Goal: Information Seeking & Learning: Check status

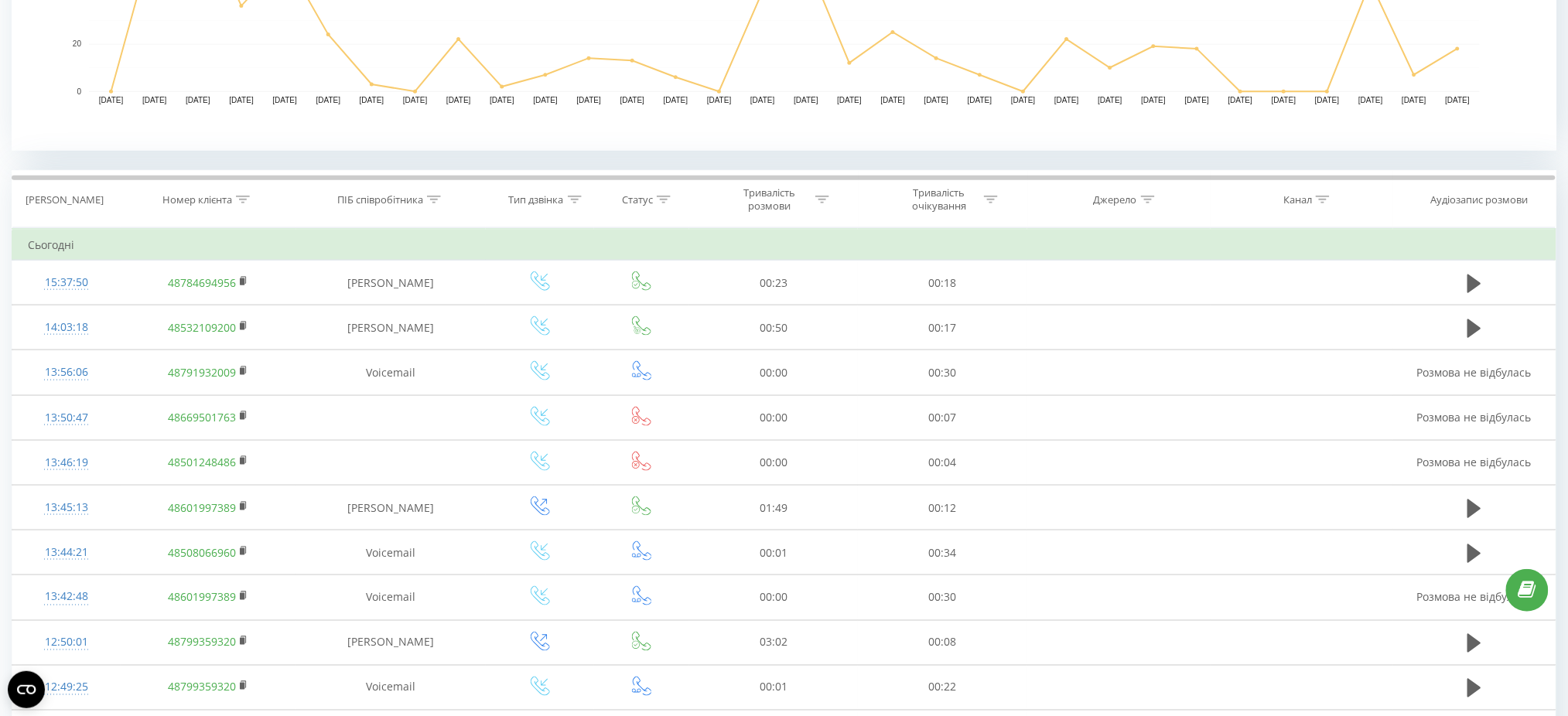
scroll to position [515, 0]
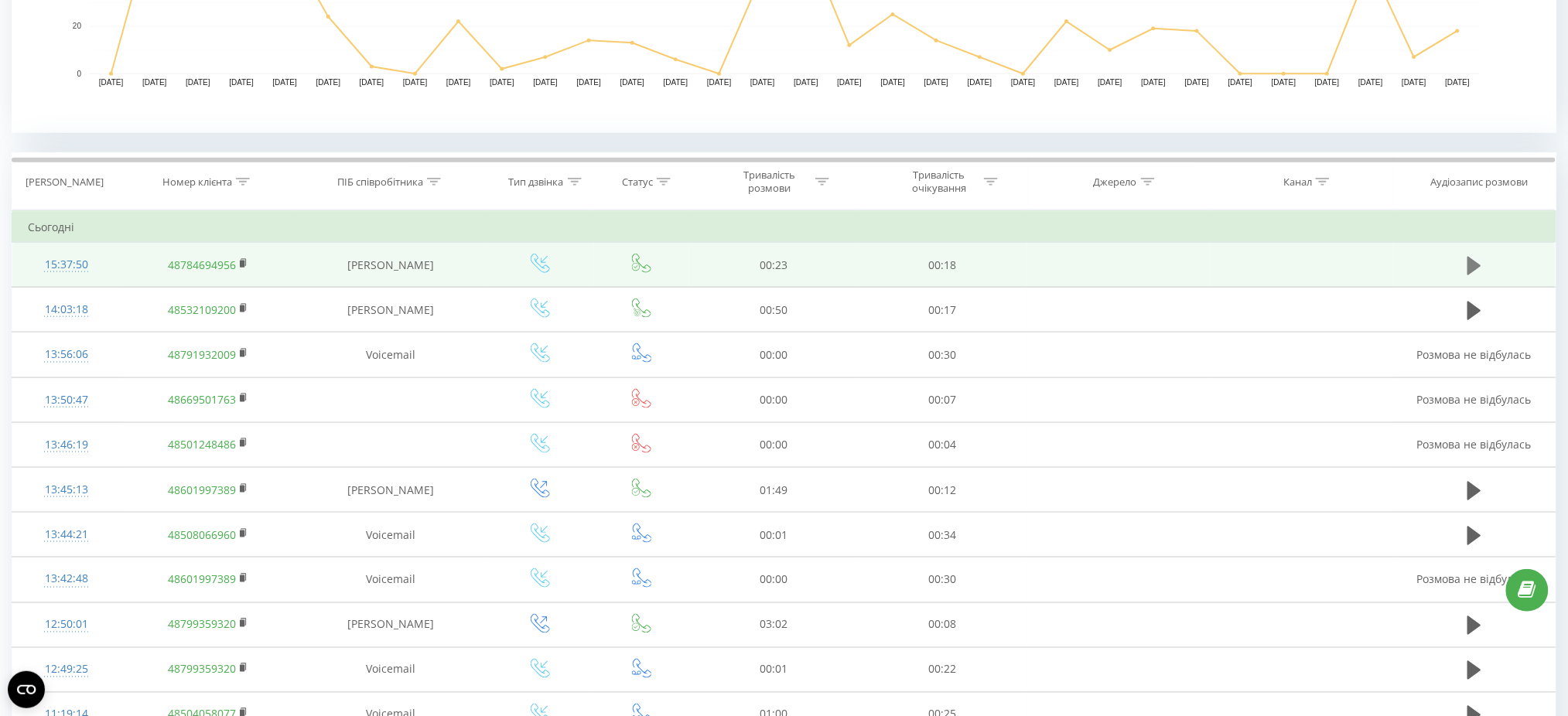
click at [1476, 263] on icon at bounding box center [1474, 265] width 14 height 18
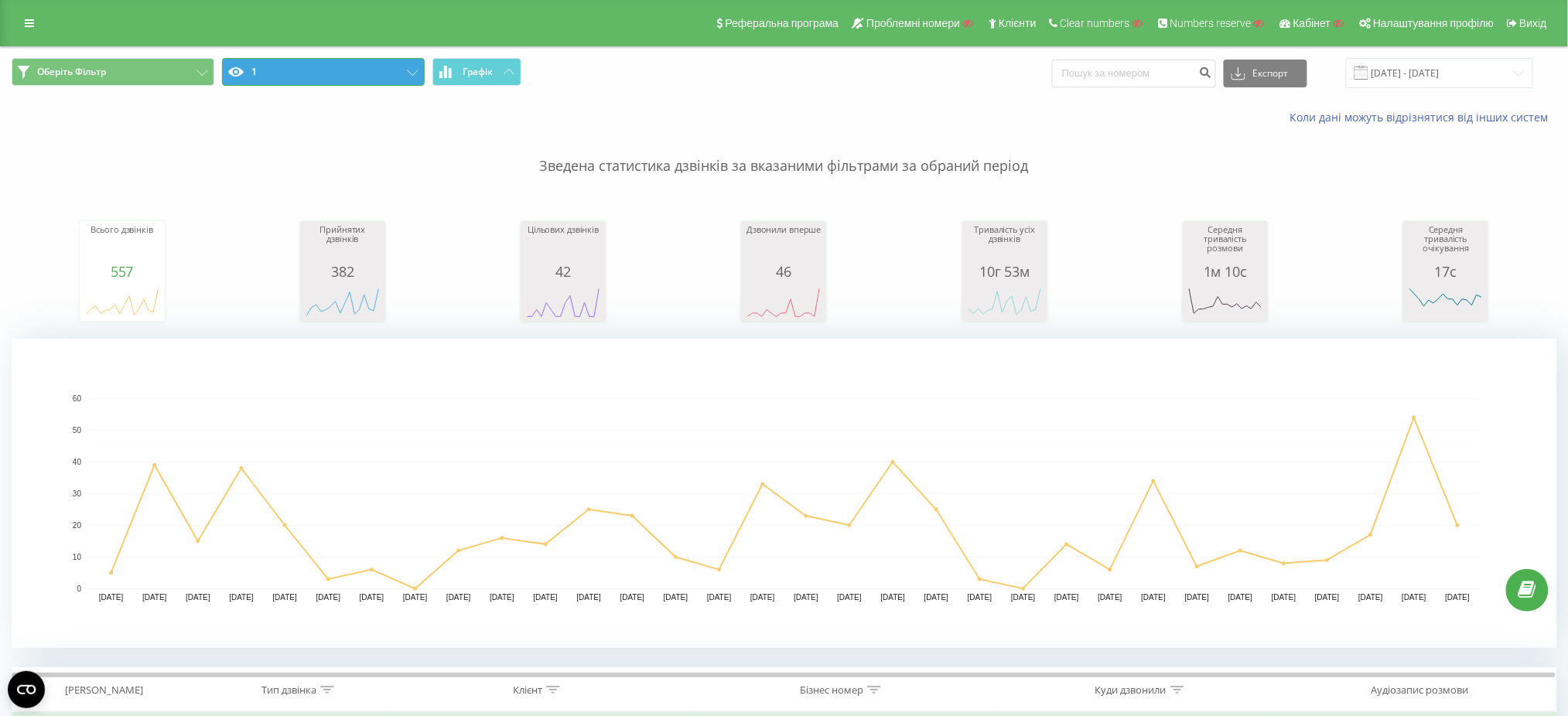
click at [375, 74] on button "1" at bounding box center [323, 72] width 203 height 28
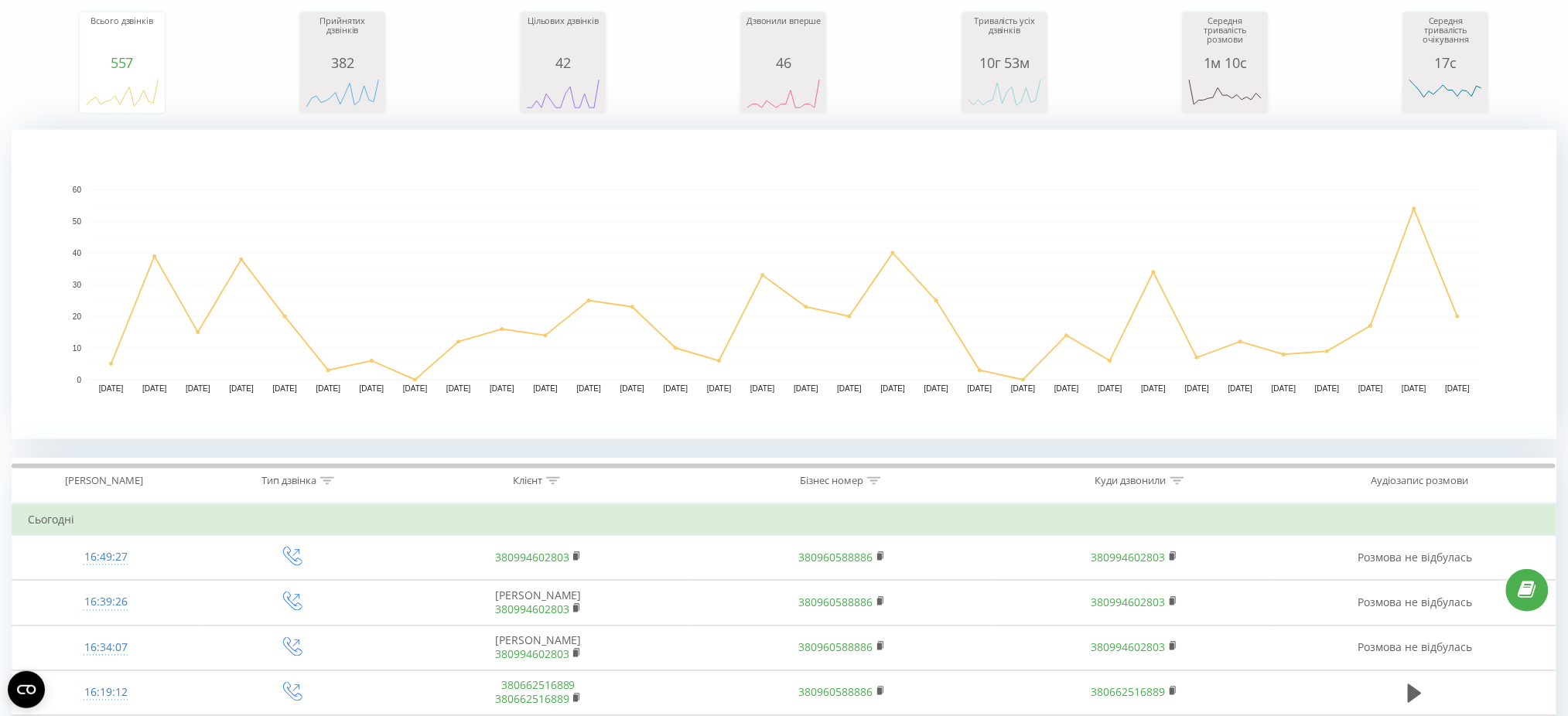
scroll to position [619, 0]
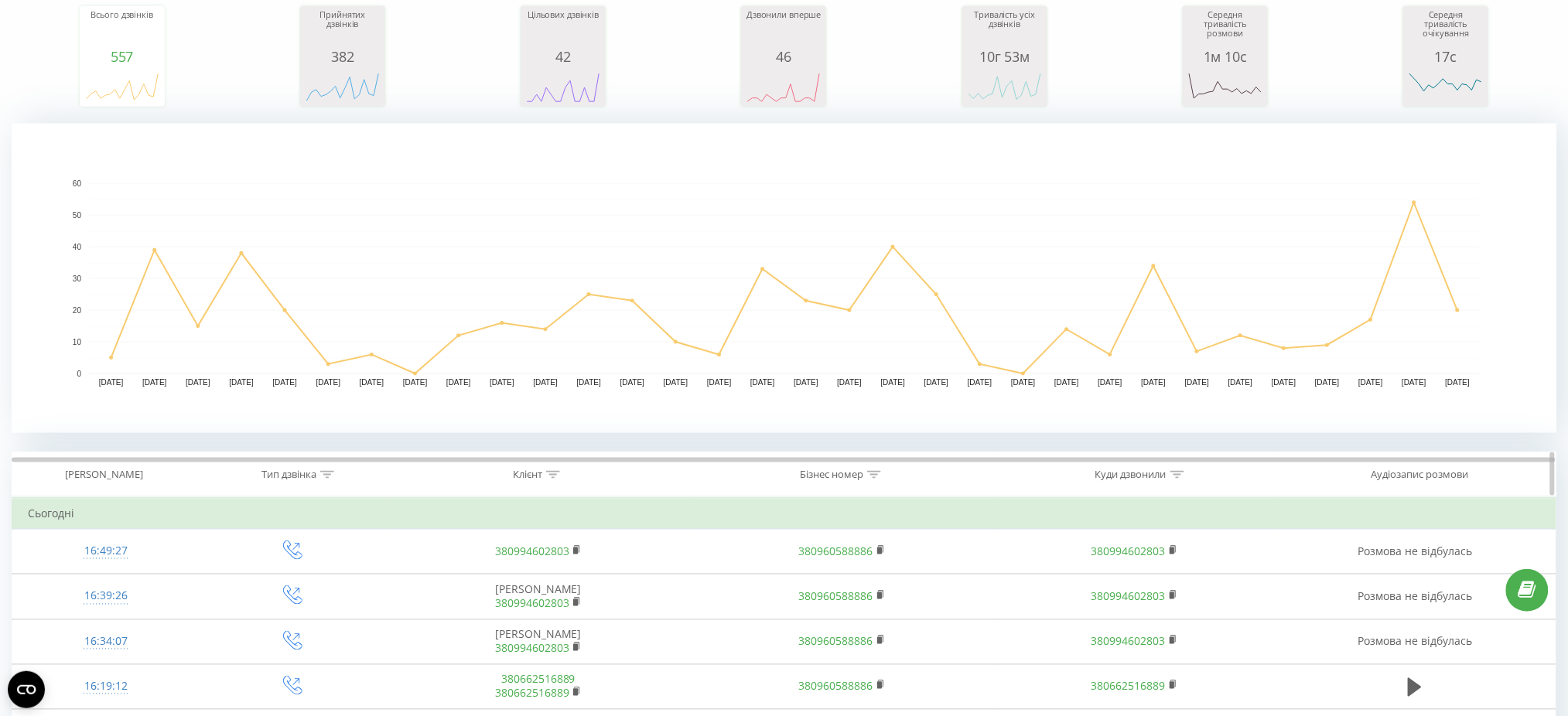
click at [326, 476] on icon at bounding box center [327, 475] width 14 height 8
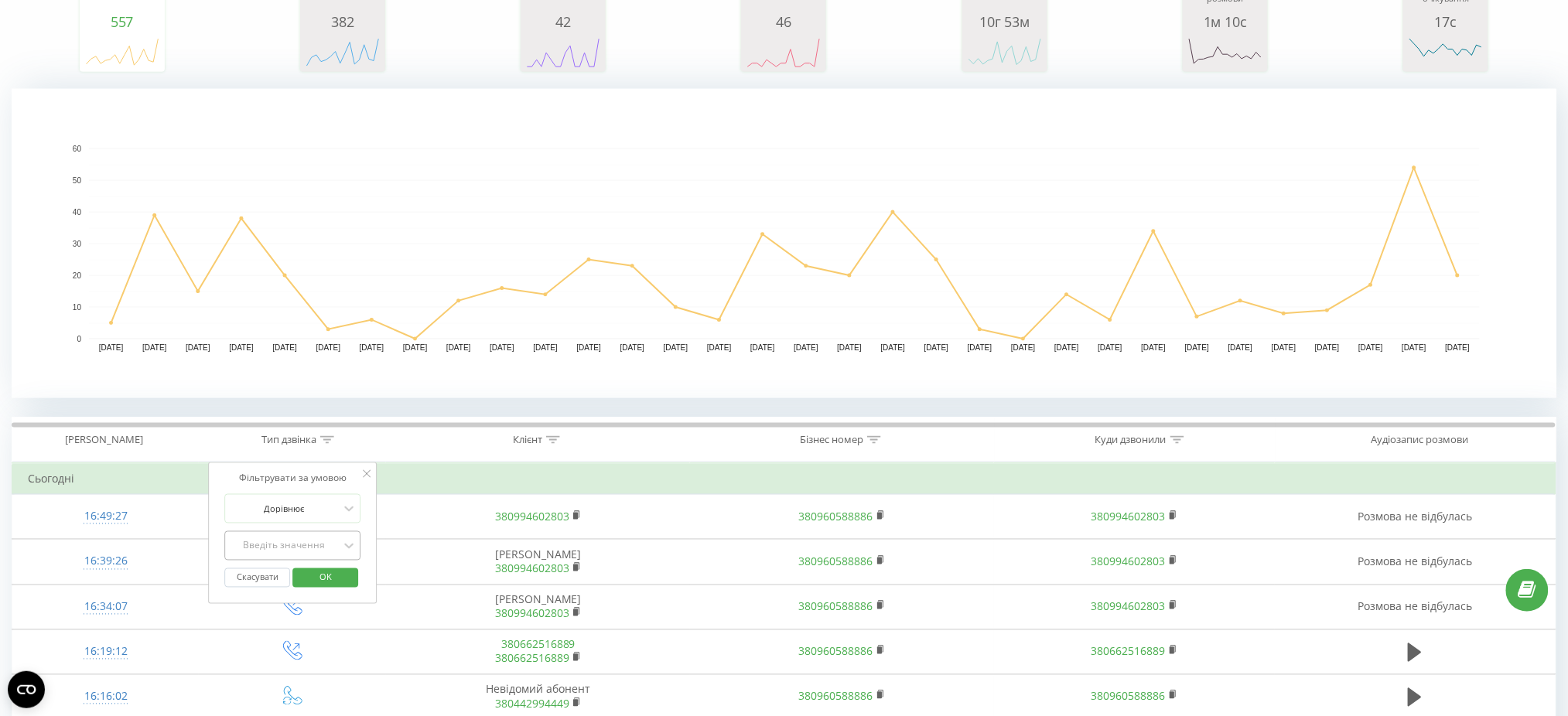
click at [332, 561] on div "Введіть значення" at bounding box center [293, 545] width 136 height 30
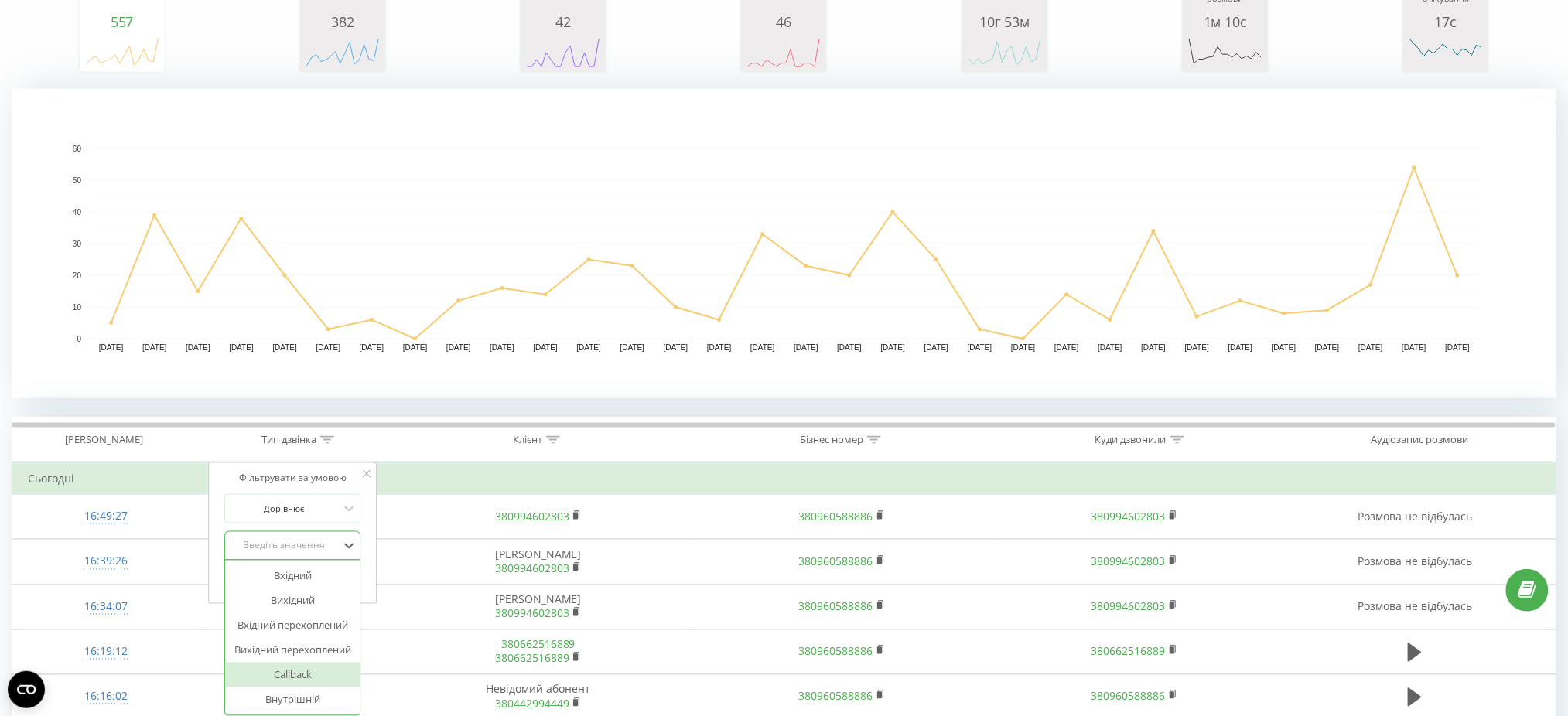
click at [316, 673] on div "Callback" at bounding box center [293, 675] width 134 height 25
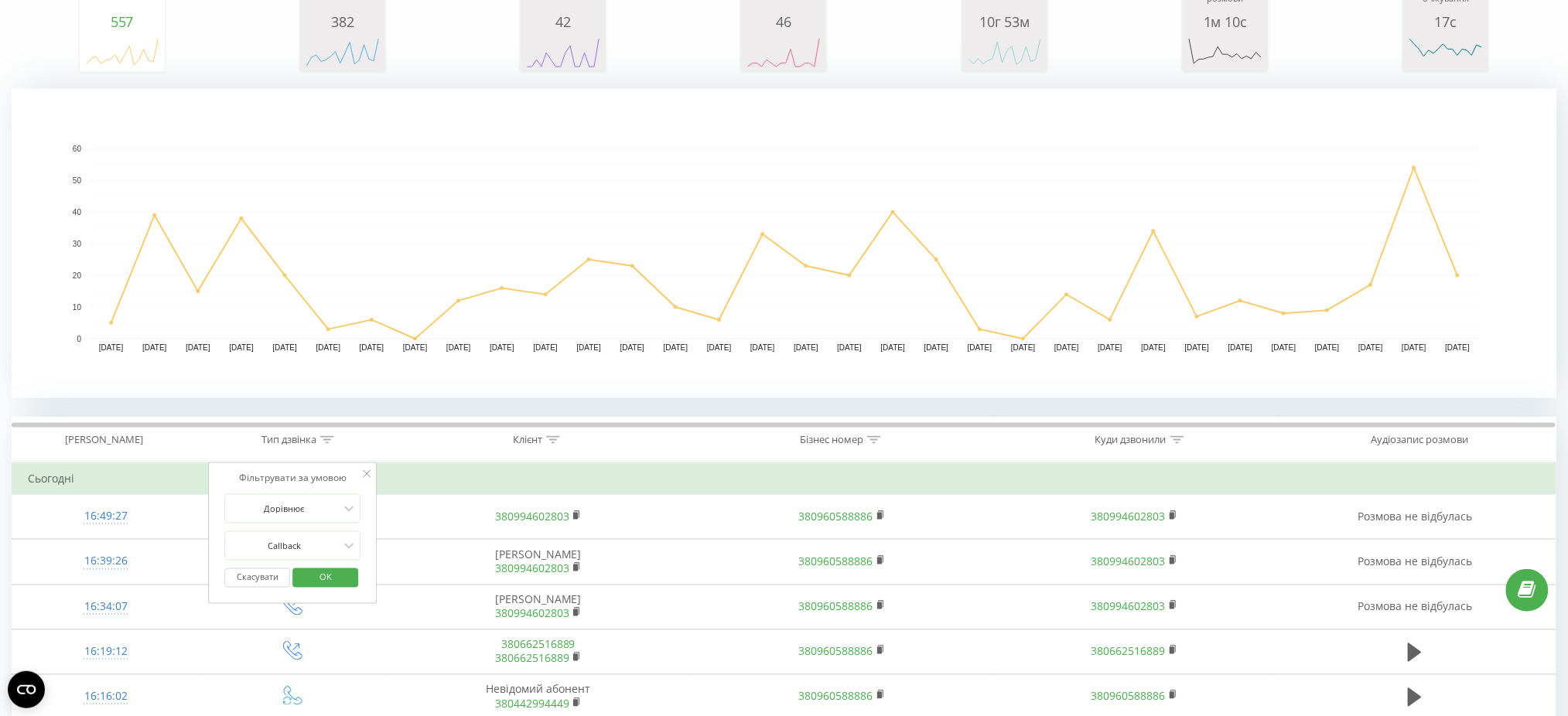
click at [343, 569] on span "OK" at bounding box center [325, 577] width 43 height 24
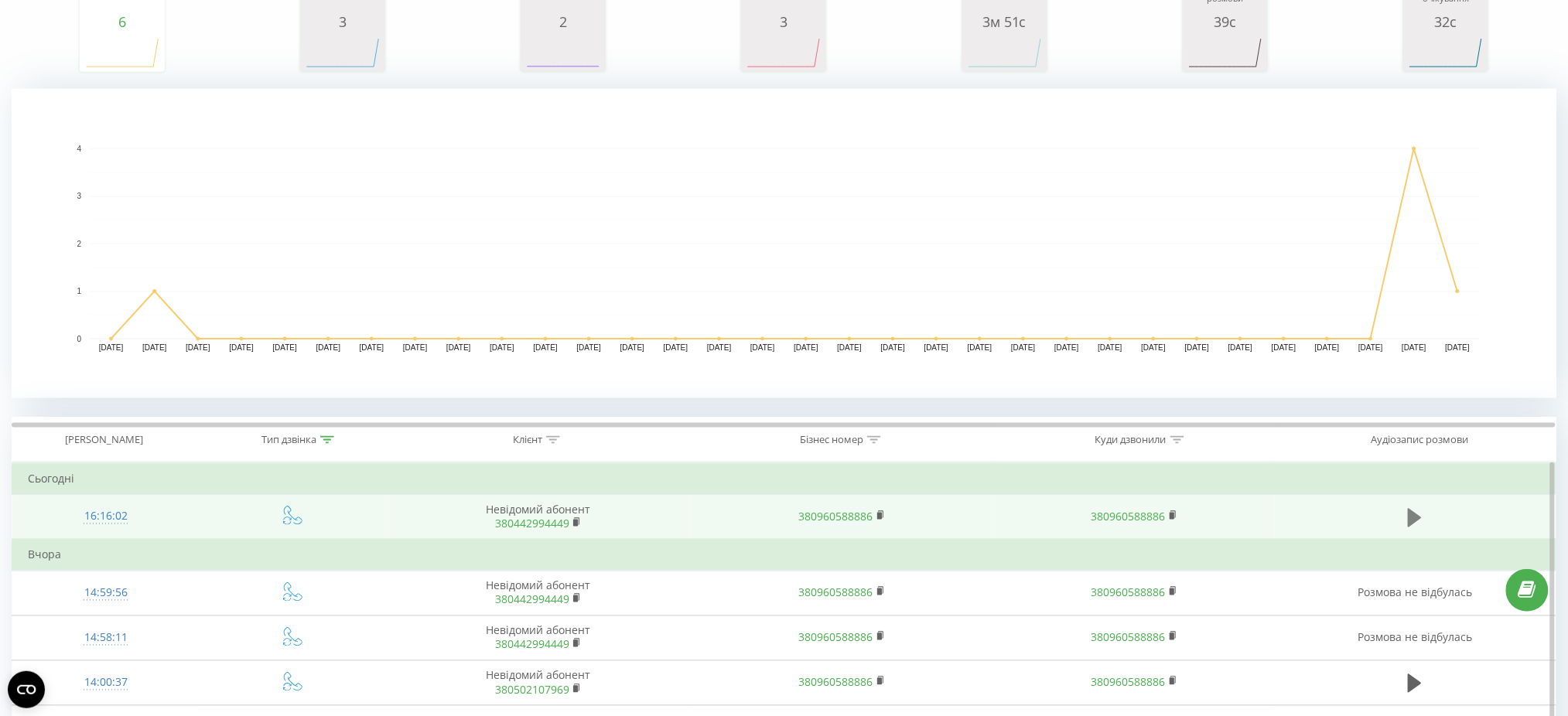
click at [1405, 518] on button at bounding box center [1415, 518] width 23 height 23
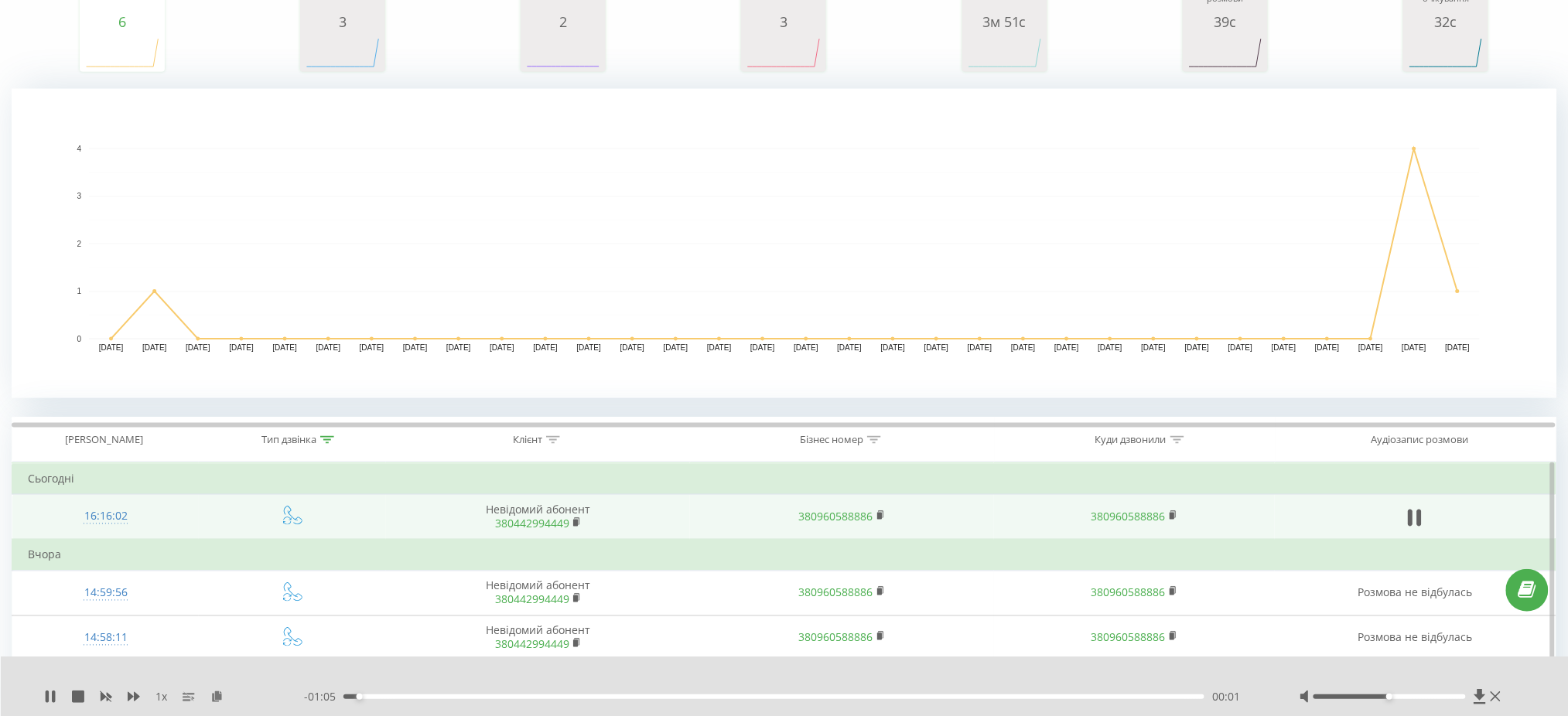
click at [1416, 704] on div at bounding box center [1401, 697] width 205 height 15
drag, startPoint x: 1418, startPoint y: 699, endPoint x: 1454, endPoint y: 700, distance: 36.0
click at [1454, 700] on div at bounding box center [1390, 697] width 153 height 5
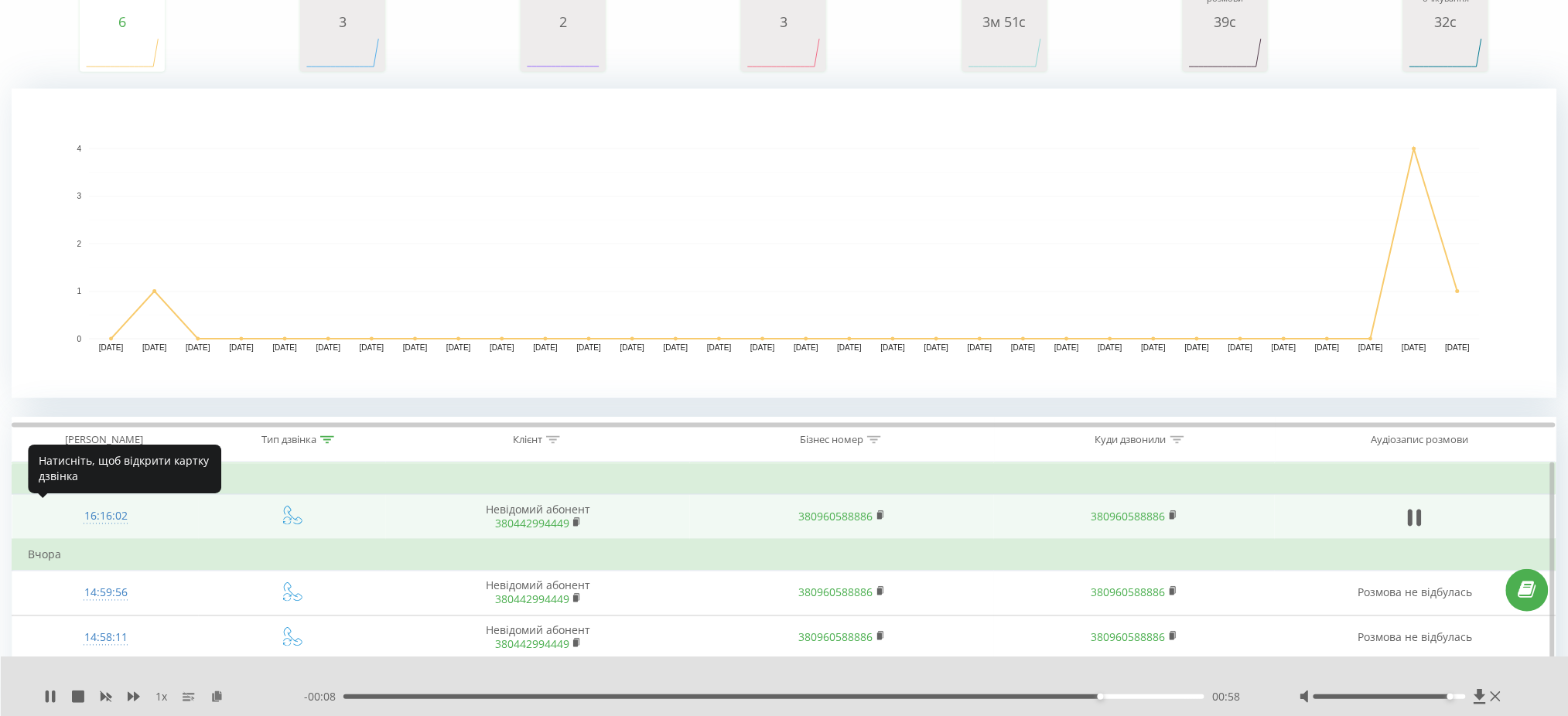
click at [117, 518] on div "16:16:02" at bounding box center [105, 518] width 155 height 31
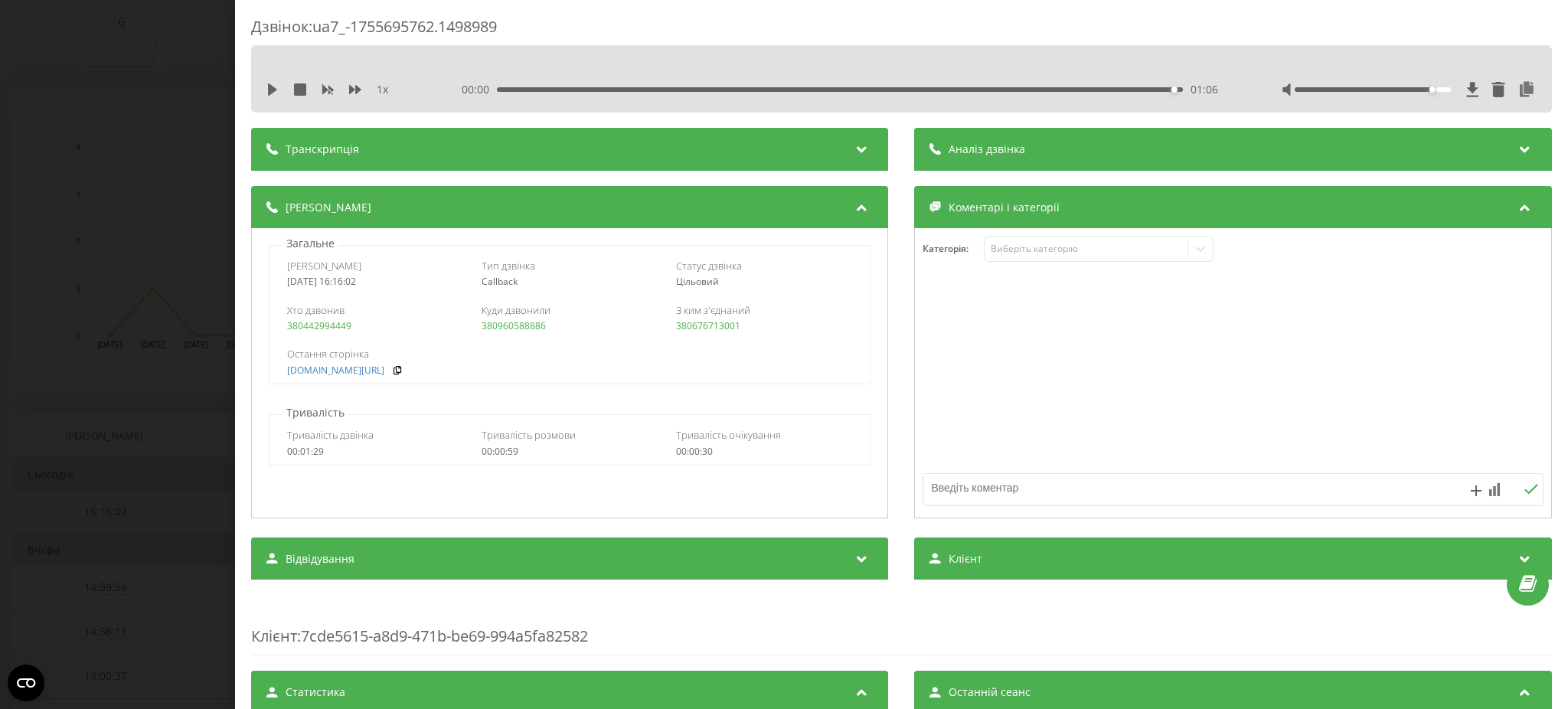
click at [116, 513] on div "Дзвінок : ua7_-1755695762.1498989 1 x 00:00 01:06 01:06 Транскрипція Для AI-ана…" at bounding box center [784, 354] width 1568 height 709
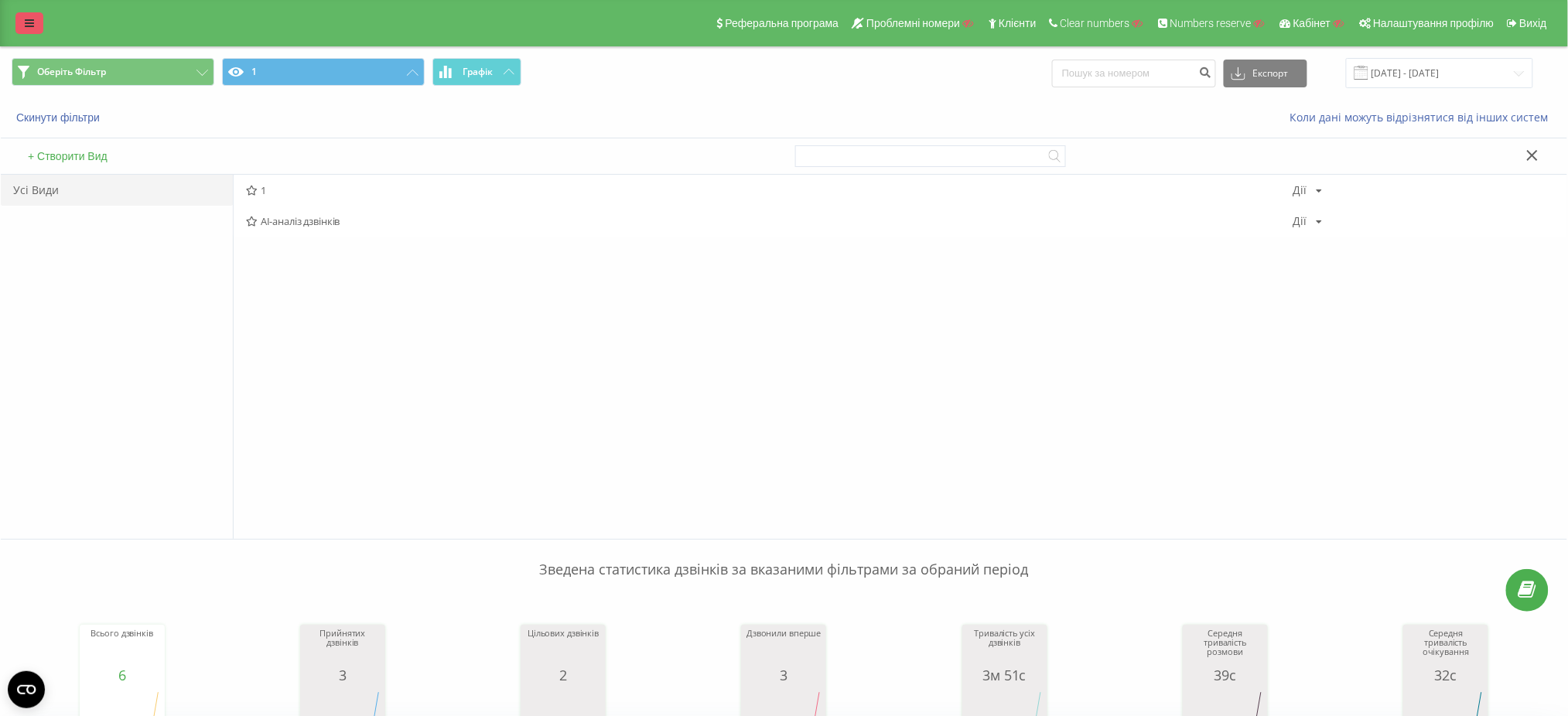
click at [14, 15] on div "Реферальна програма Проблемні номери Клієнти Clear numbers Numbers reserve Кабі…" at bounding box center [784, 23] width 1568 height 47
click at [18, 26] on link at bounding box center [29, 23] width 28 height 22
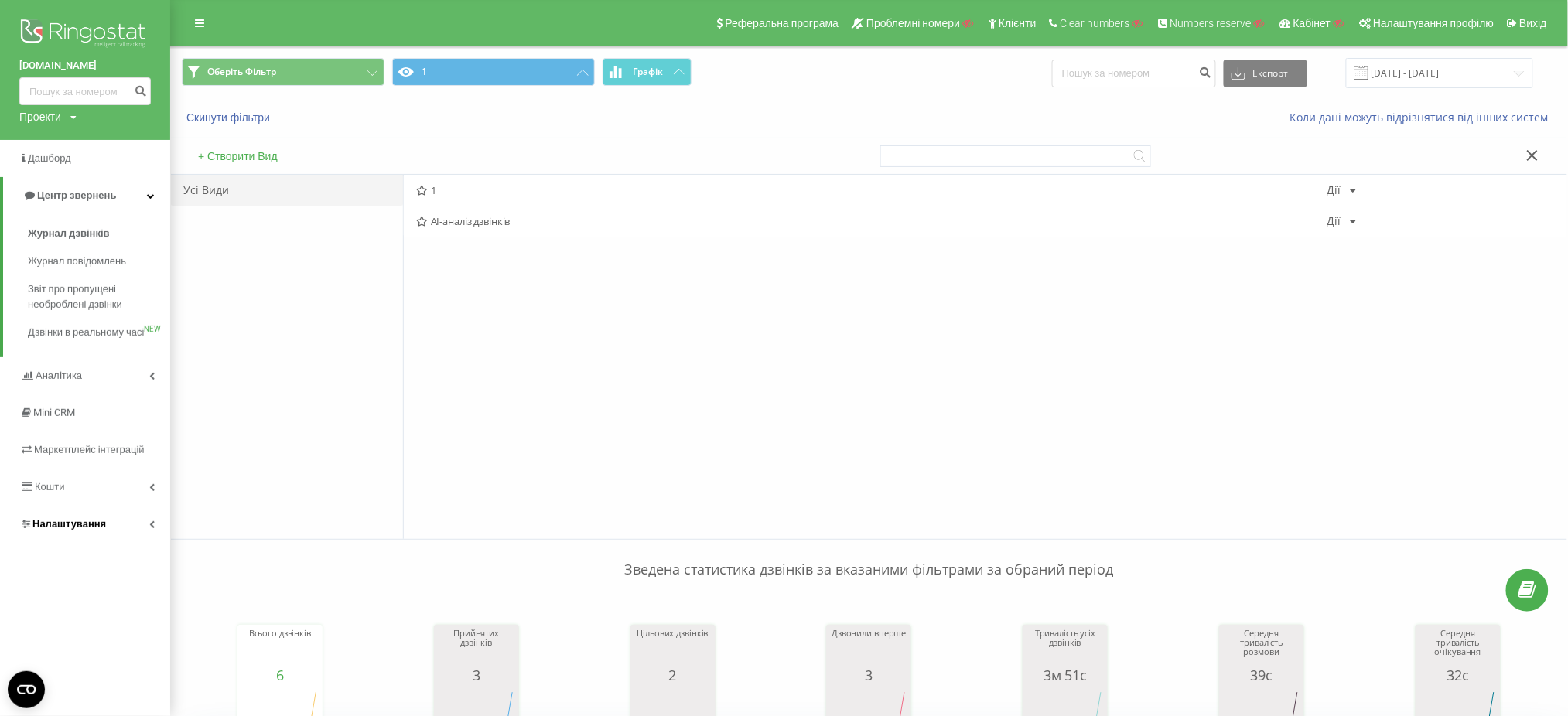
click at [127, 543] on link "Налаштування" at bounding box center [85, 524] width 171 height 37
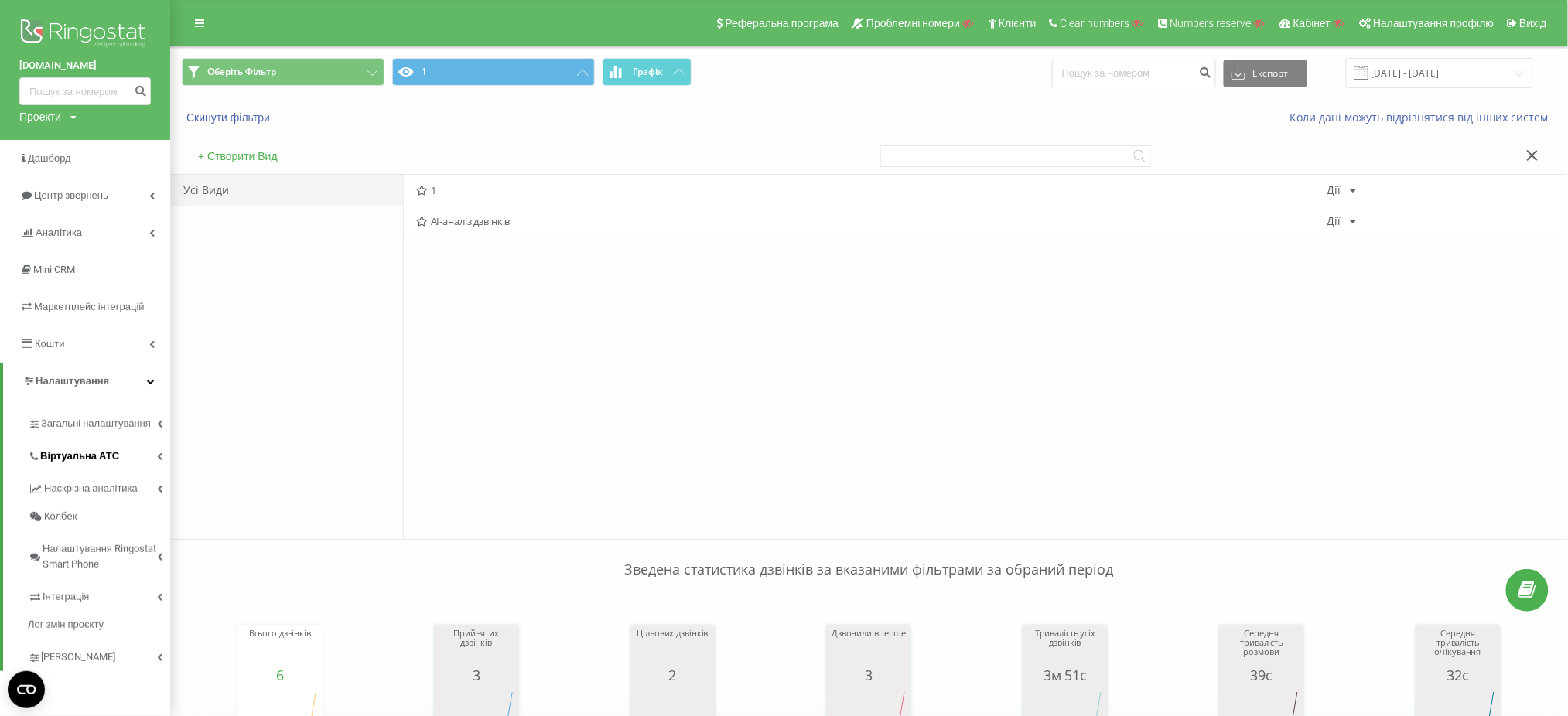
click at [119, 461] on link "Віртуальна АТС" at bounding box center [98, 454] width 142 height 32
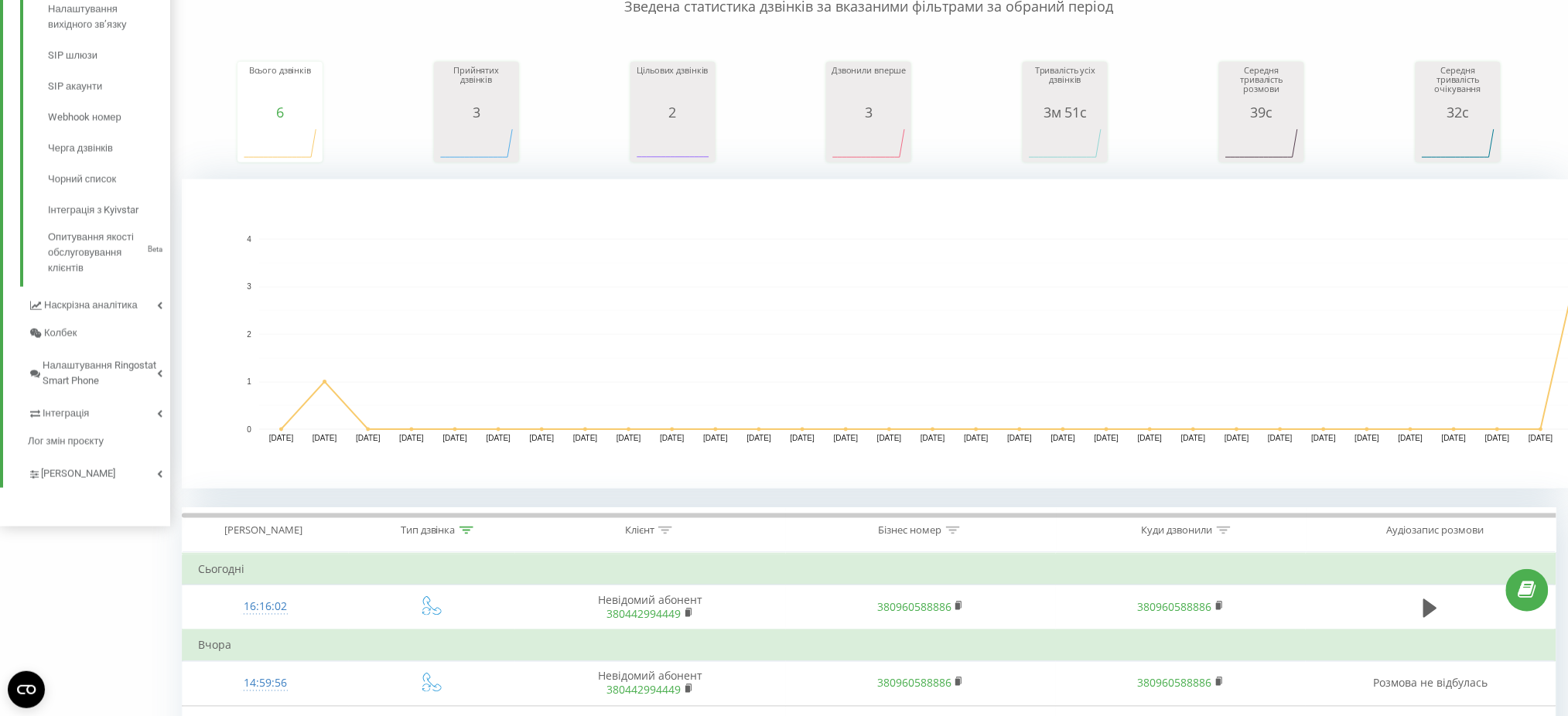
scroll to position [821, 0]
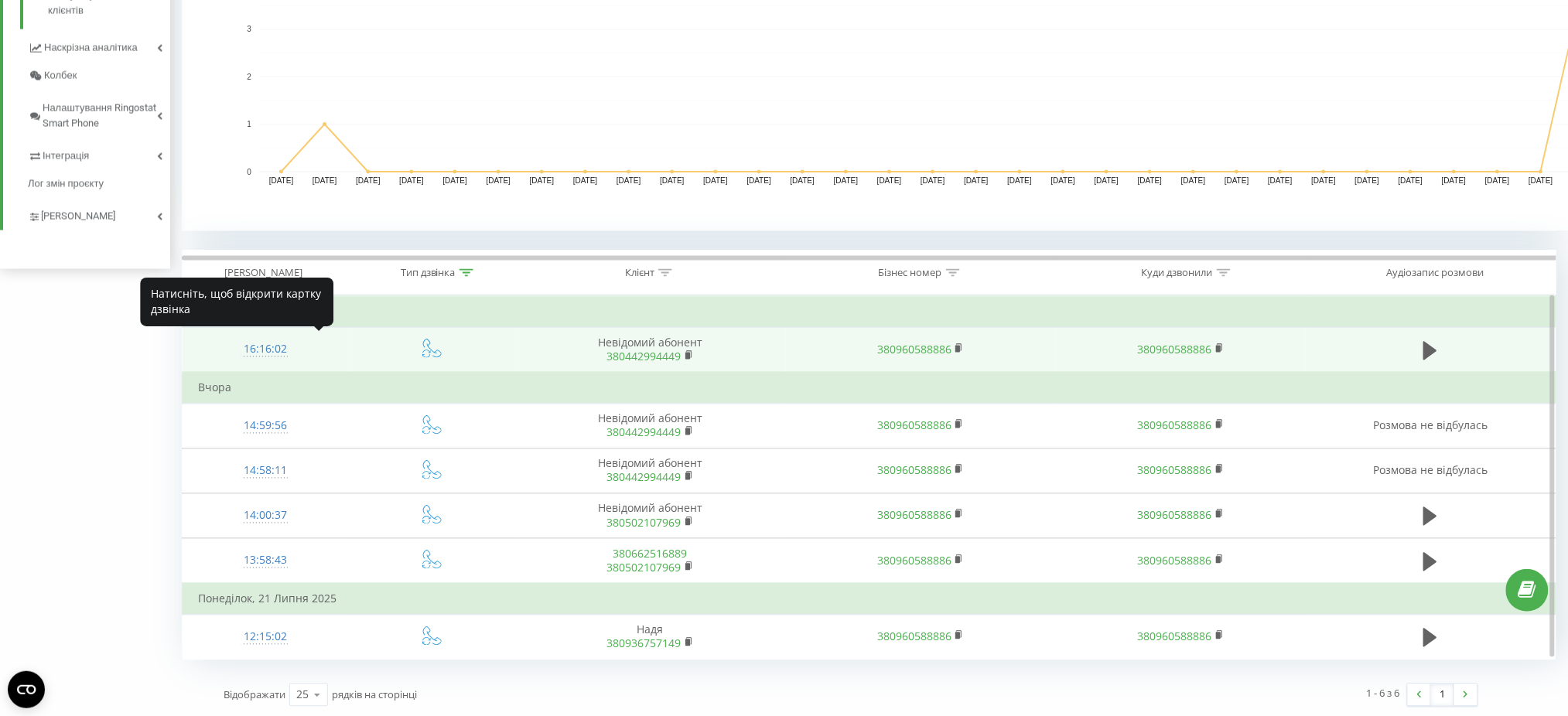
click at [262, 354] on div "16:16:02" at bounding box center [266, 350] width 135 height 31
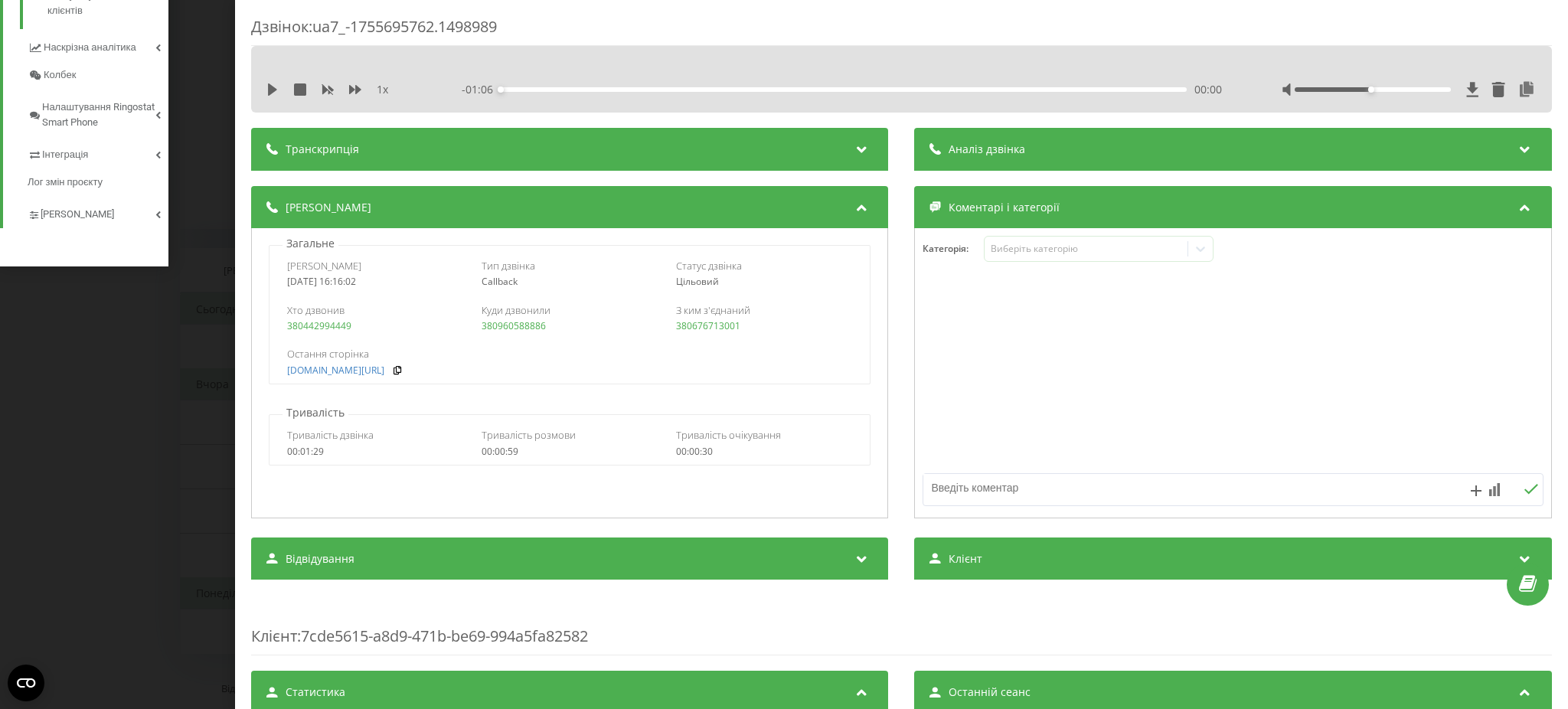
click at [207, 482] on div "Дзвінок : ua7_-1755695762.1498989 1 x - 01:06 00:00 00:00 Транскрипція Для AI-а…" at bounding box center [784, 354] width 1568 height 709
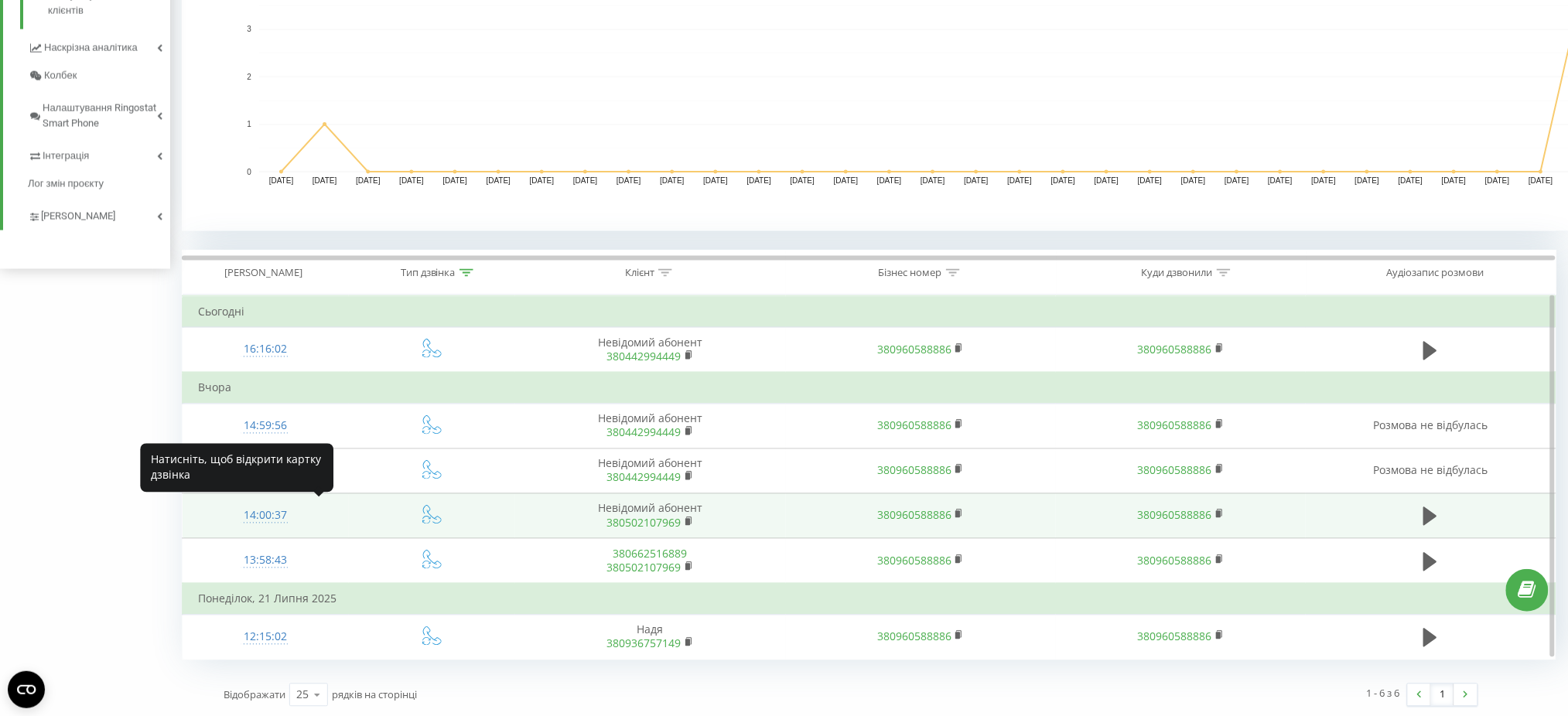
click at [253, 507] on div "14:00:37" at bounding box center [266, 517] width 135 height 31
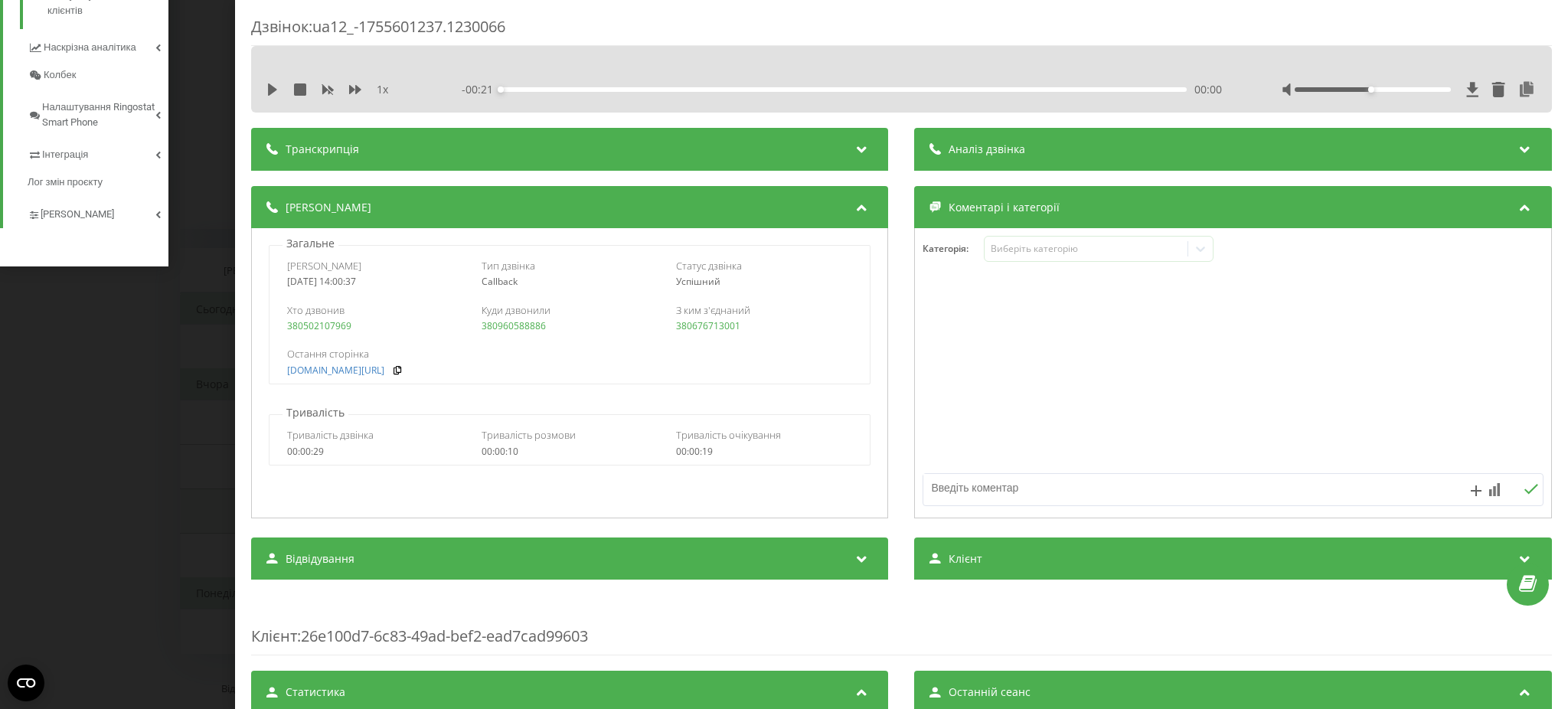
click at [251, 502] on div "Загальне Дата дзвінка 2025-08-19 14:00:37 Тип дзвінка Callback Статус дзвінка У…" at bounding box center [569, 374] width 637 height 291
click at [101, 427] on div "Дзвінок : ua12_-1755601237.1230066 1 x - 00:21 00:00 00:00 Транскрипція Для AI-…" at bounding box center [784, 354] width 1568 height 709
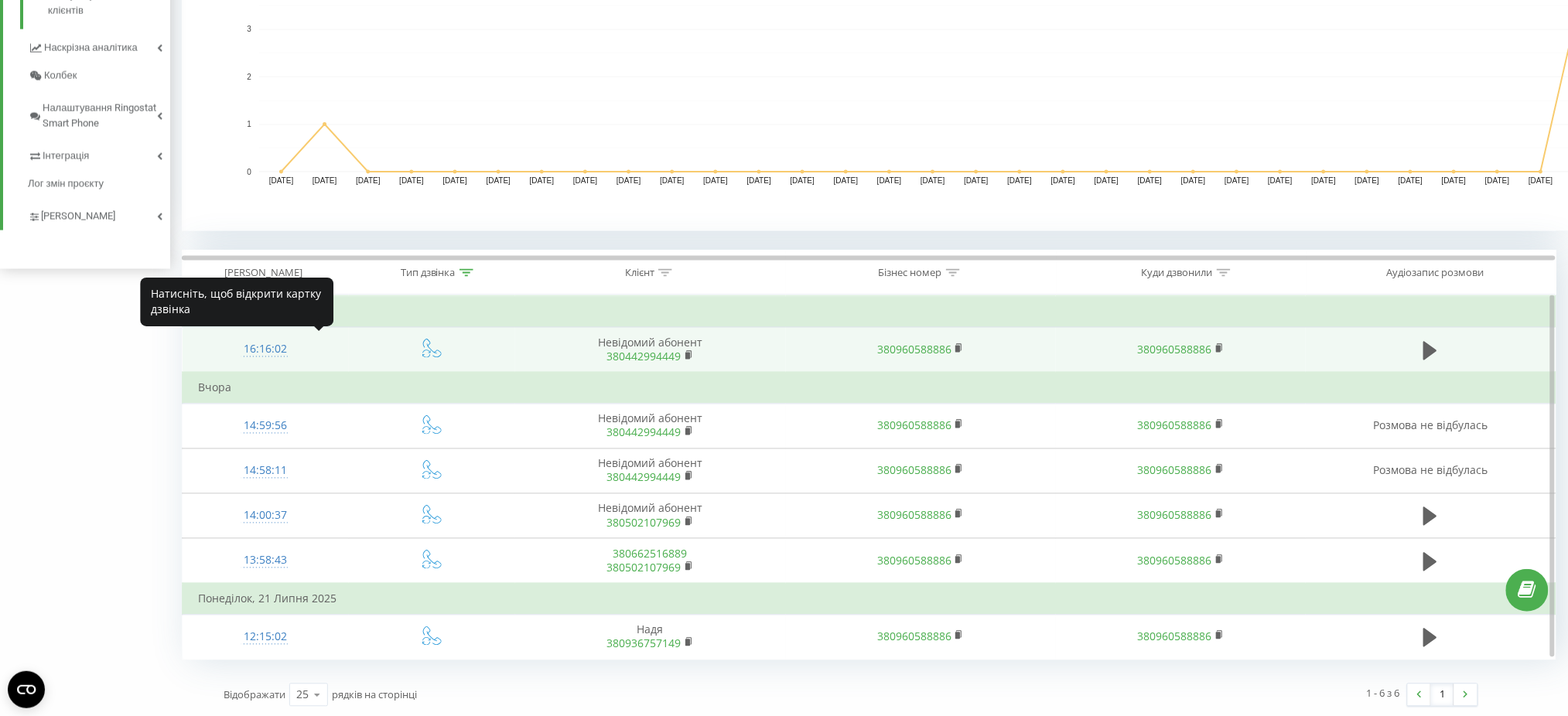
click at [256, 353] on div "16:16:02" at bounding box center [266, 350] width 135 height 31
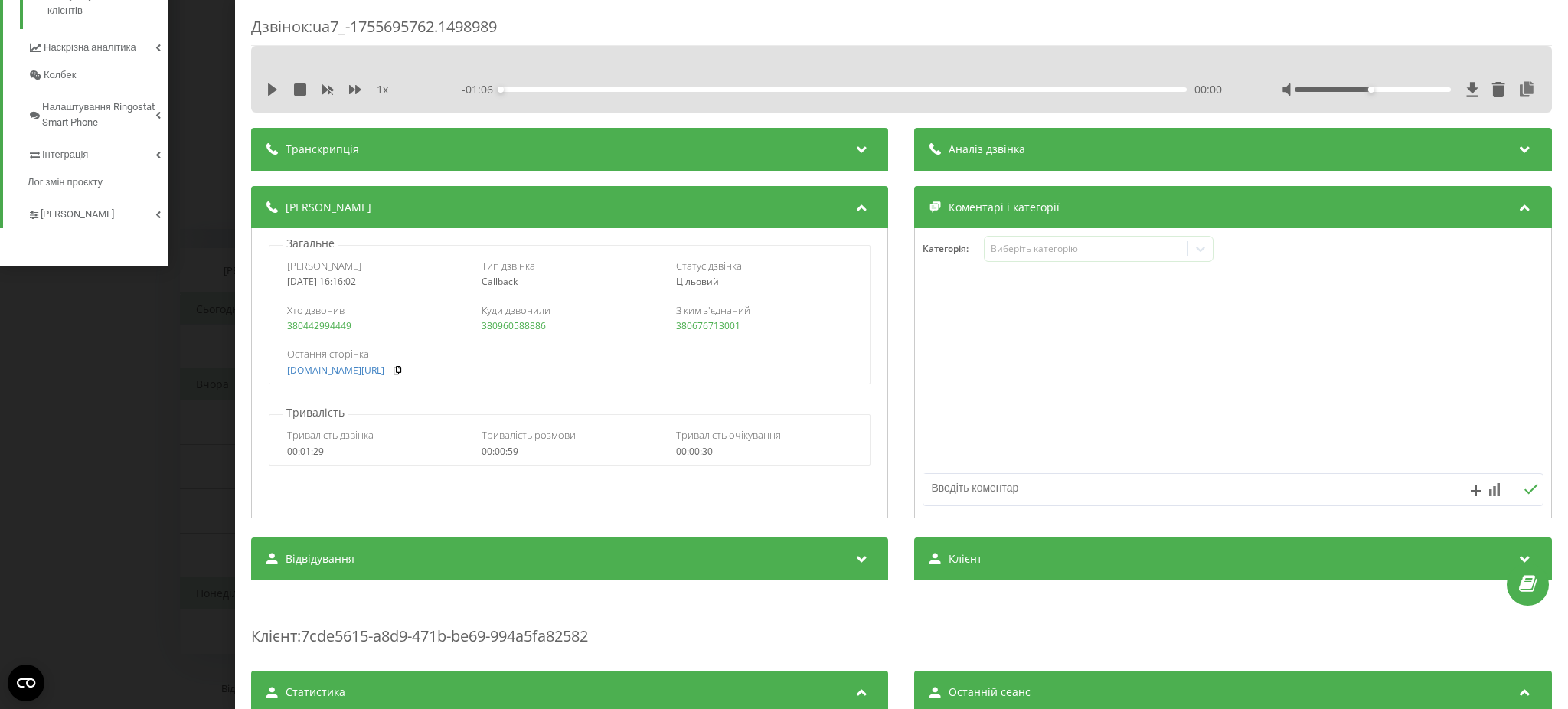
click at [117, 498] on div "Дзвінок : ua7_-1755695762.1498989 1 x - 01:06 00:00 00:00 Транскрипція Для AI-а…" at bounding box center [784, 354] width 1568 height 709
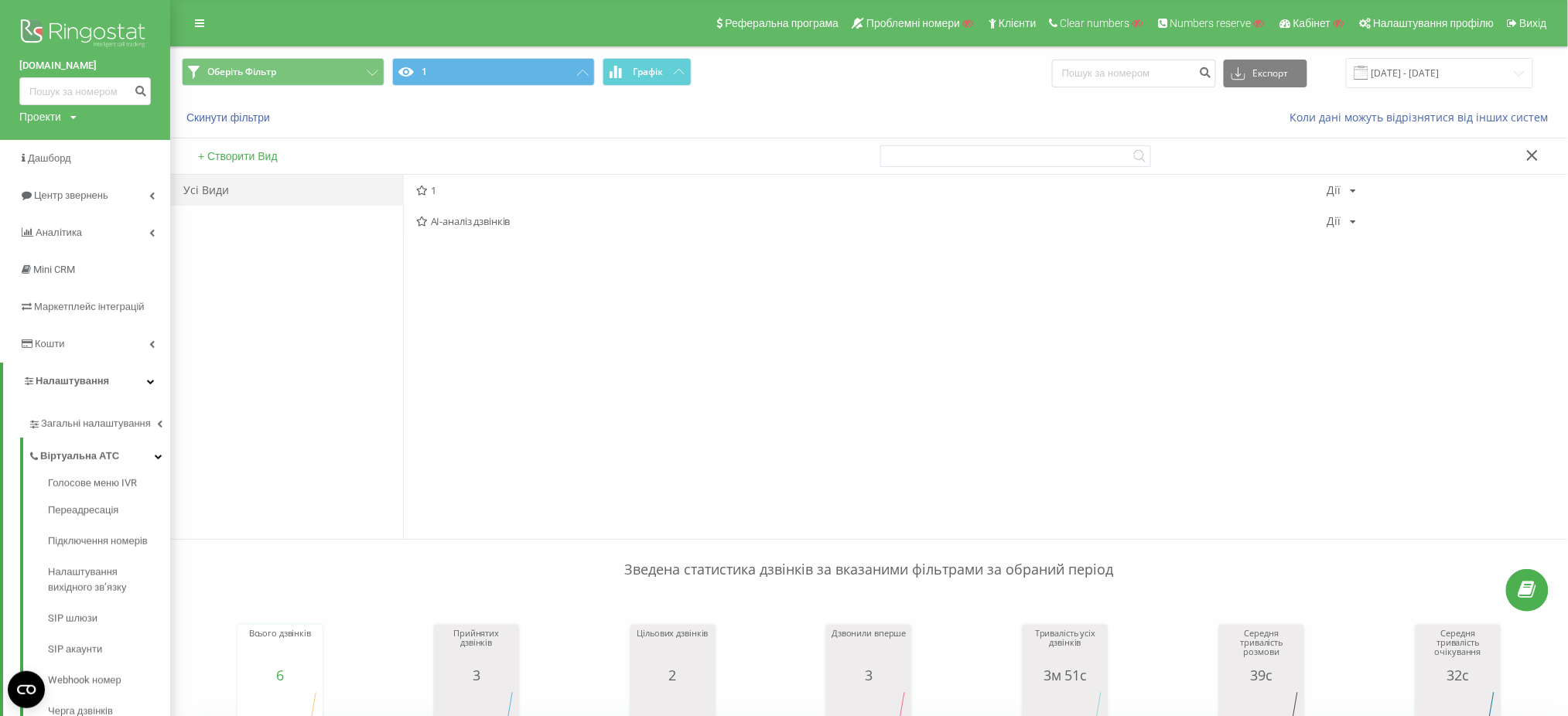
click at [63, 117] on div "Проекти Пошук" at bounding box center [48, 116] width 57 height 15
click at [42, 187] on link "Центр звернень" at bounding box center [85, 195] width 171 height 37
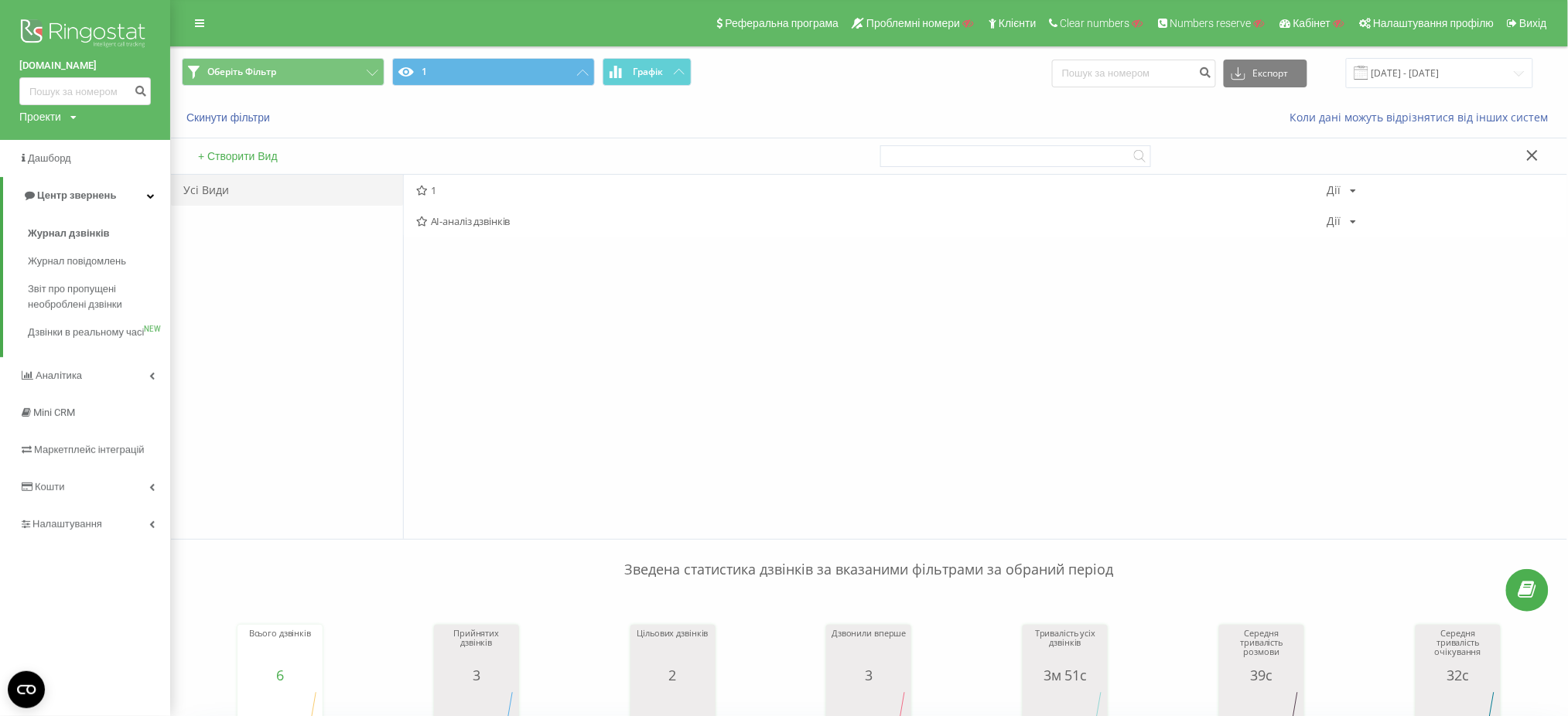
click at [1529, 158] on icon at bounding box center [1532, 154] width 10 height 10
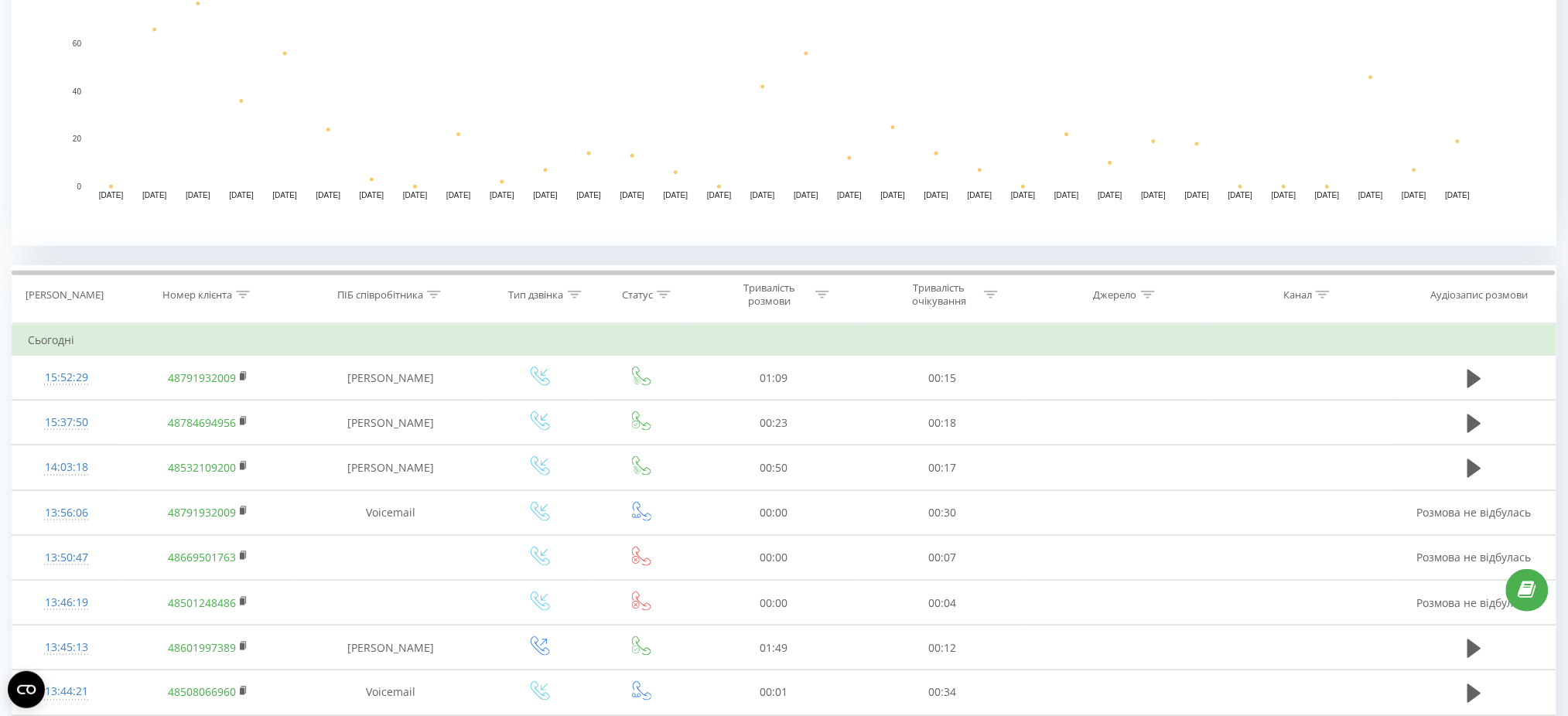
scroll to position [412, 0]
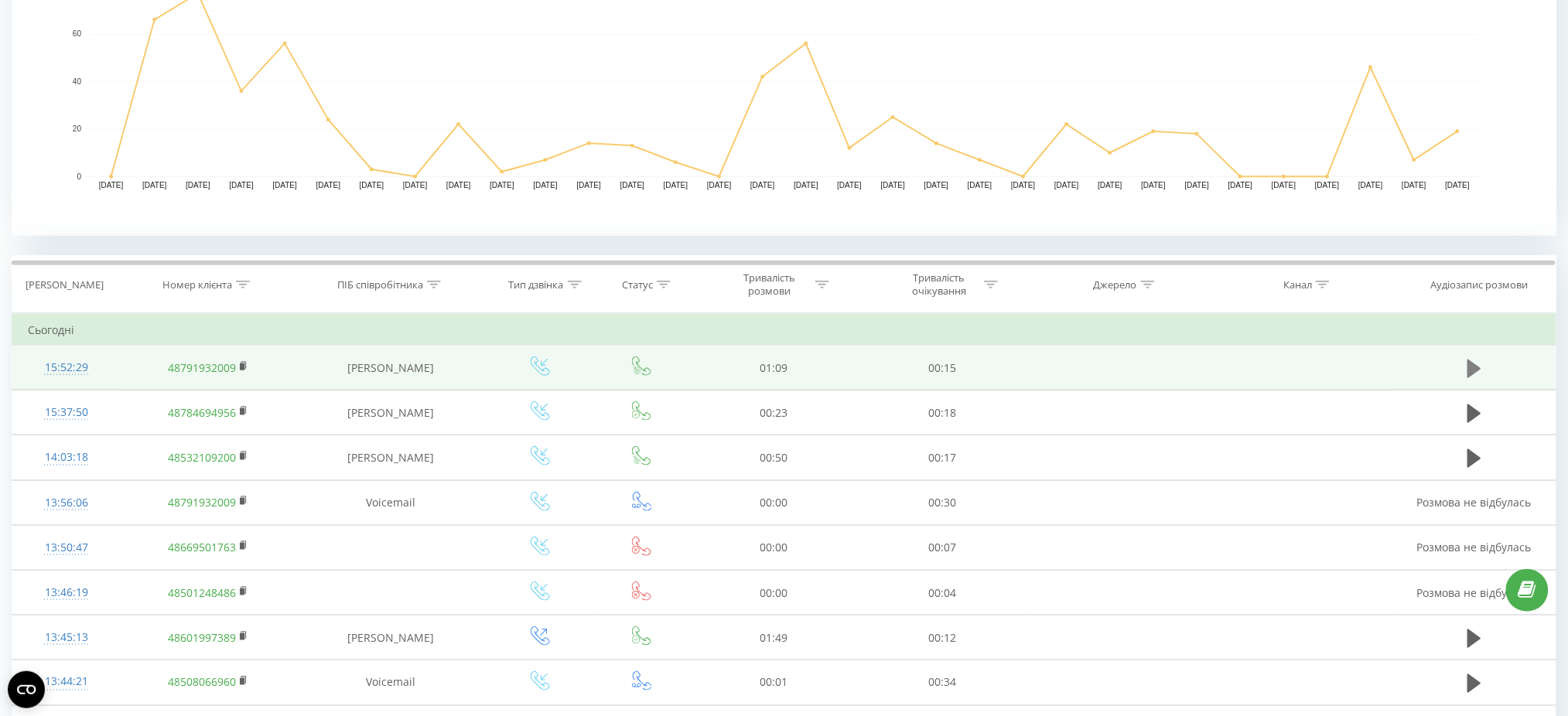
click at [1476, 376] on icon at bounding box center [1474, 369] width 14 height 22
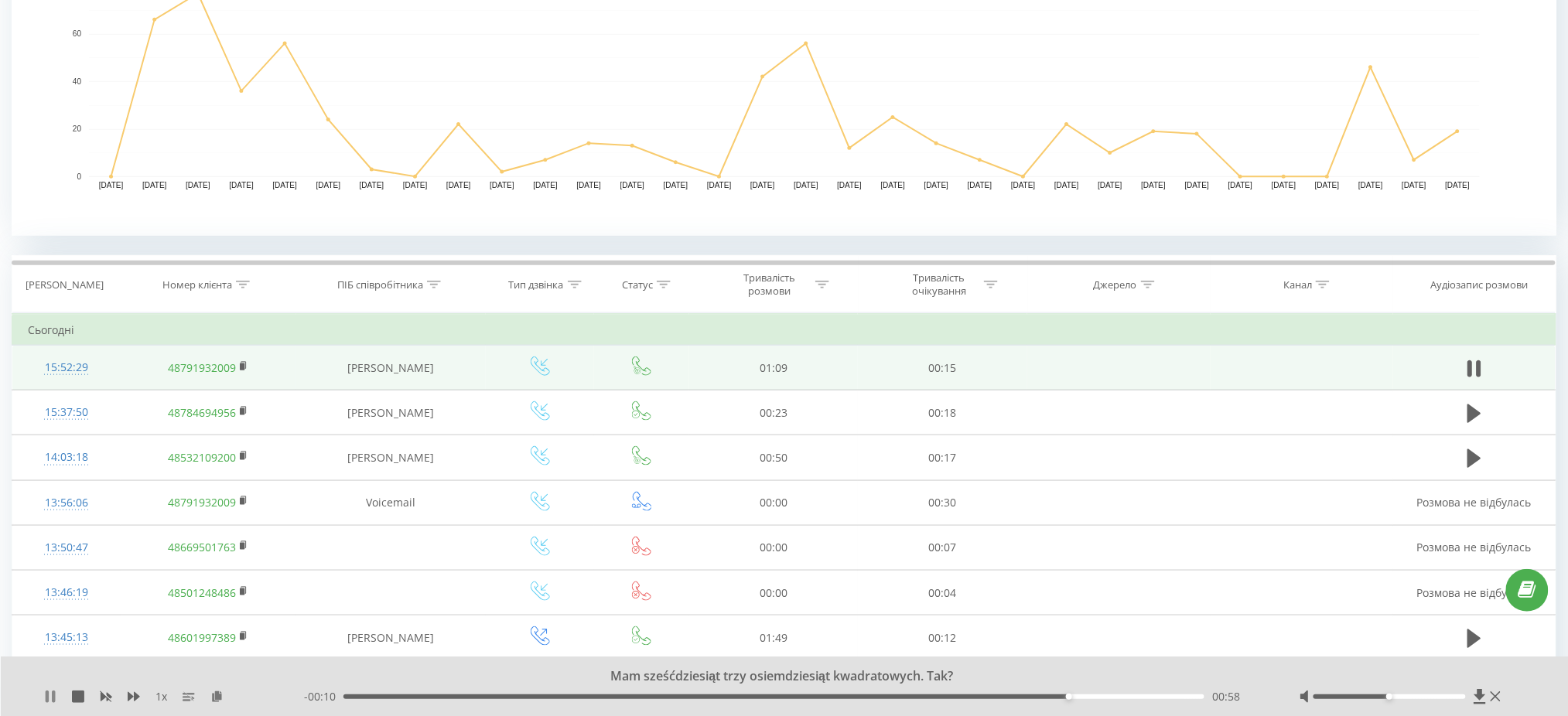
click at [53, 699] on icon at bounding box center [52, 697] width 3 height 12
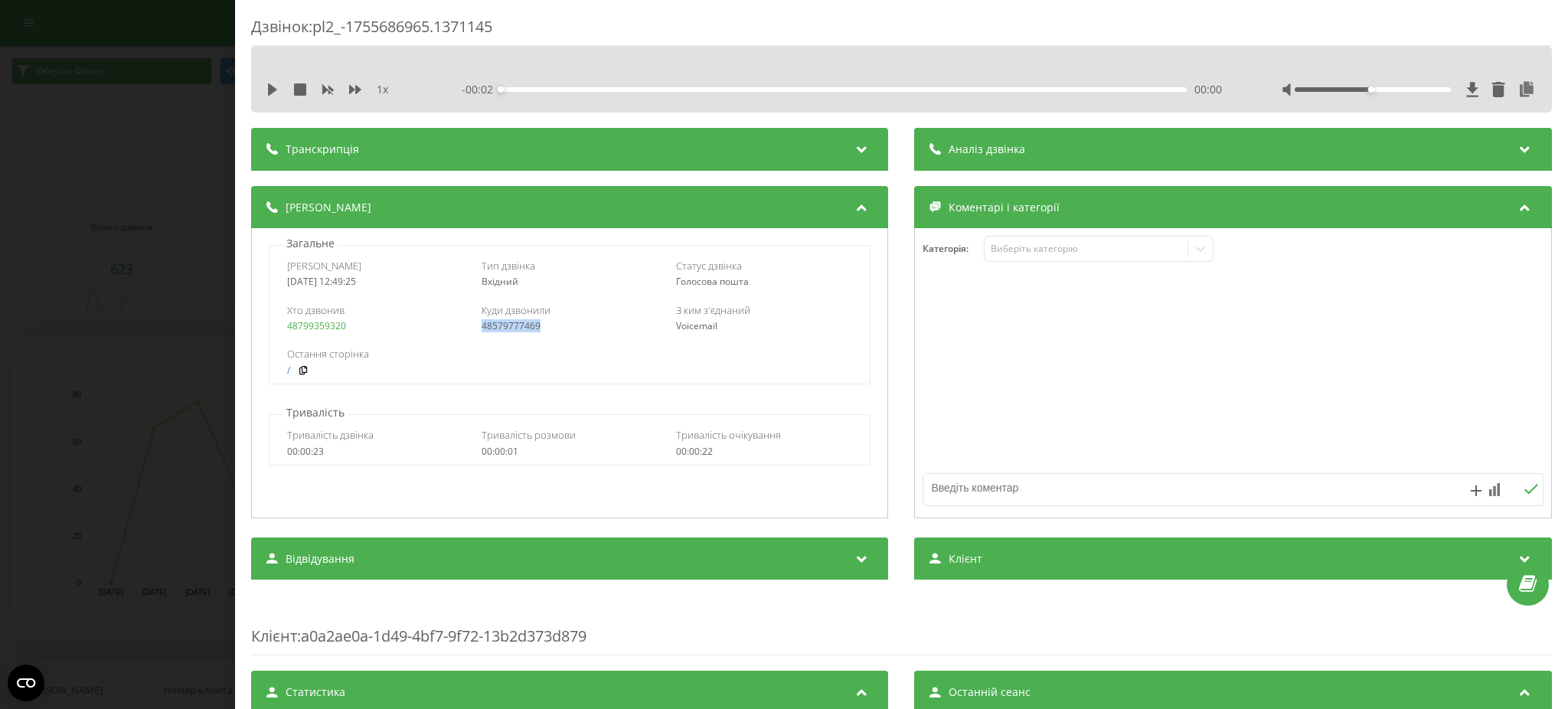
drag, startPoint x: 473, startPoint y: 332, endPoint x: 570, endPoint y: 326, distance: 97.2
click at [570, 326] on div "Хто дзвонив 48799359320 Куди дзвонили 48579777469 З ким з'єднаний Voicemail" at bounding box center [570, 317] width 600 height 44
copy link "48579777469"
drag, startPoint x: 58, startPoint y: 311, endPoint x: 116, endPoint y: 279, distance: 66.2
click at [57, 308] on div "Дзвінок : pl2_-1755686965.1371145 1 x - 00:02 00:00 00:00 Транскрипція Для AI-а…" at bounding box center [784, 354] width 1568 height 709
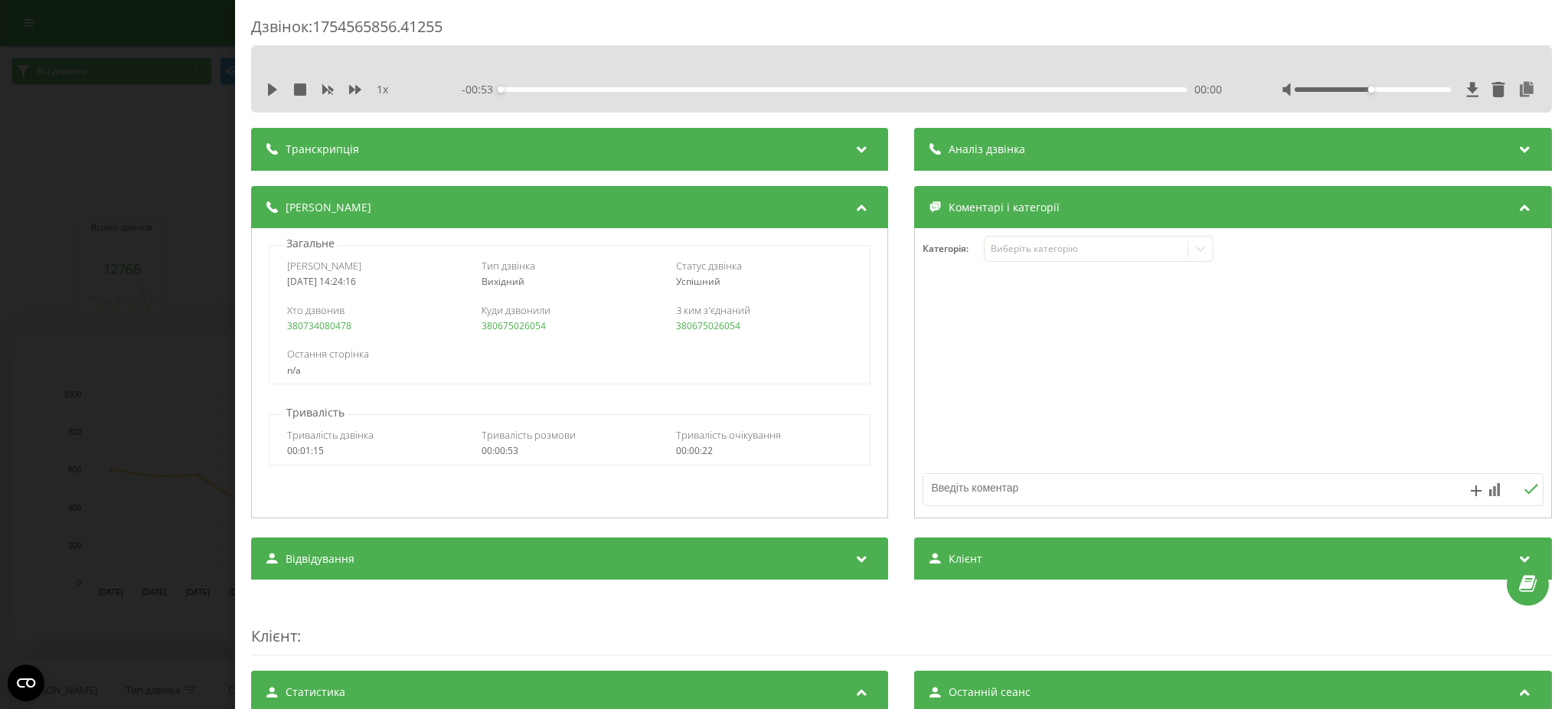
click at [132, 250] on div "Дзвінок : 1754565856.41255 1 x - 00:53 00:00 00:00 Транскрипція Для AI-аналізу …" at bounding box center [784, 354] width 1568 height 709
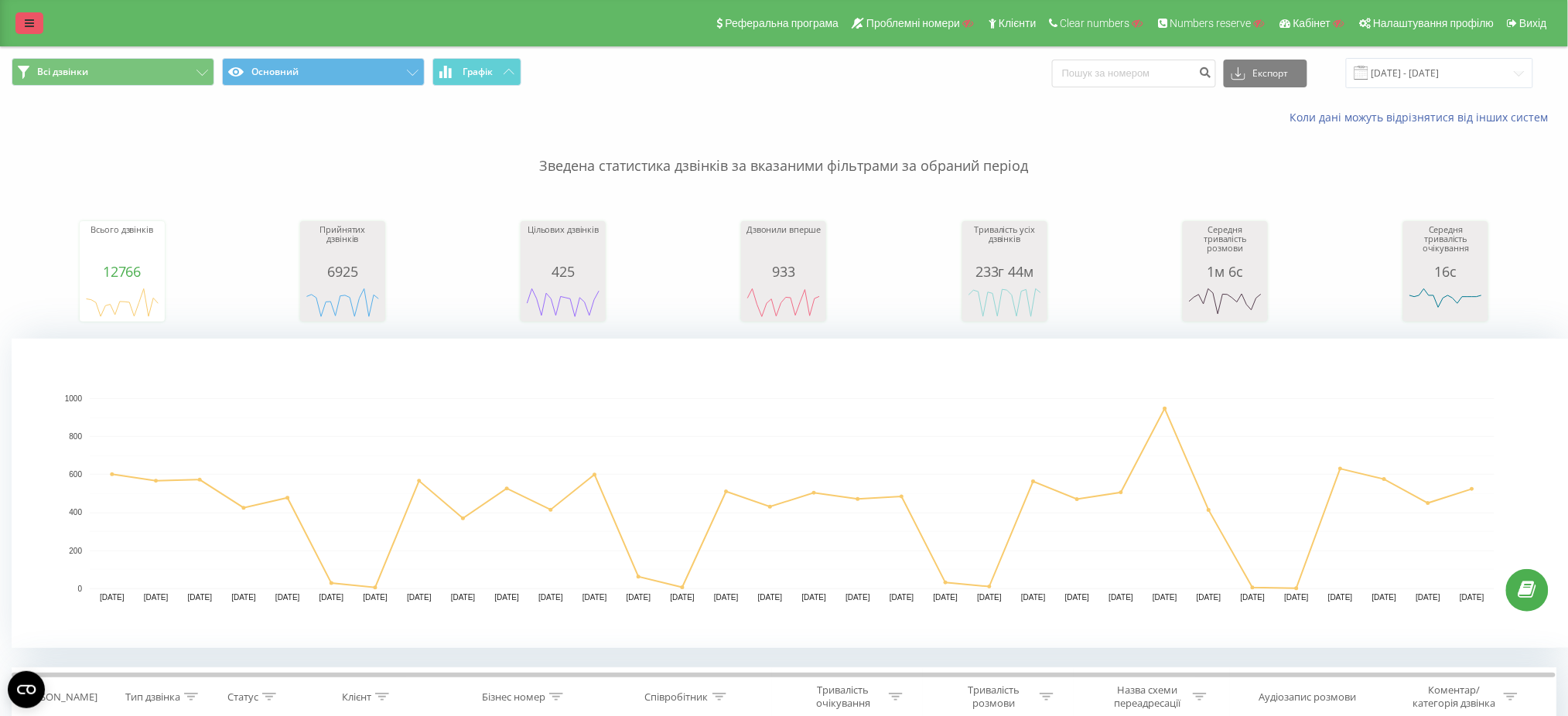
click at [15, 18] on link at bounding box center [29, 23] width 28 height 22
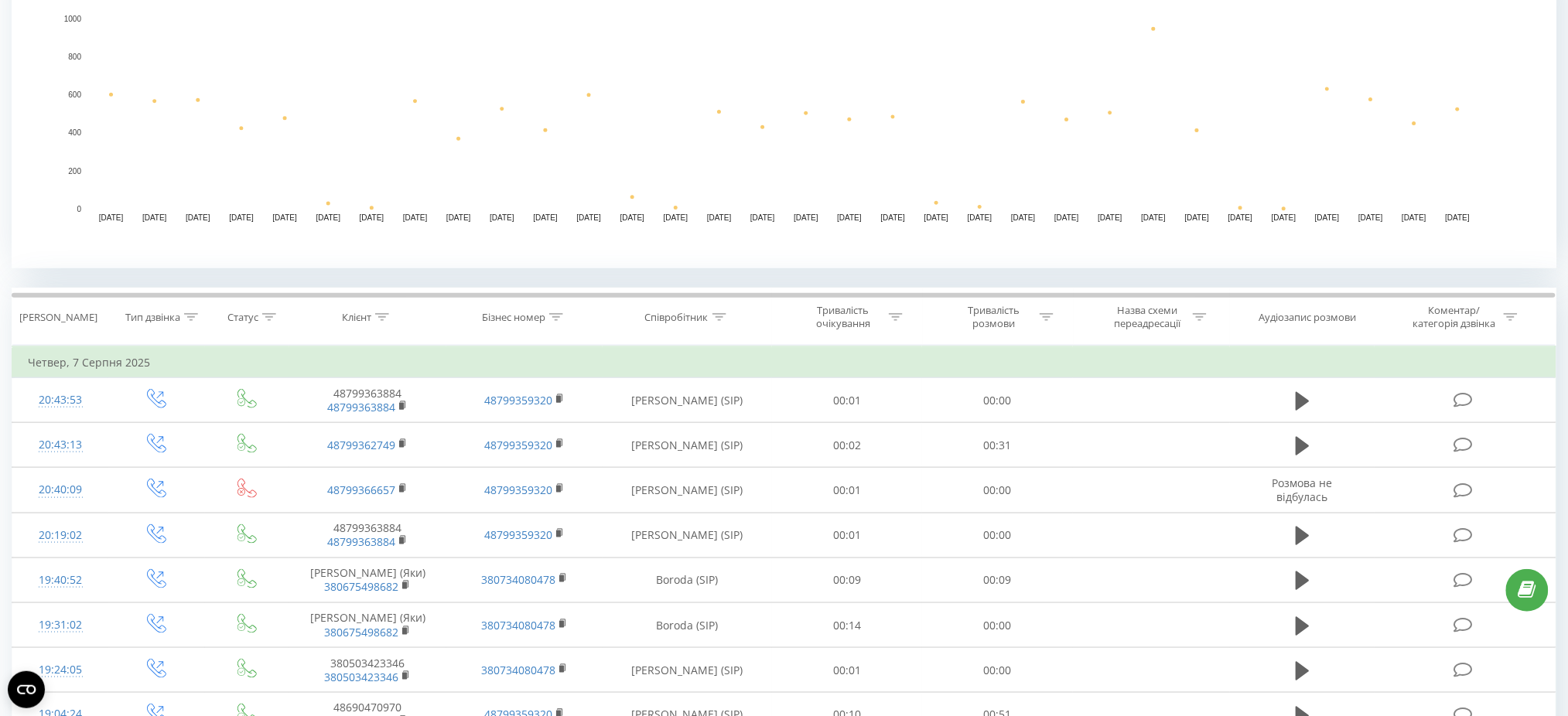
scroll to position [515, 0]
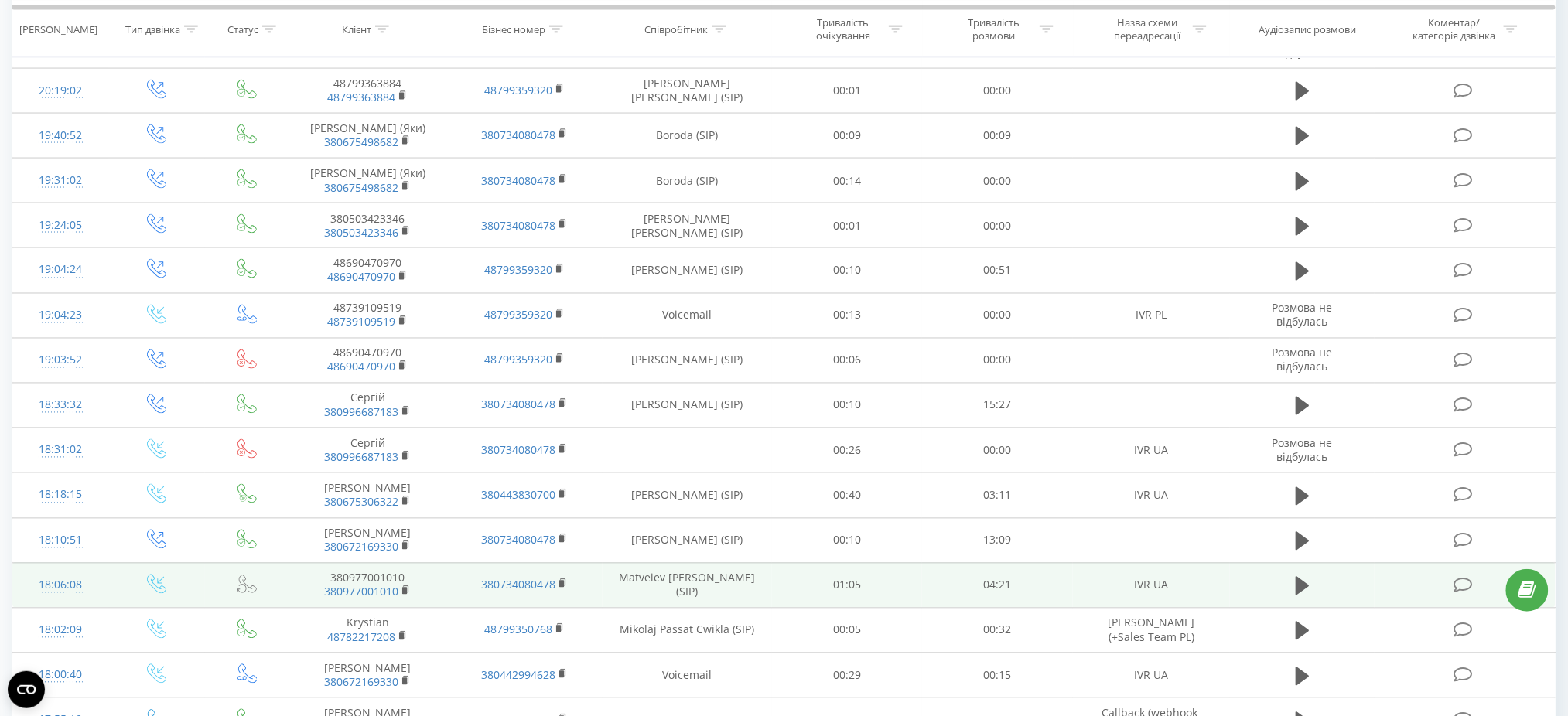
scroll to position [1225, 0]
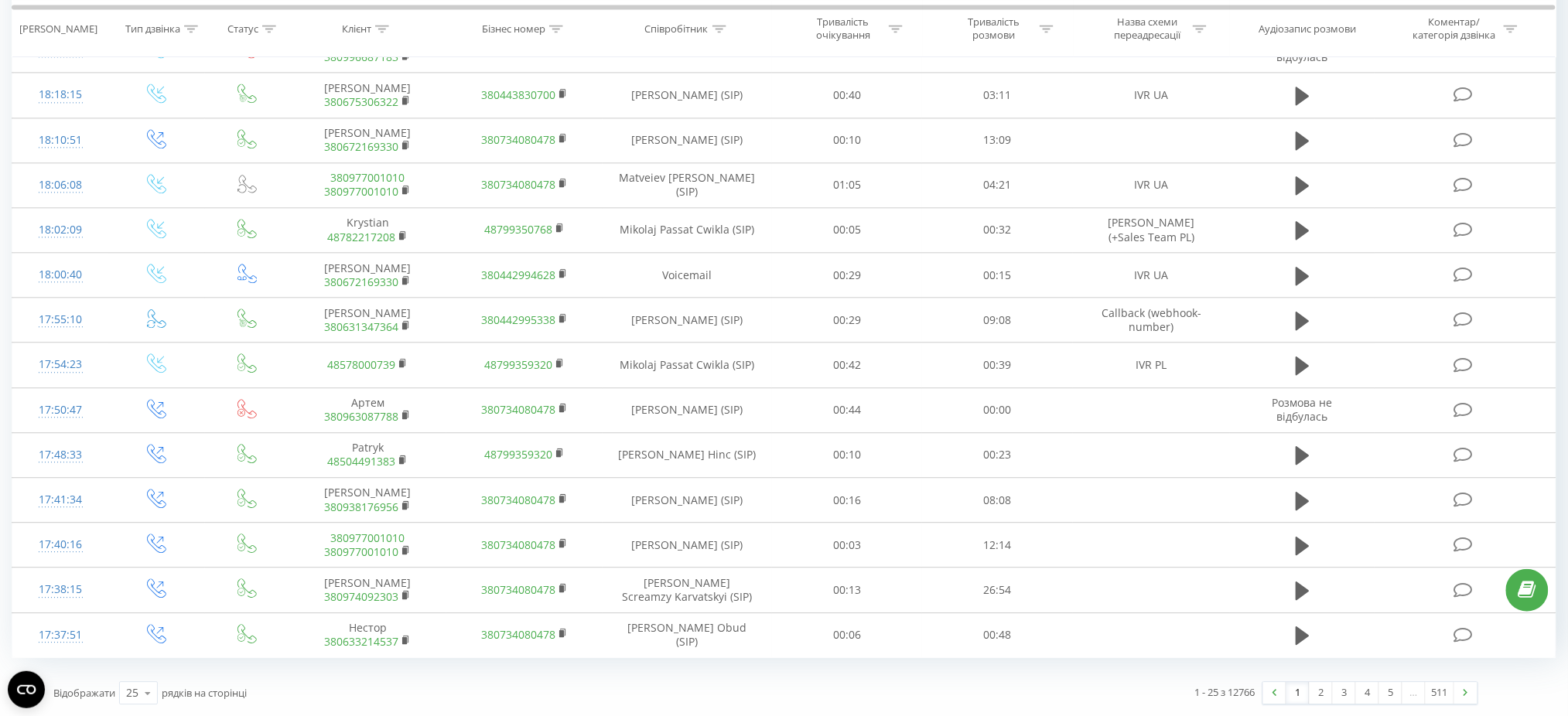
click at [1292, 690] on link "1" at bounding box center [1297, 693] width 23 height 22
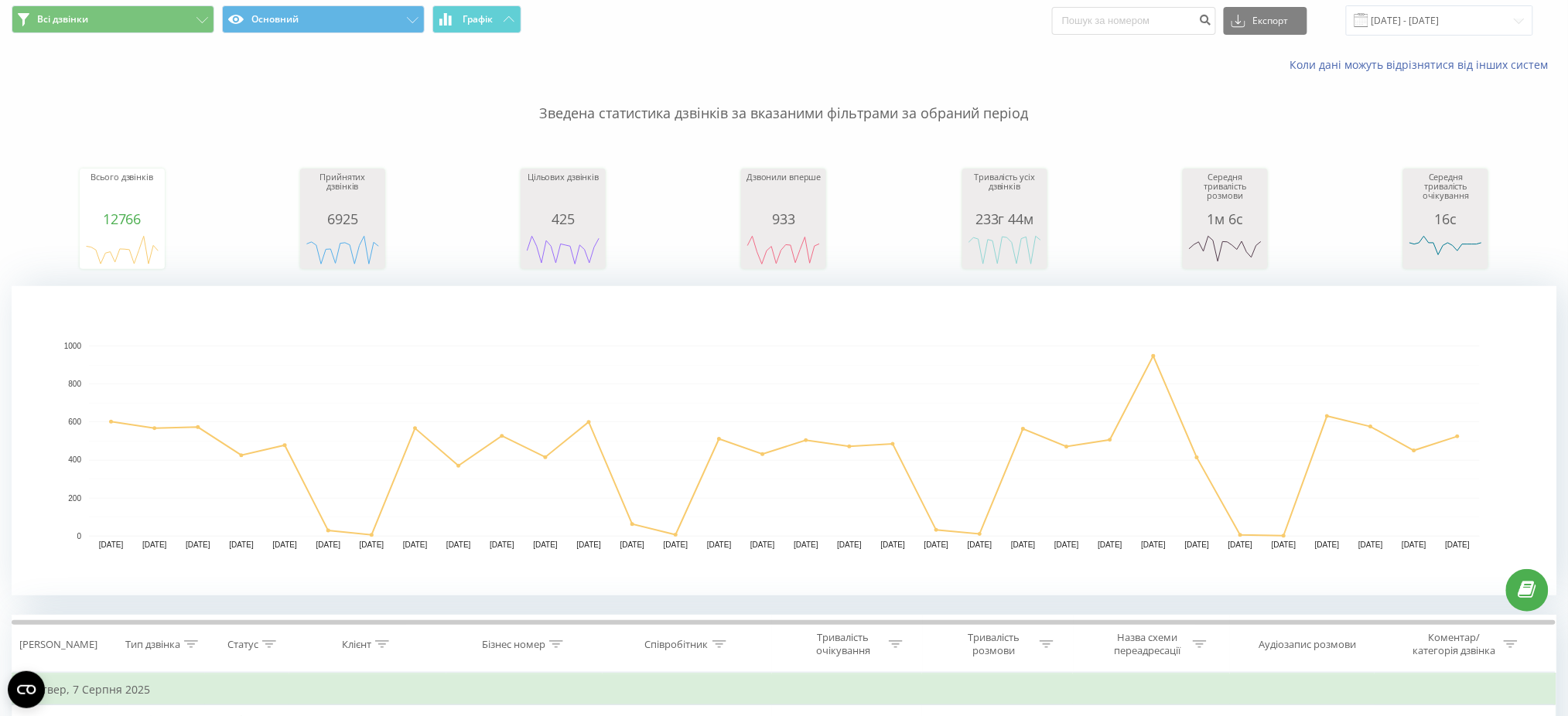
scroll to position [0, 0]
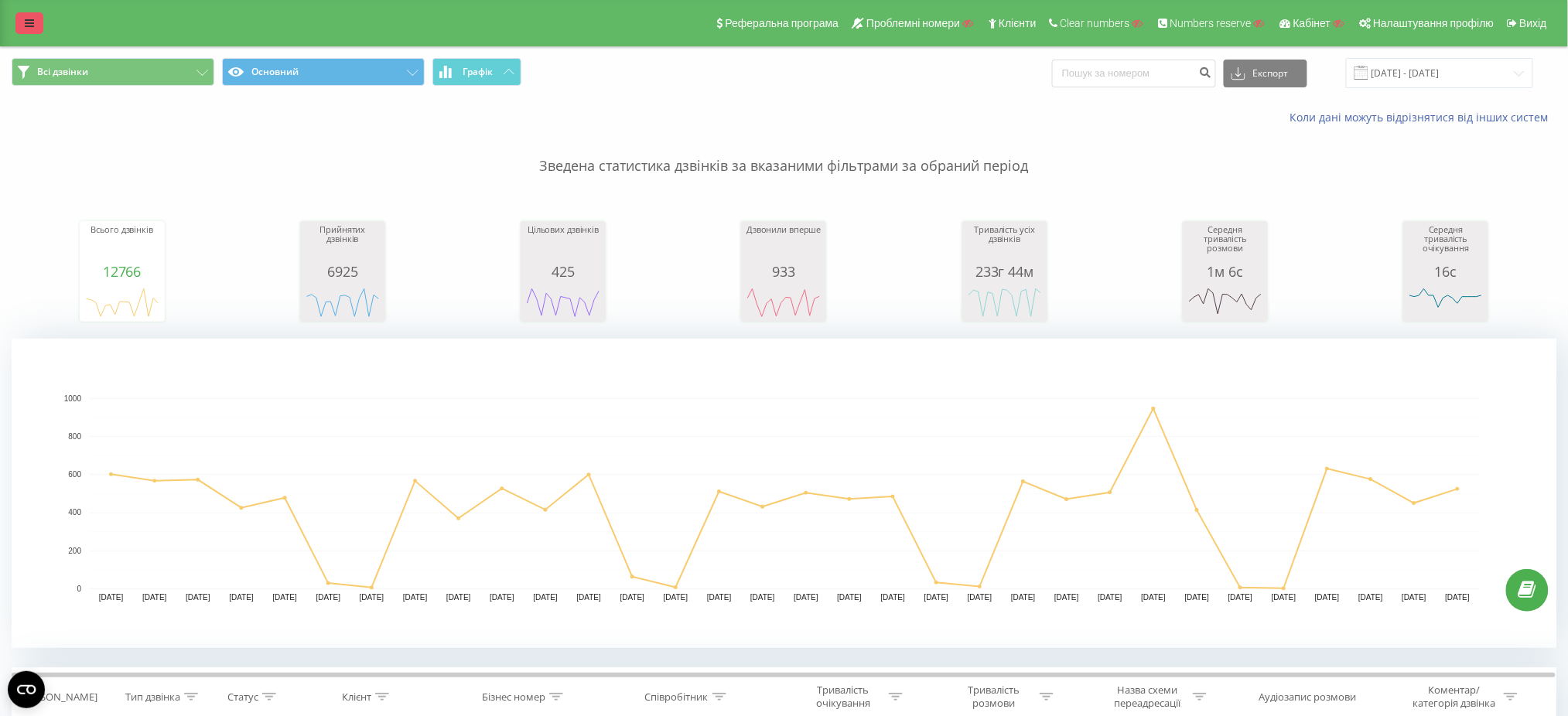
click at [26, 18] on icon at bounding box center [30, 23] width 10 height 10
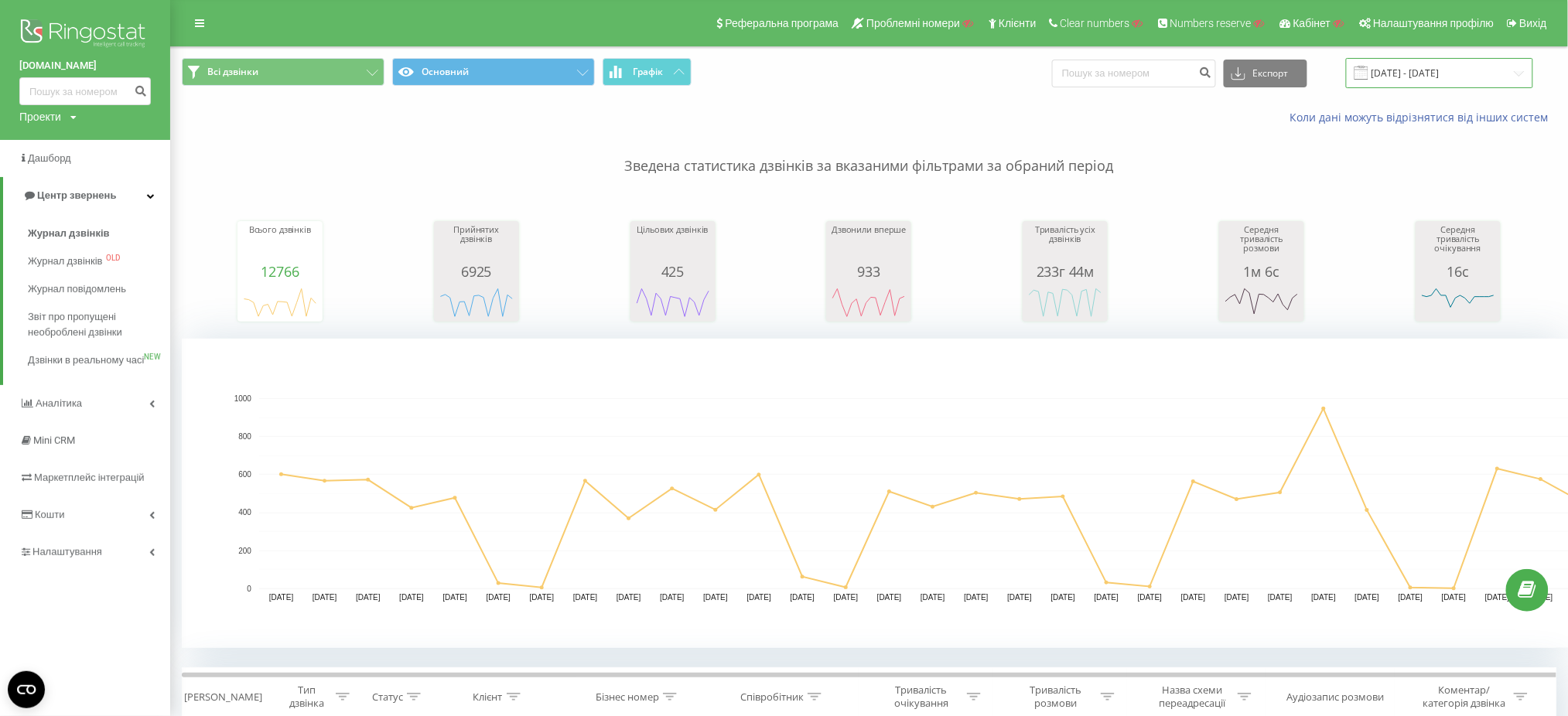
click at [1383, 72] on input "07.07.2025 - 07.08.2025" at bounding box center [1439, 73] width 187 height 31
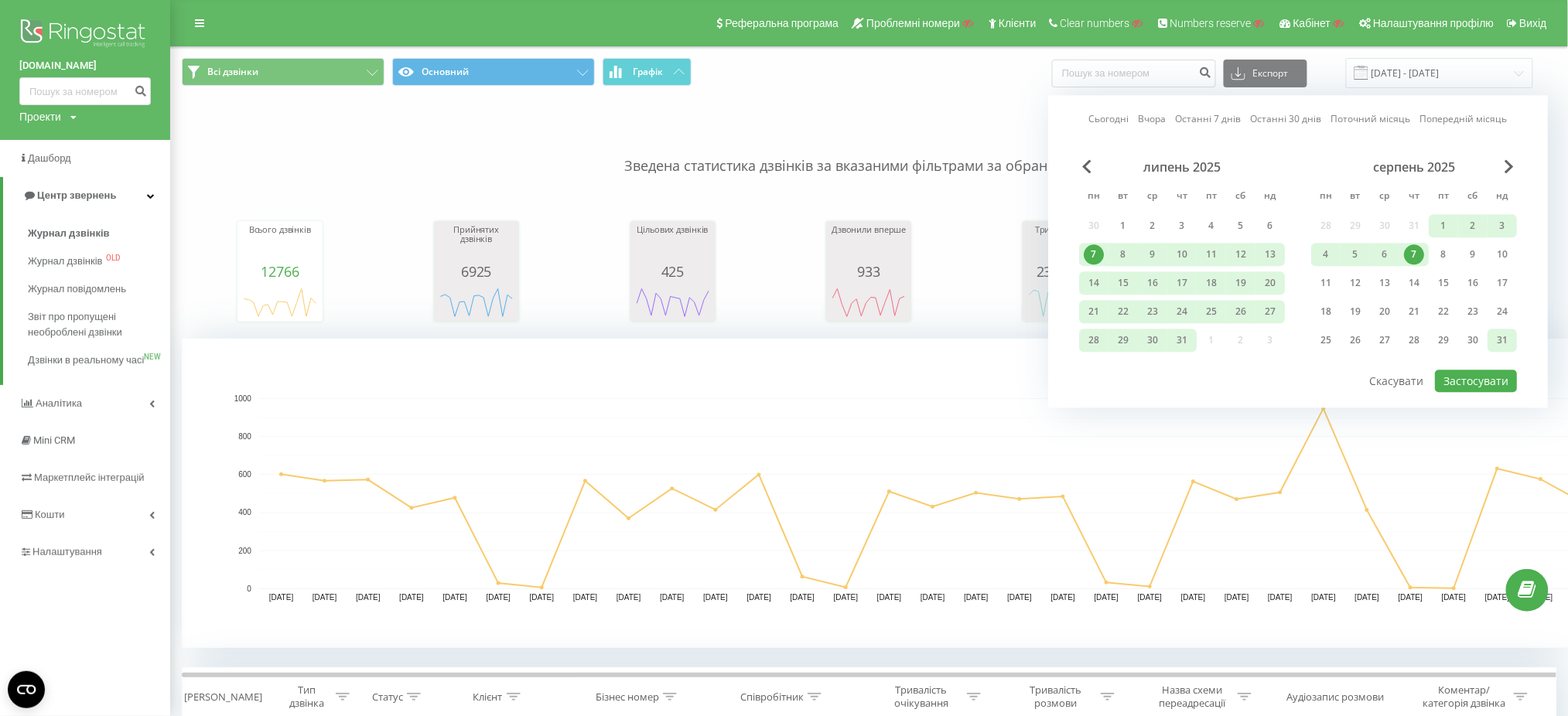
click at [1507, 331] on div "31" at bounding box center [1501, 339] width 20 height 20
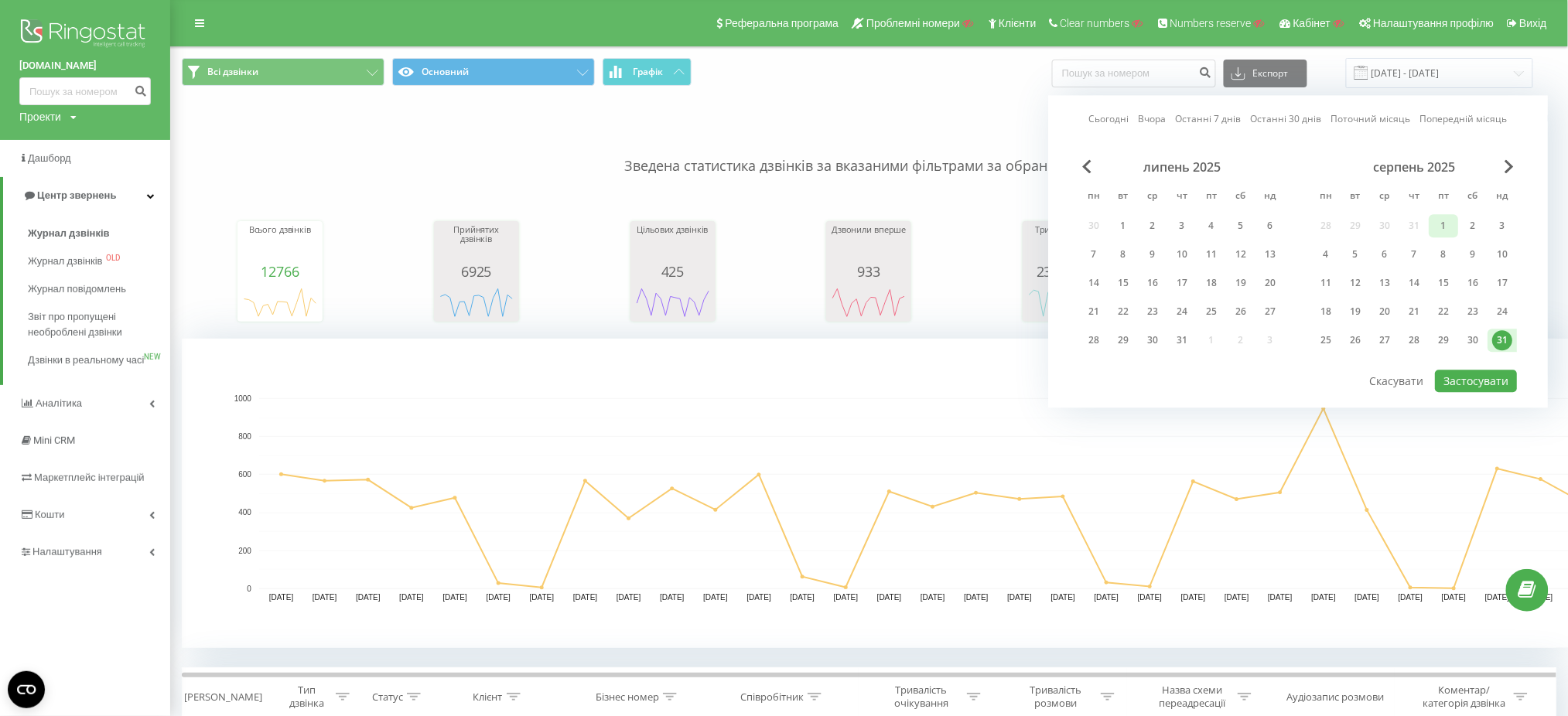
click at [1436, 227] on div "1" at bounding box center [1443, 225] width 20 height 20
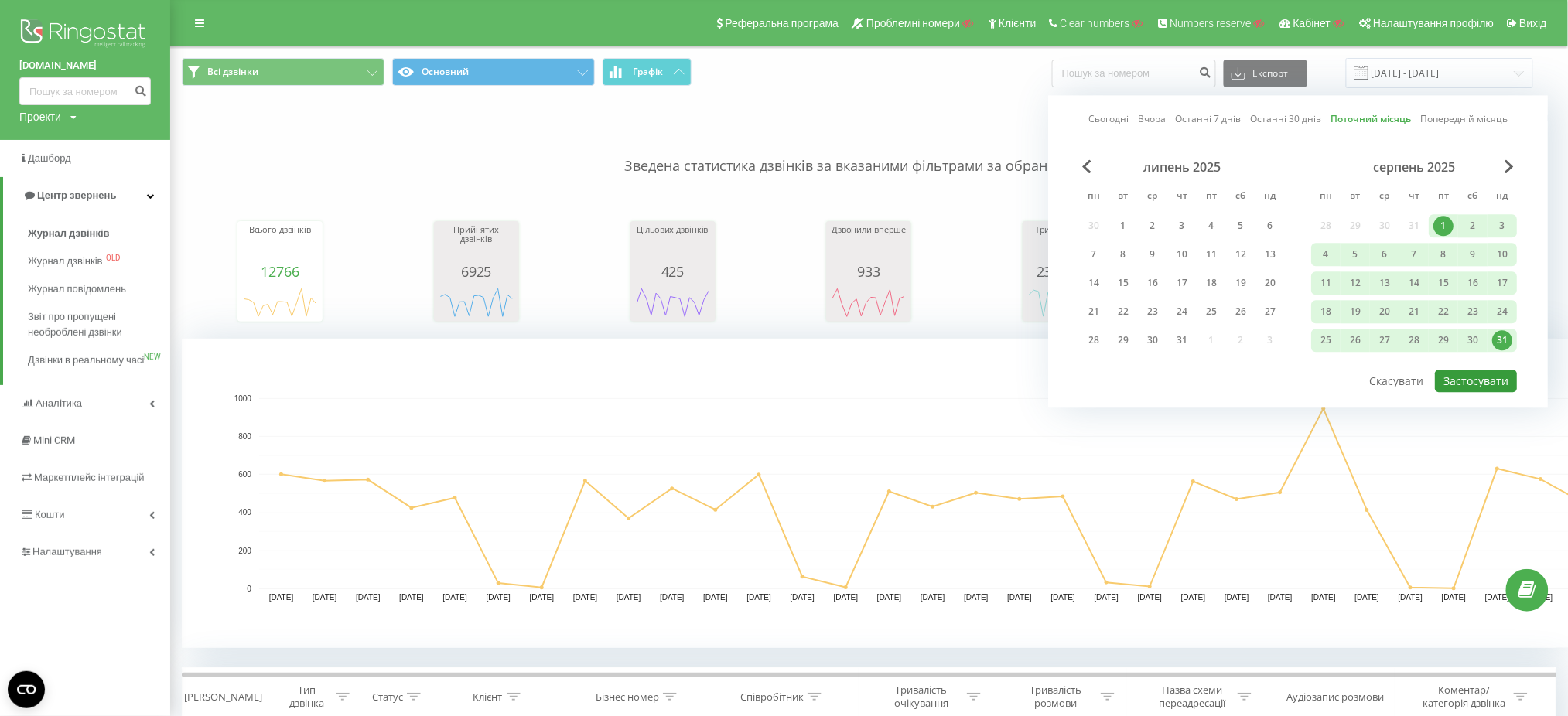
drag, startPoint x: 1492, startPoint y: 383, endPoint x: 1482, endPoint y: 381, distance: 10.2
click at [1492, 384] on button "Застосувати" at bounding box center [1476, 381] width 82 height 23
type input "01.08.2025 - 31.08.2025"
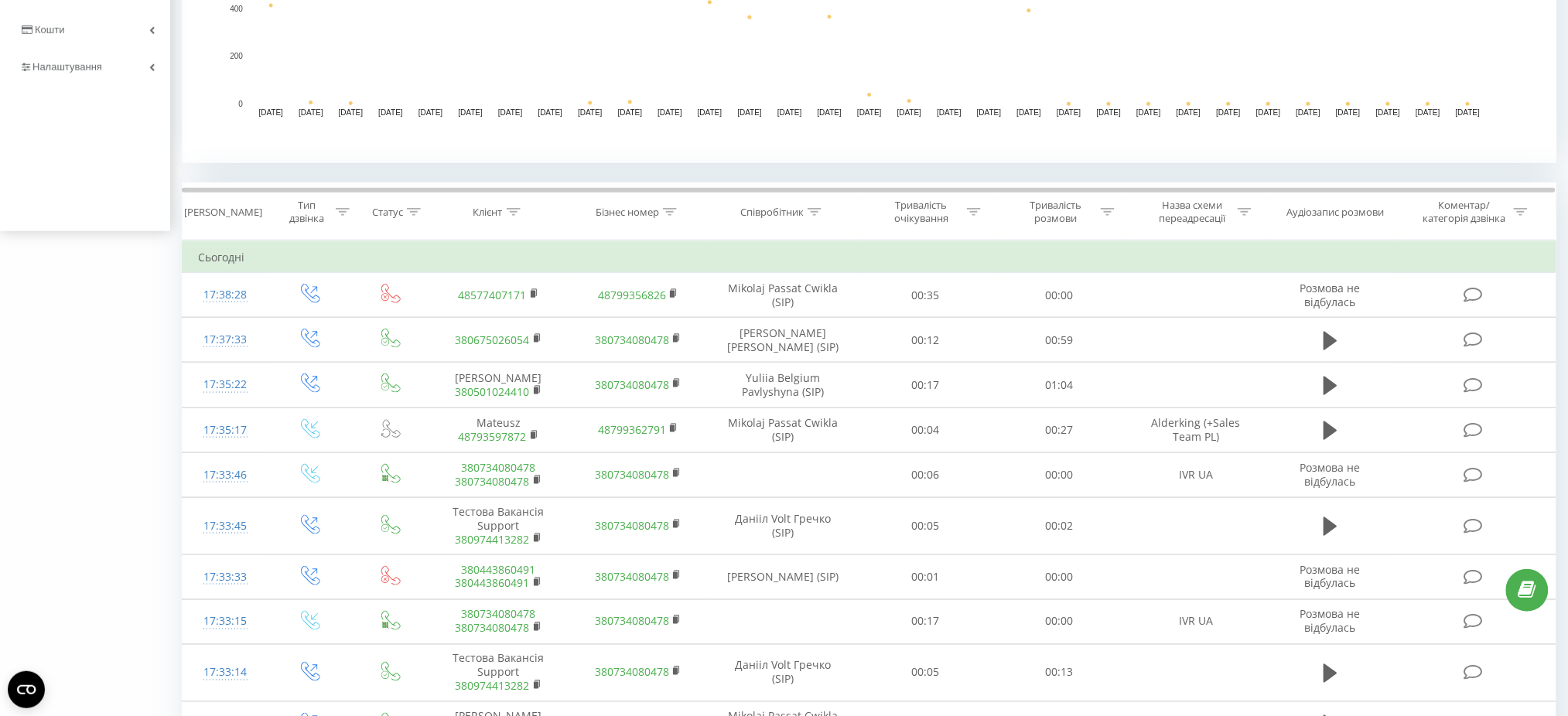
scroll to position [515, 0]
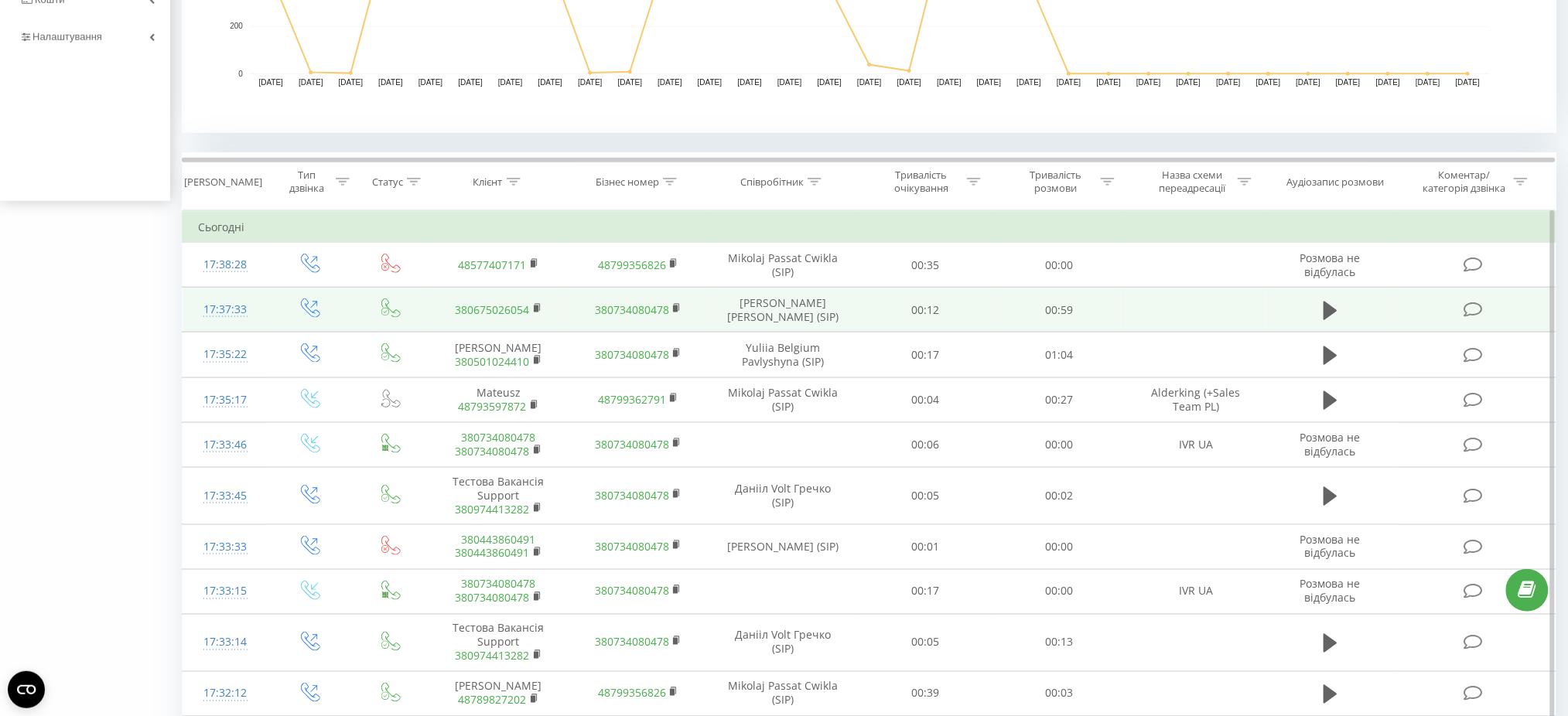
click at [233, 305] on div "17:37:33" at bounding box center [225, 310] width 54 height 31
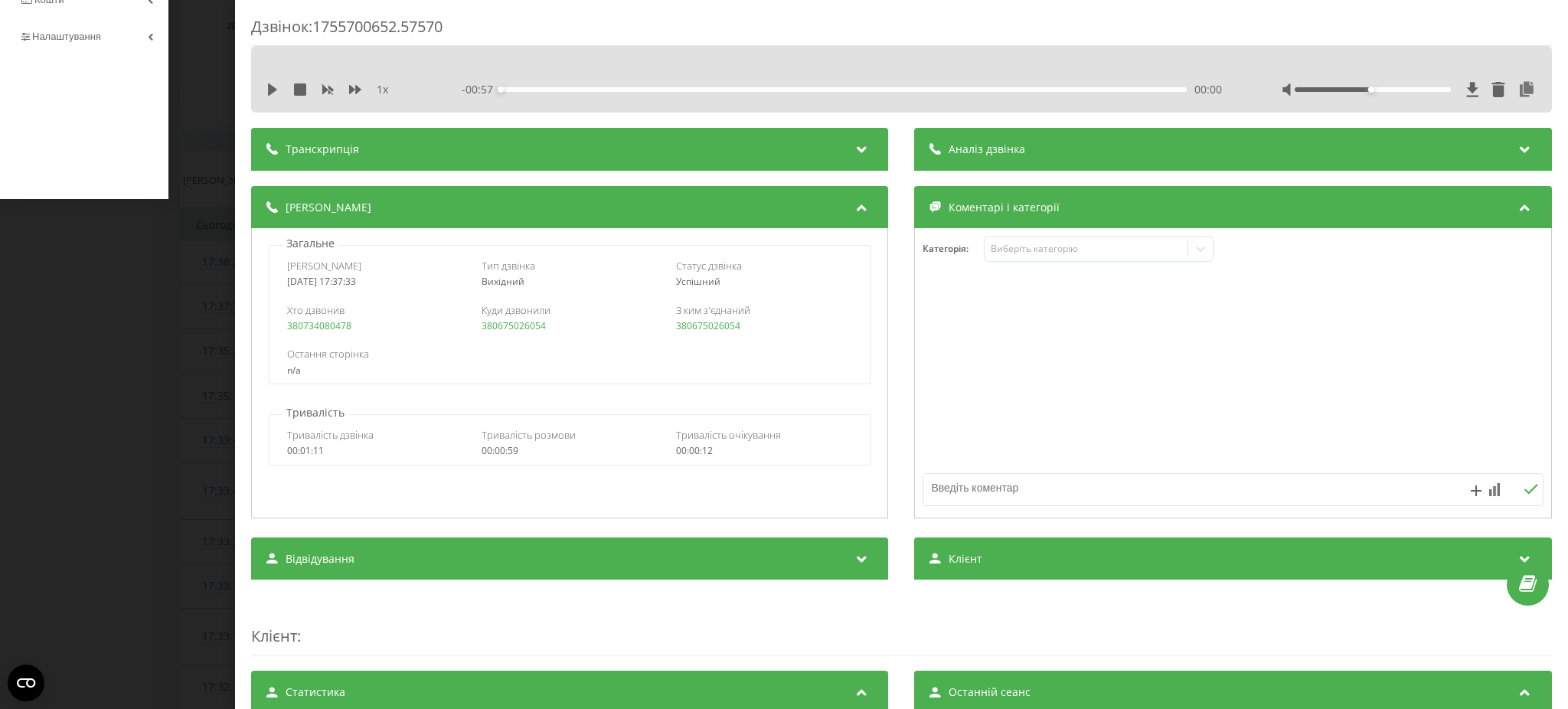
drag, startPoint x: 8, startPoint y: 413, endPoint x: 12, endPoint y: 420, distance: 8.1
click at [8, 414] on div "Дзвінок : 1755700652.57570 1 x - 00:57 00:00 00:00 Транскрипція Для AI-аналізу …" at bounding box center [784, 354] width 1568 height 709
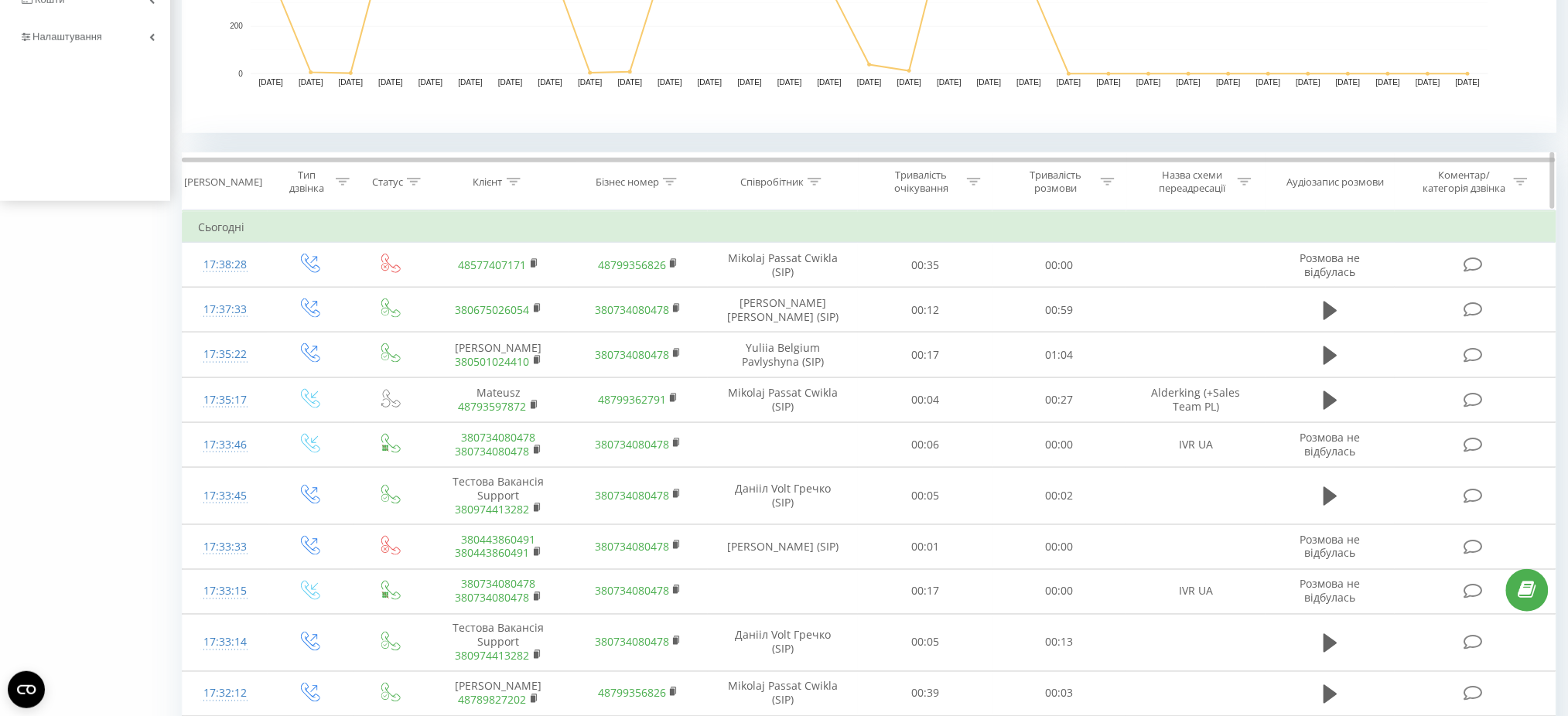
click at [351, 183] on div "Тип дзвінка" at bounding box center [312, 182] width 86 height 27
click at [342, 183] on icon at bounding box center [342, 182] width 14 height 8
click at [332, 289] on div "Введіть значення" at bounding box center [302, 294] width 110 height 12
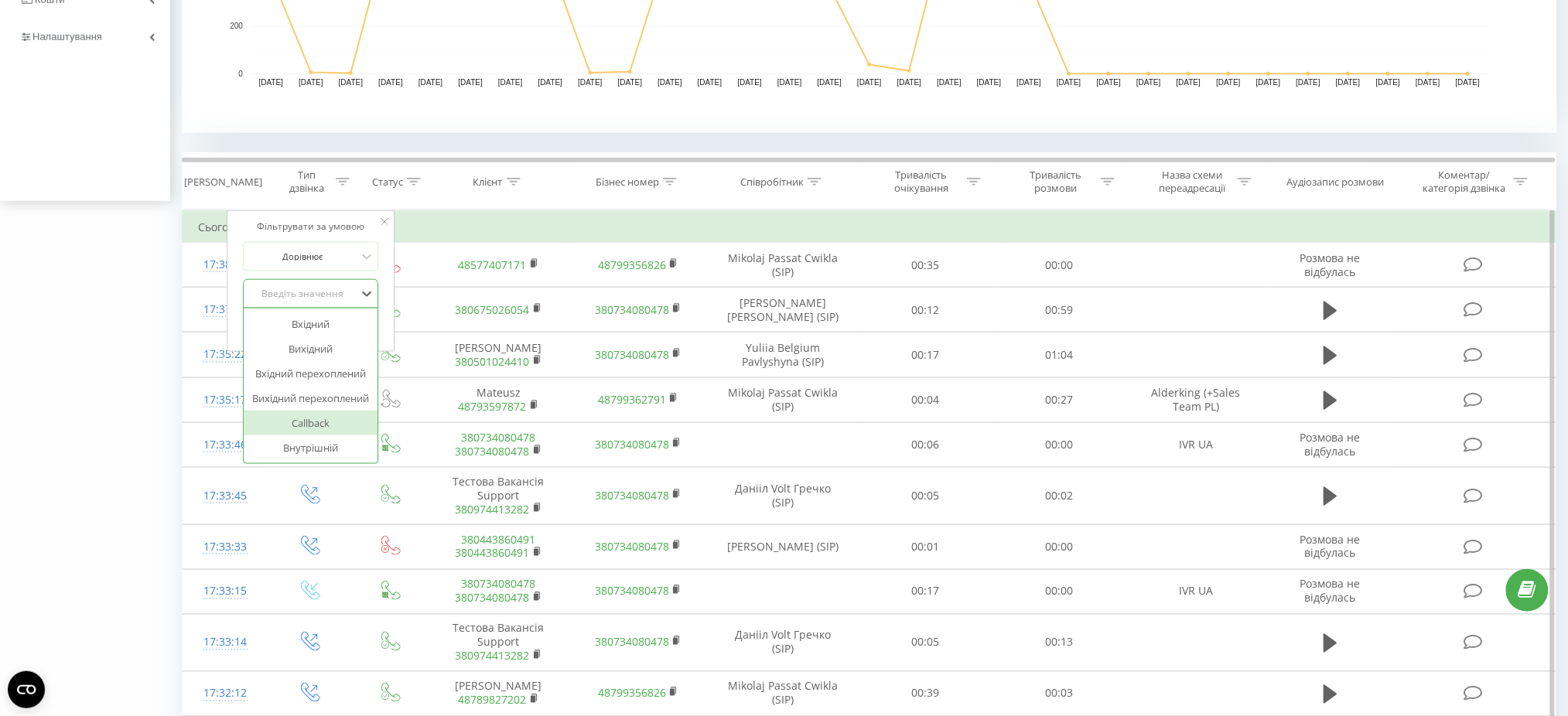
click at [318, 419] on div "Callback" at bounding box center [311, 423] width 134 height 25
click at [359, 327] on span "OK" at bounding box center [343, 325] width 43 height 24
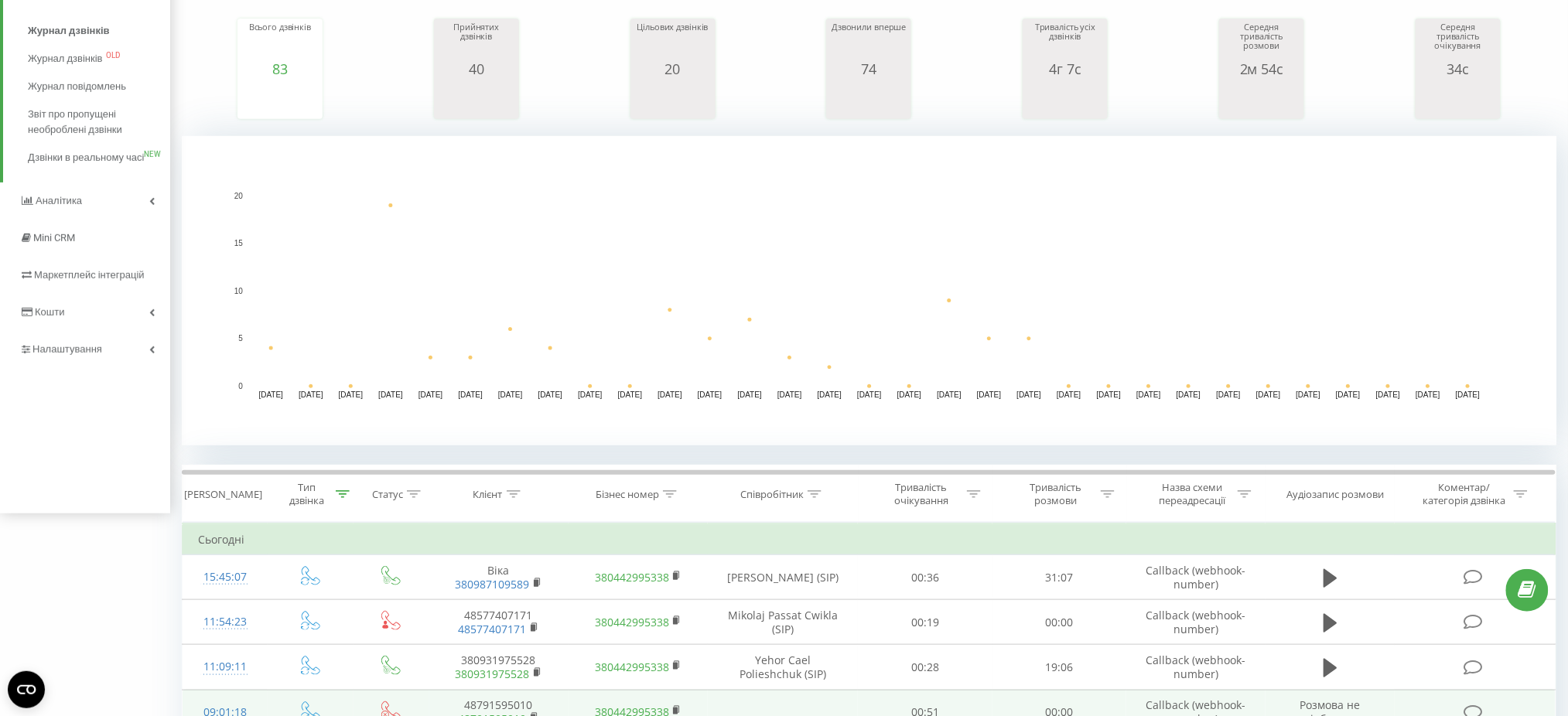
scroll to position [310, 0]
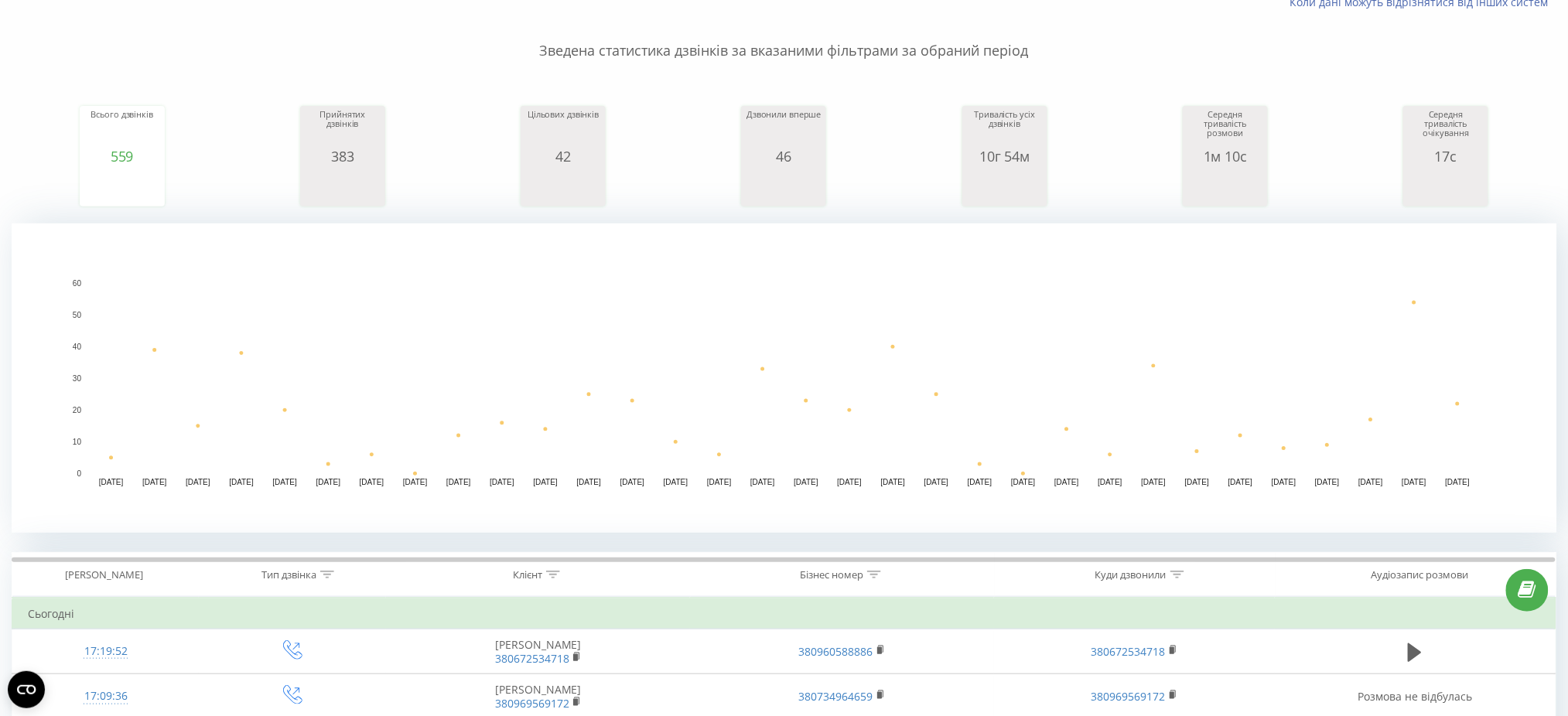
scroll to position [412, 0]
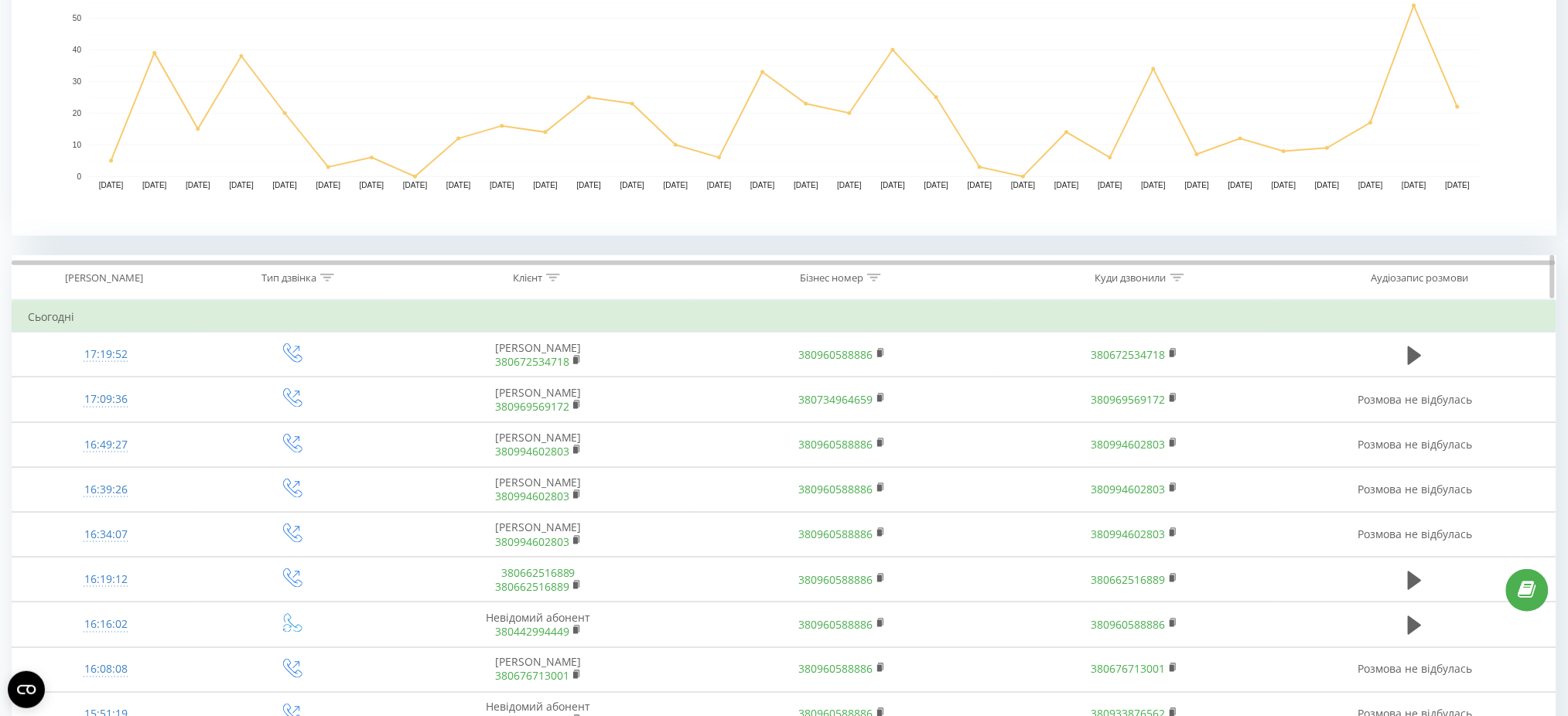
click at [335, 276] on icon at bounding box center [327, 277] width 14 height 8
click at [338, 389] on div "Введіть значення" at bounding box center [284, 383] width 112 height 23
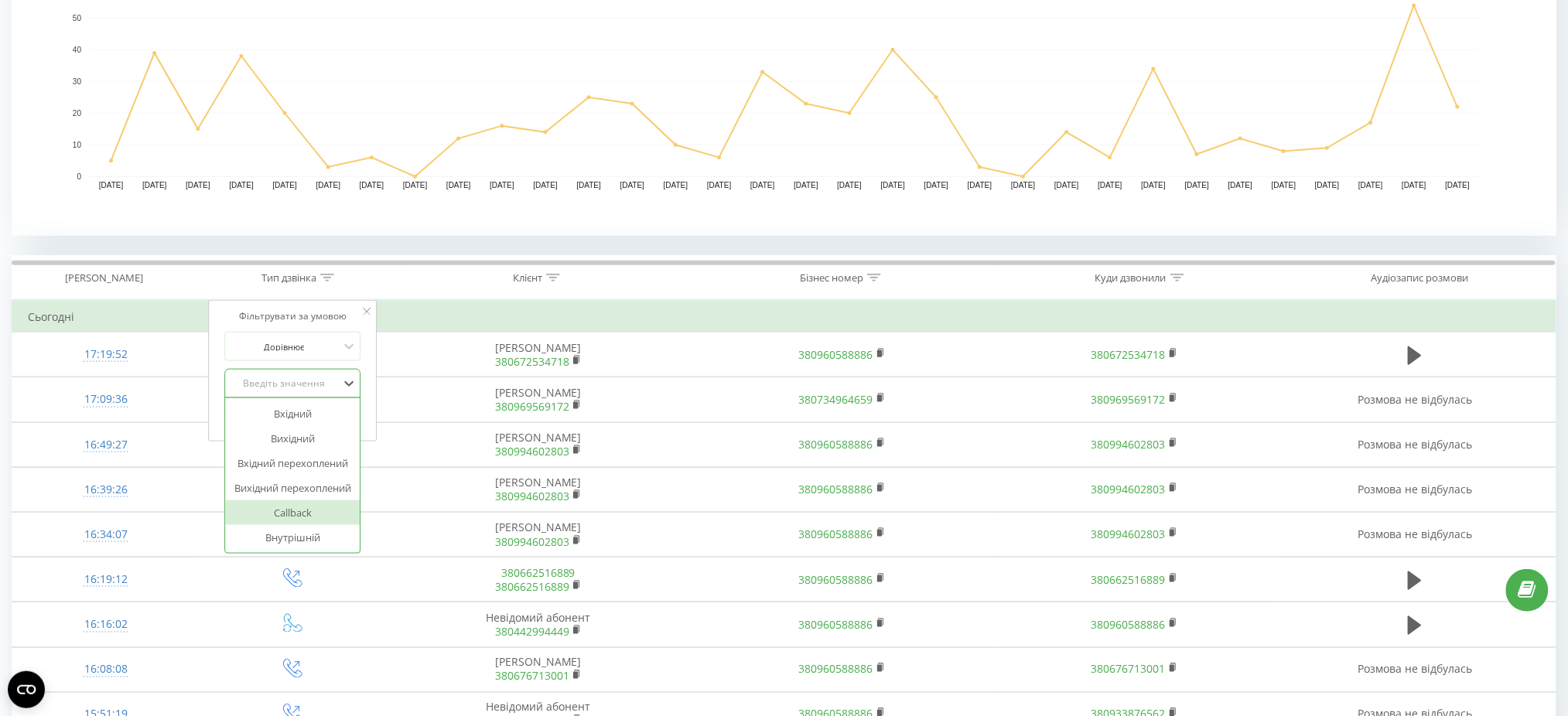
click at [324, 511] on div "Callback" at bounding box center [293, 513] width 134 height 25
click at [342, 409] on span "OK" at bounding box center [325, 415] width 43 height 24
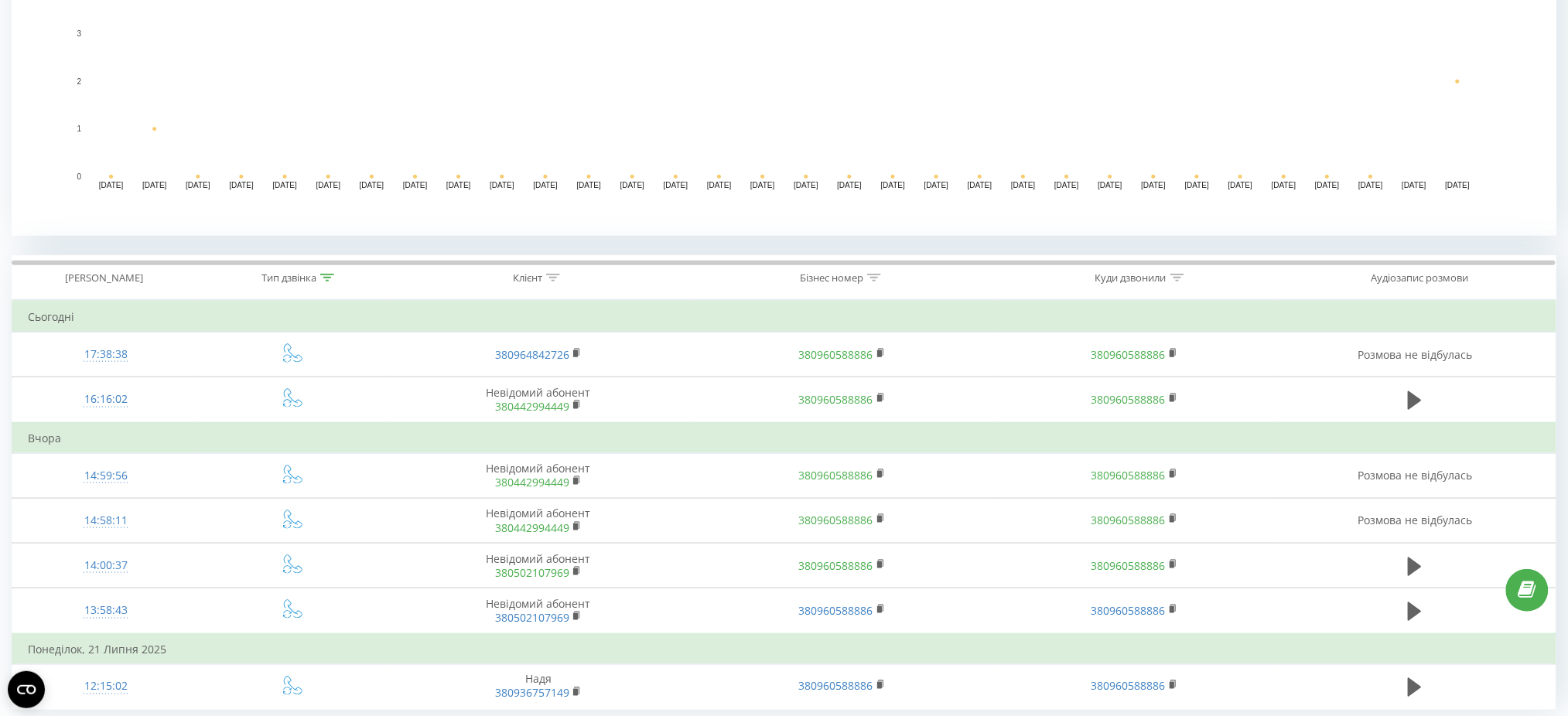
scroll to position [244, 0]
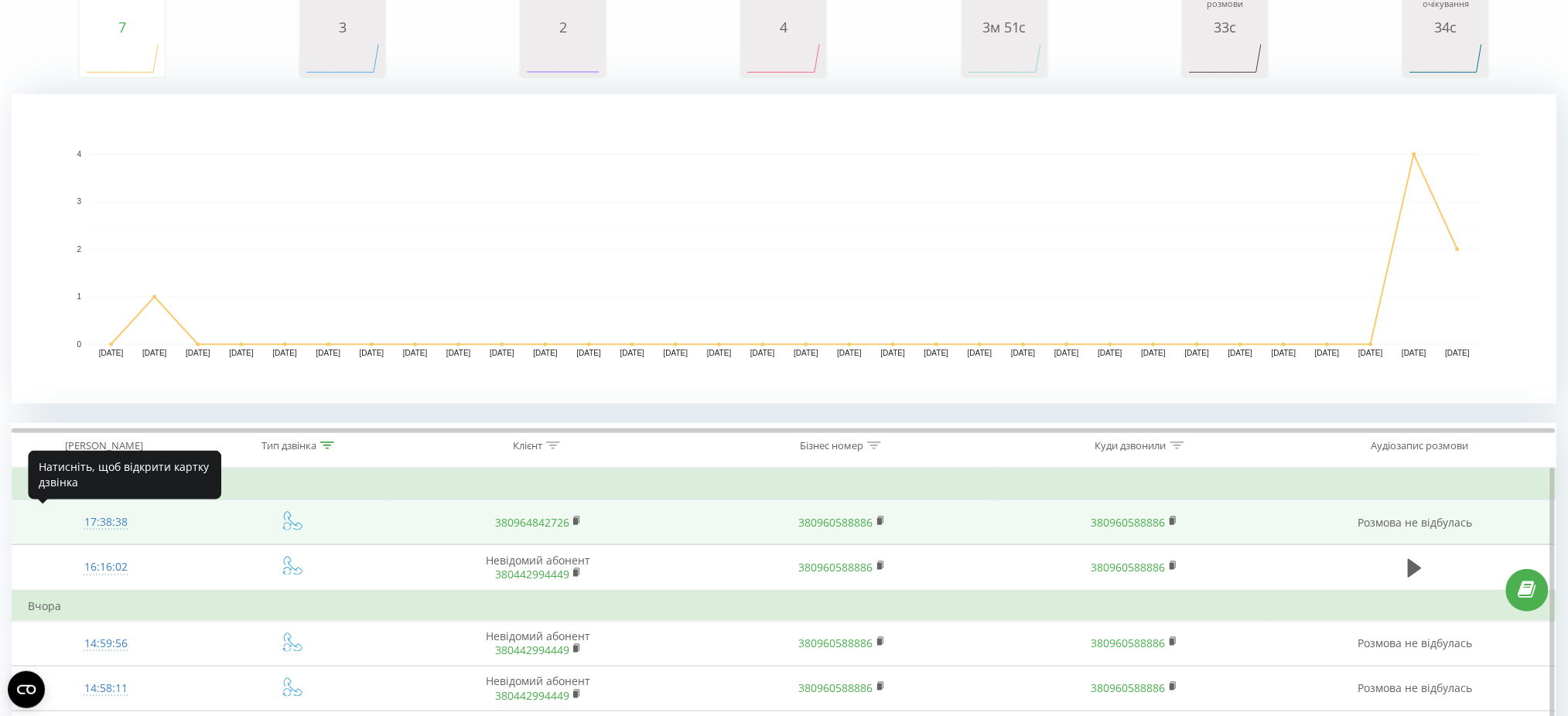
click at [115, 524] on div "17:38:38" at bounding box center [105, 522] width 155 height 31
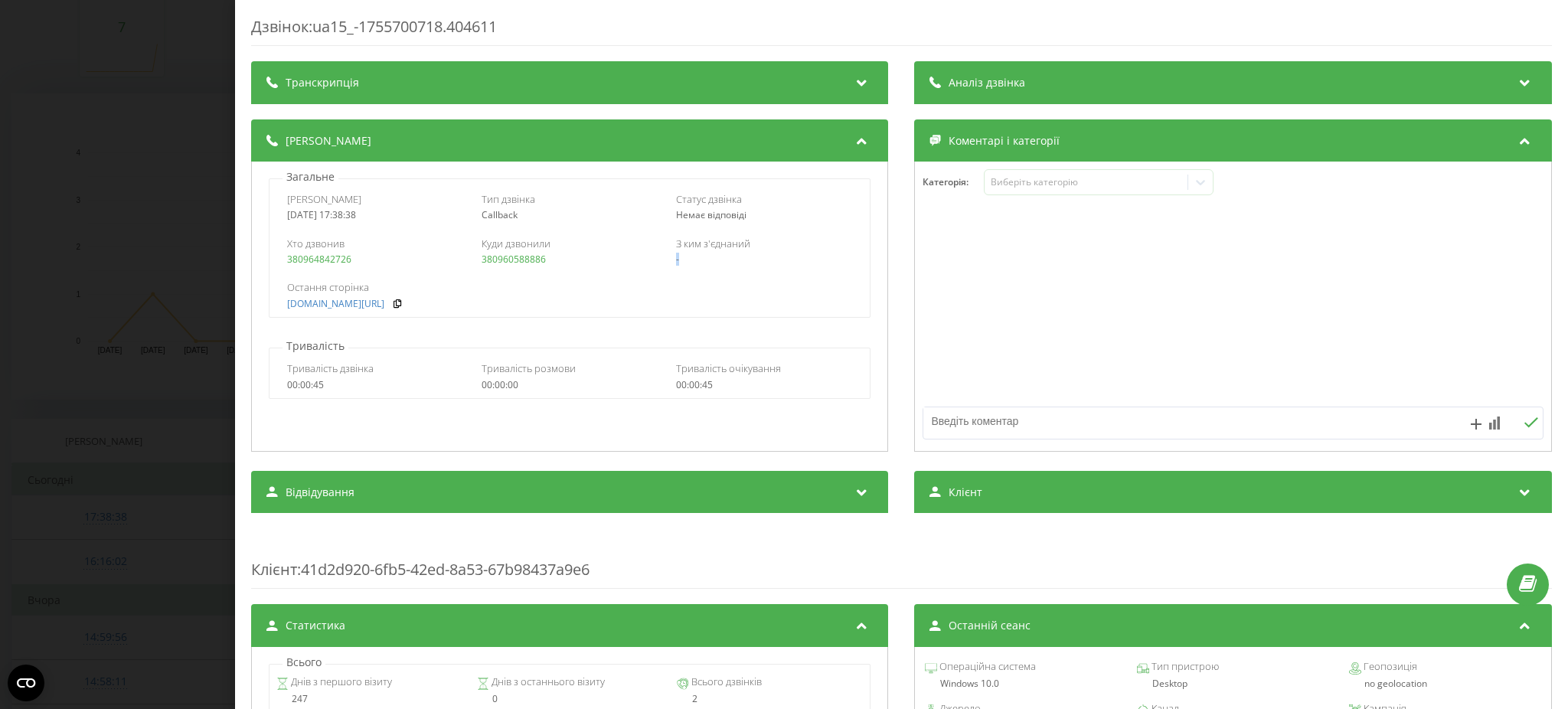
drag, startPoint x: 679, startPoint y: 262, endPoint x: 665, endPoint y: 261, distance: 14.0
click at [665, 261] on div "Хто дзвонив 380964842726 Куди дзвонили 380960588886 З ким з'єднаний -" at bounding box center [570, 251] width 600 height 44
click at [162, 427] on div "Дзвінок : ua15_-1755700718.404611 Транскрипція Для AI-аналізу майбутніх дзвінкі…" at bounding box center [784, 354] width 1568 height 709
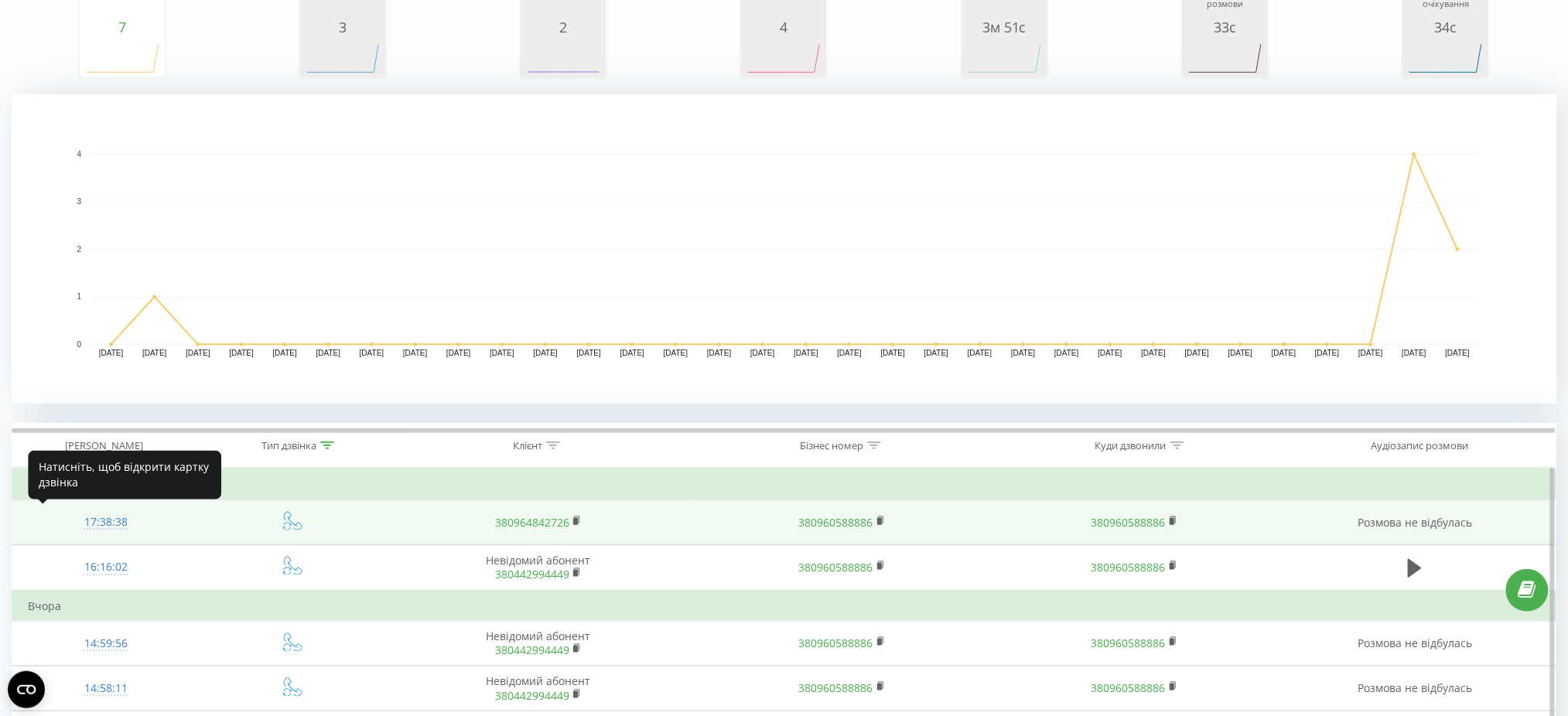
click at [112, 519] on div "17:38:38" at bounding box center [105, 522] width 155 height 31
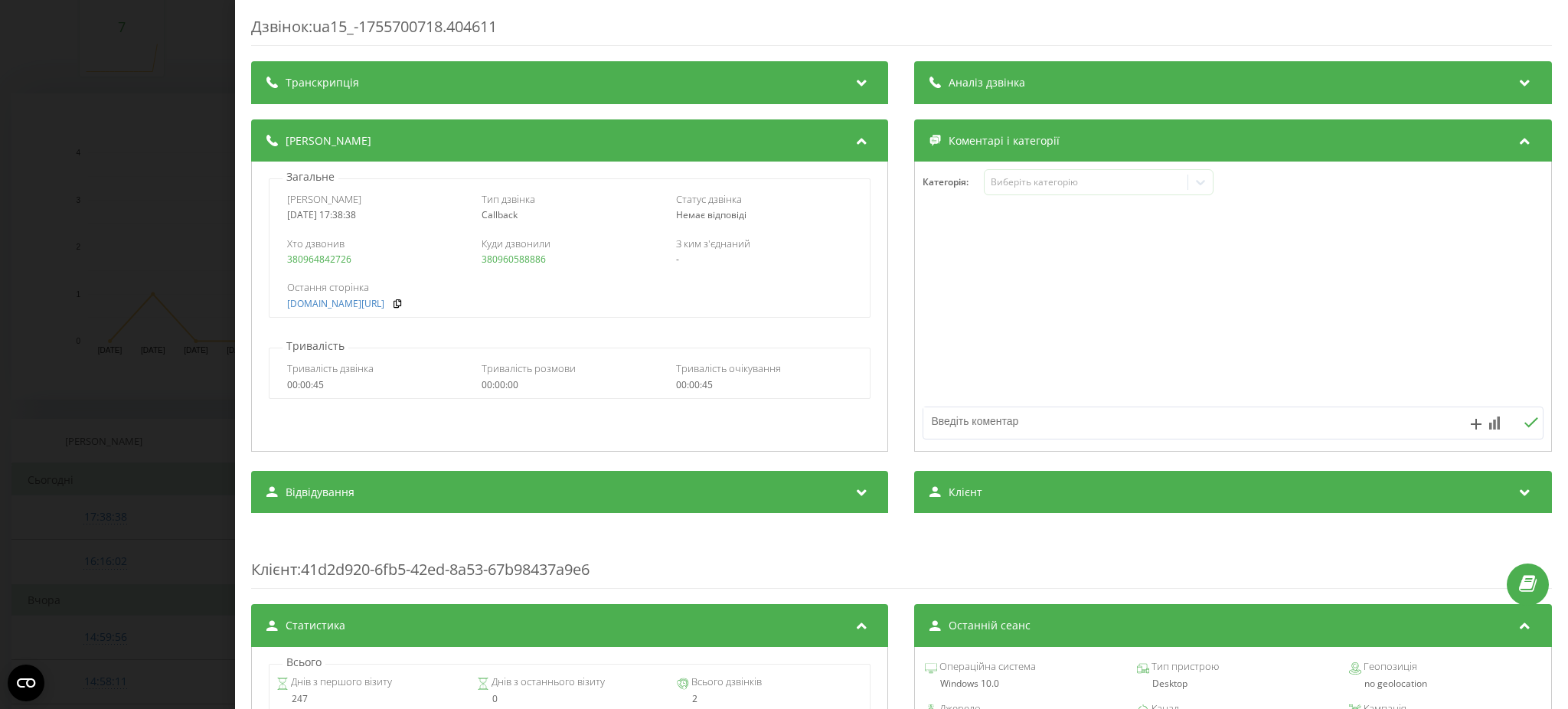
click at [7, 339] on div "Дзвінок : ua15_-1755700718.404611 Транскрипція Для AI-аналізу майбутніх дзвінкі…" at bounding box center [784, 354] width 1568 height 709
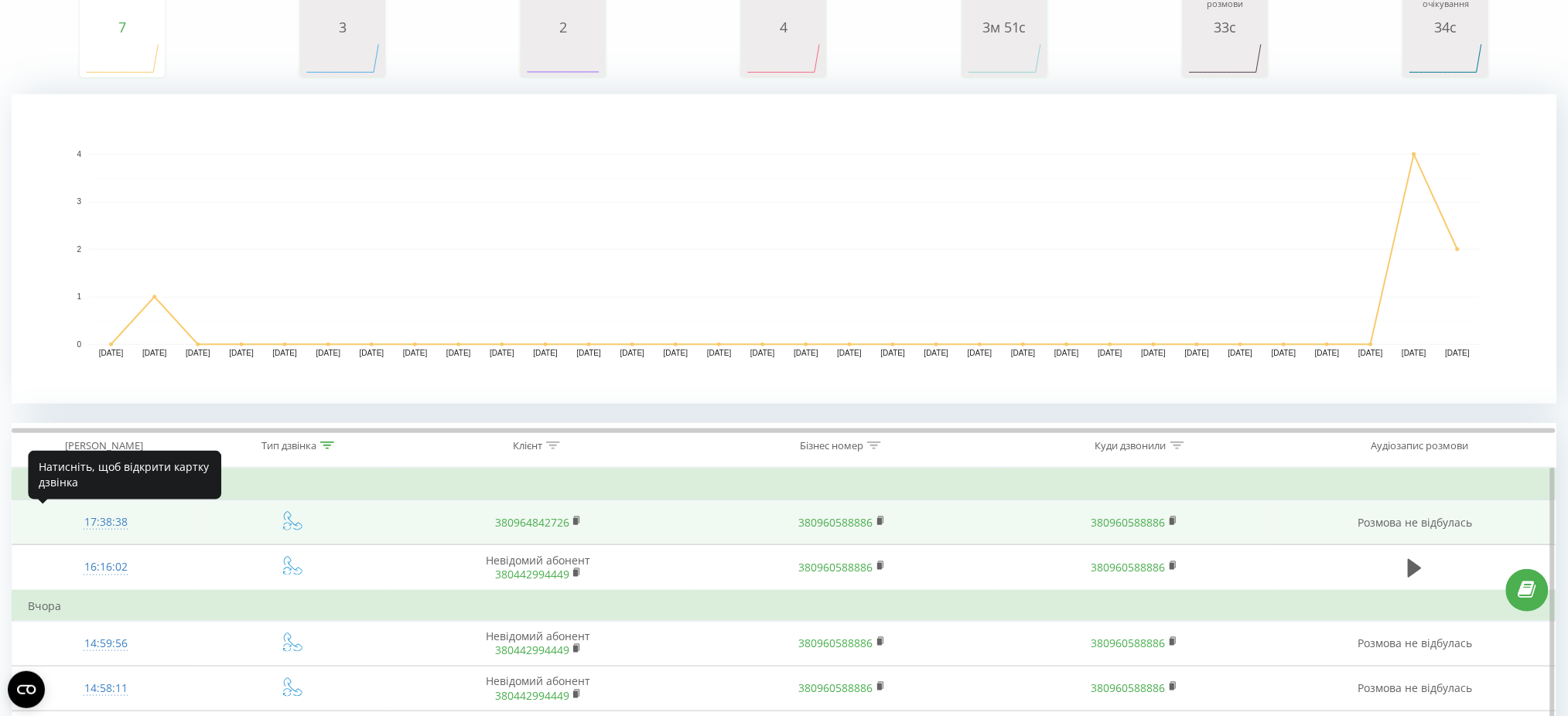
click at [100, 518] on div "17:38:38" at bounding box center [105, 522] width 155 height 31
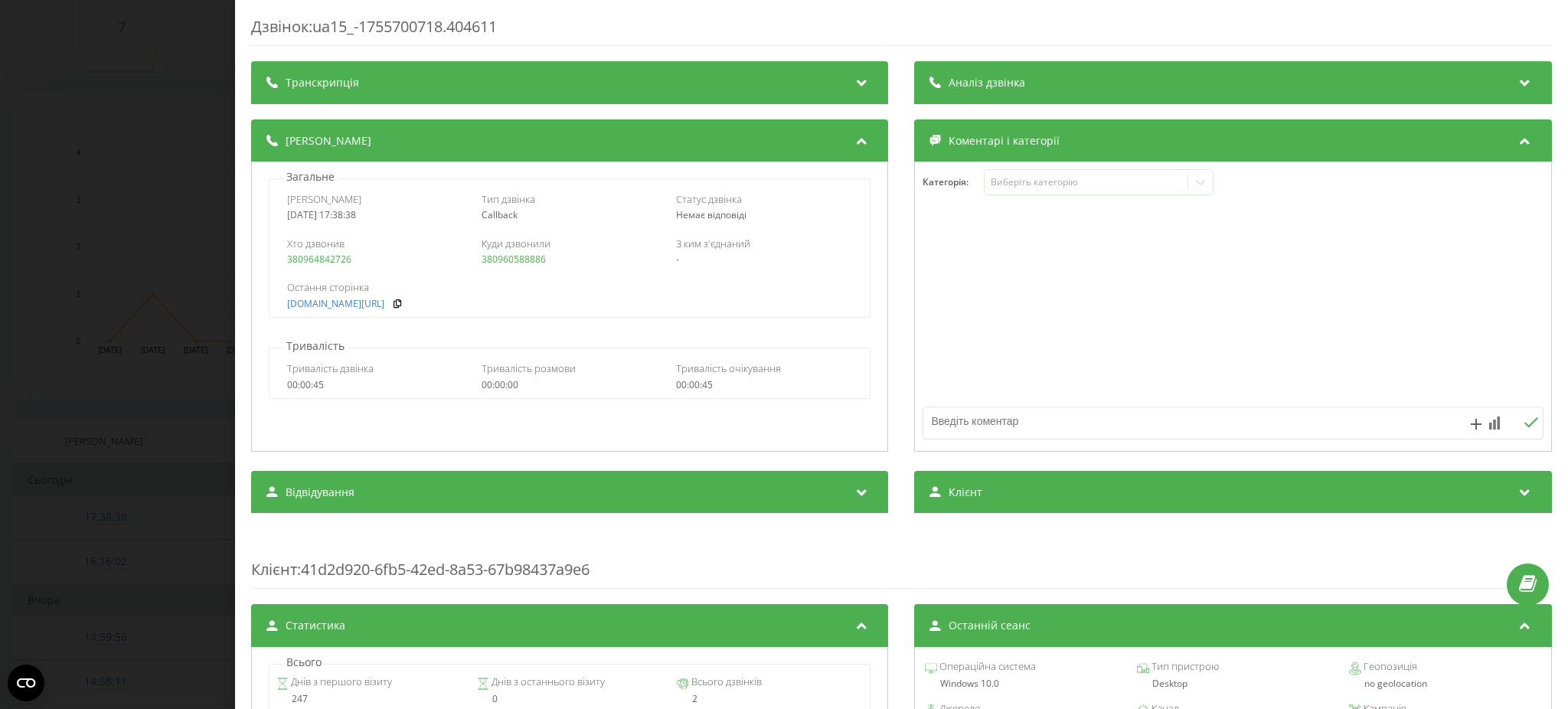
click at [38, 403] on div "Дзвінок : ua15_-1755700718.404611 Транскрипція Для AI-аналізу майбутніх дзвінкі…" at bounding box center [784, 354] width 1568 height 709
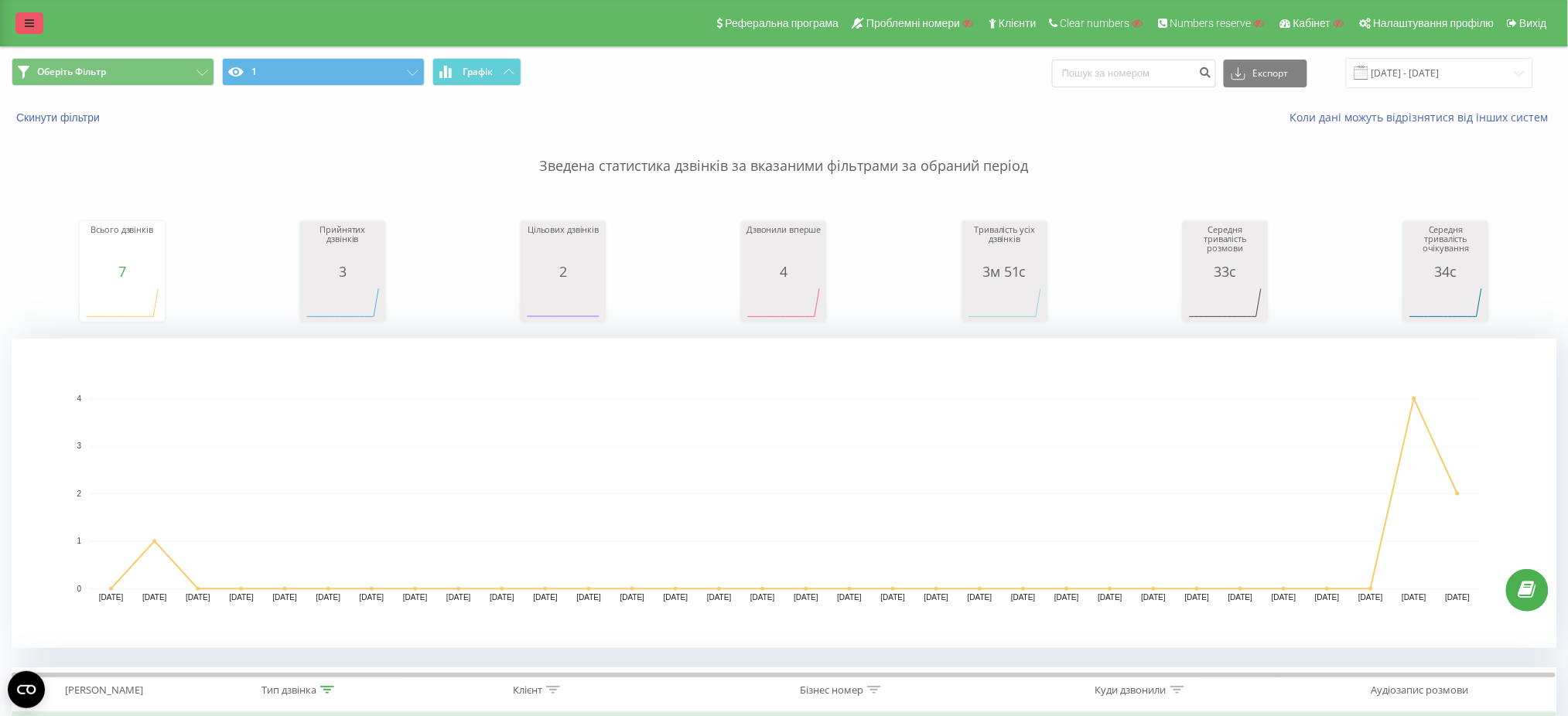
click at [41, 28] on link at bounding box center [29, 23] width 28 height 22
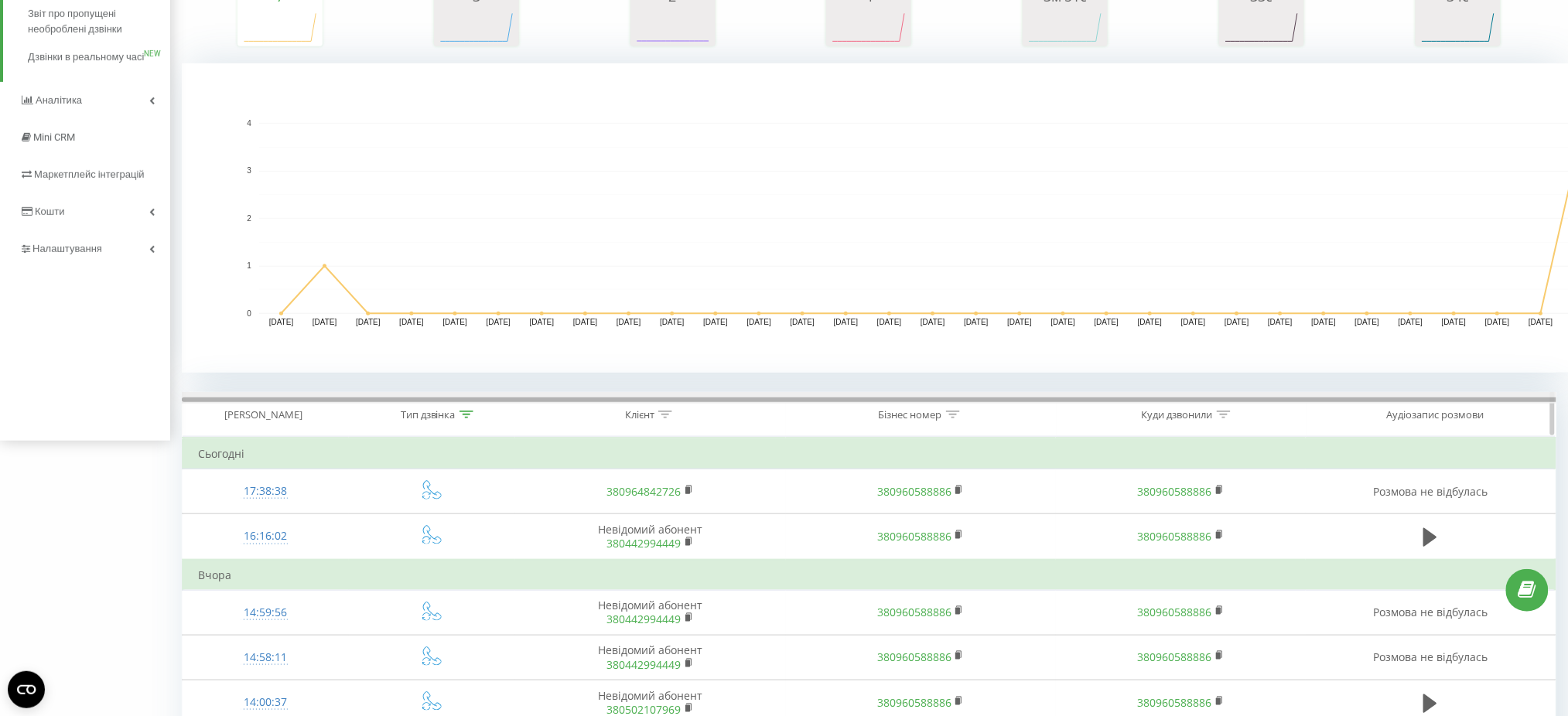
scroll to position [310, 0]
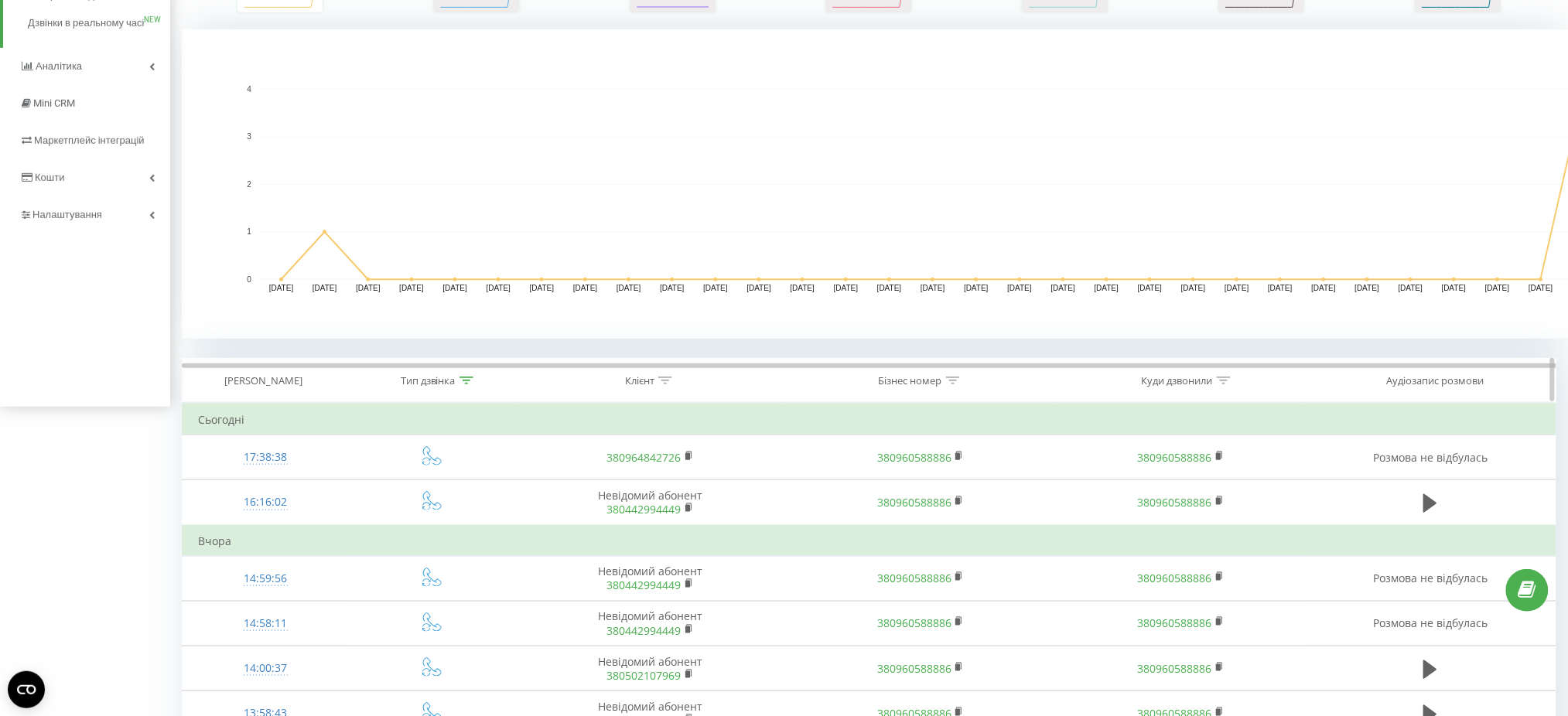
click at [471, 384] on div at bounding box center [466, 381] width 14 height 13
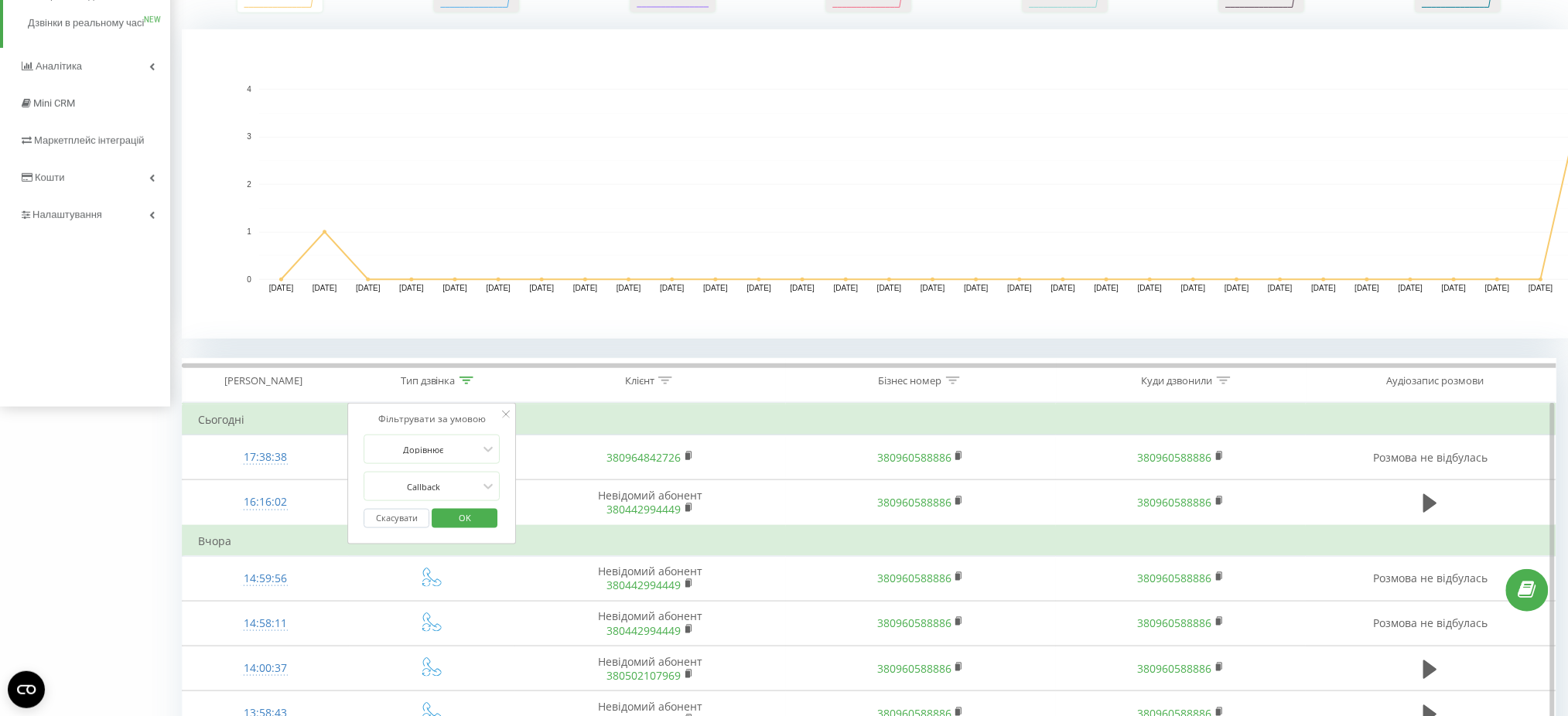
click at [401, 526] on button "Скасувати" at bounding box center [397, 519] width 66 height 19
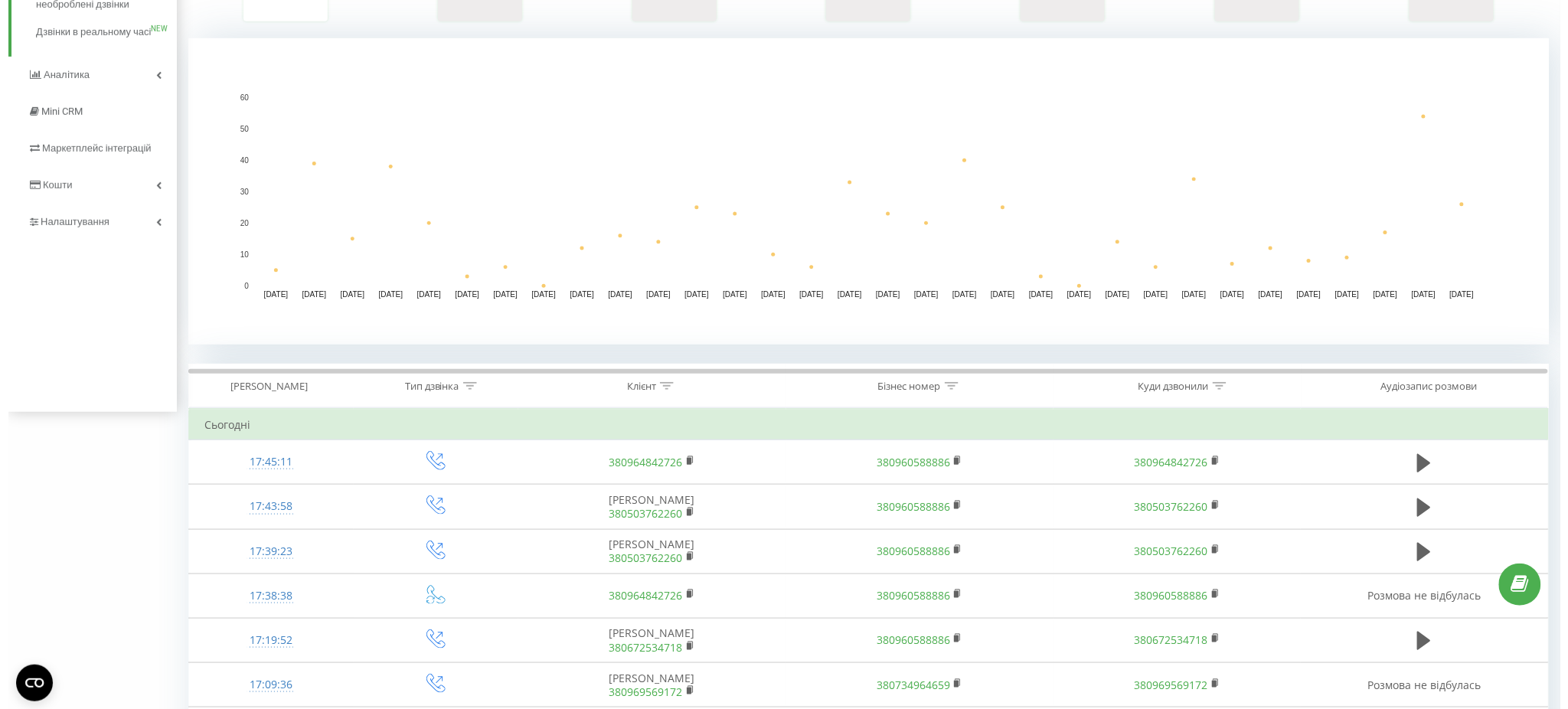
scroll to position [345, 0]
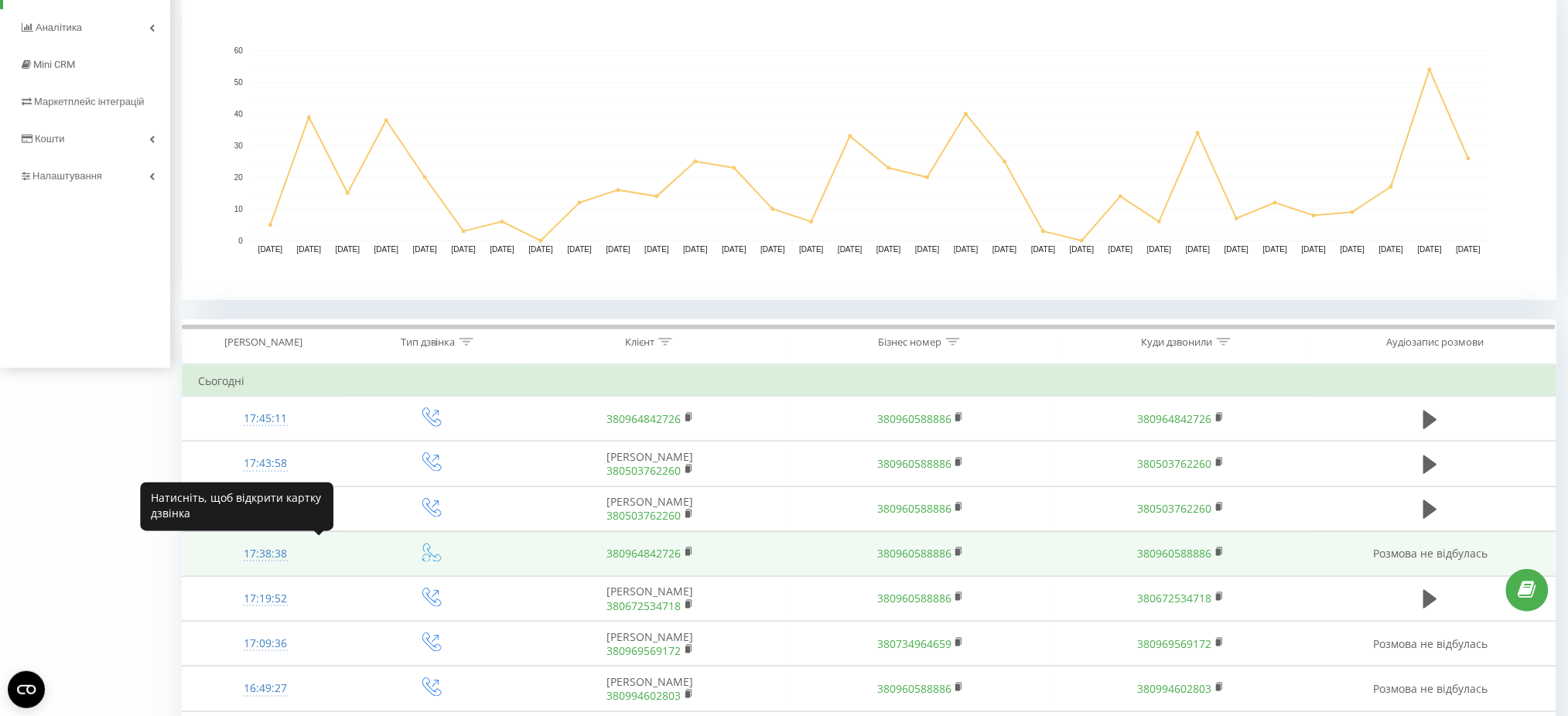
click at [288, 556] on div "17:38:38" at bounding box center [266, 555] width 135 height 31
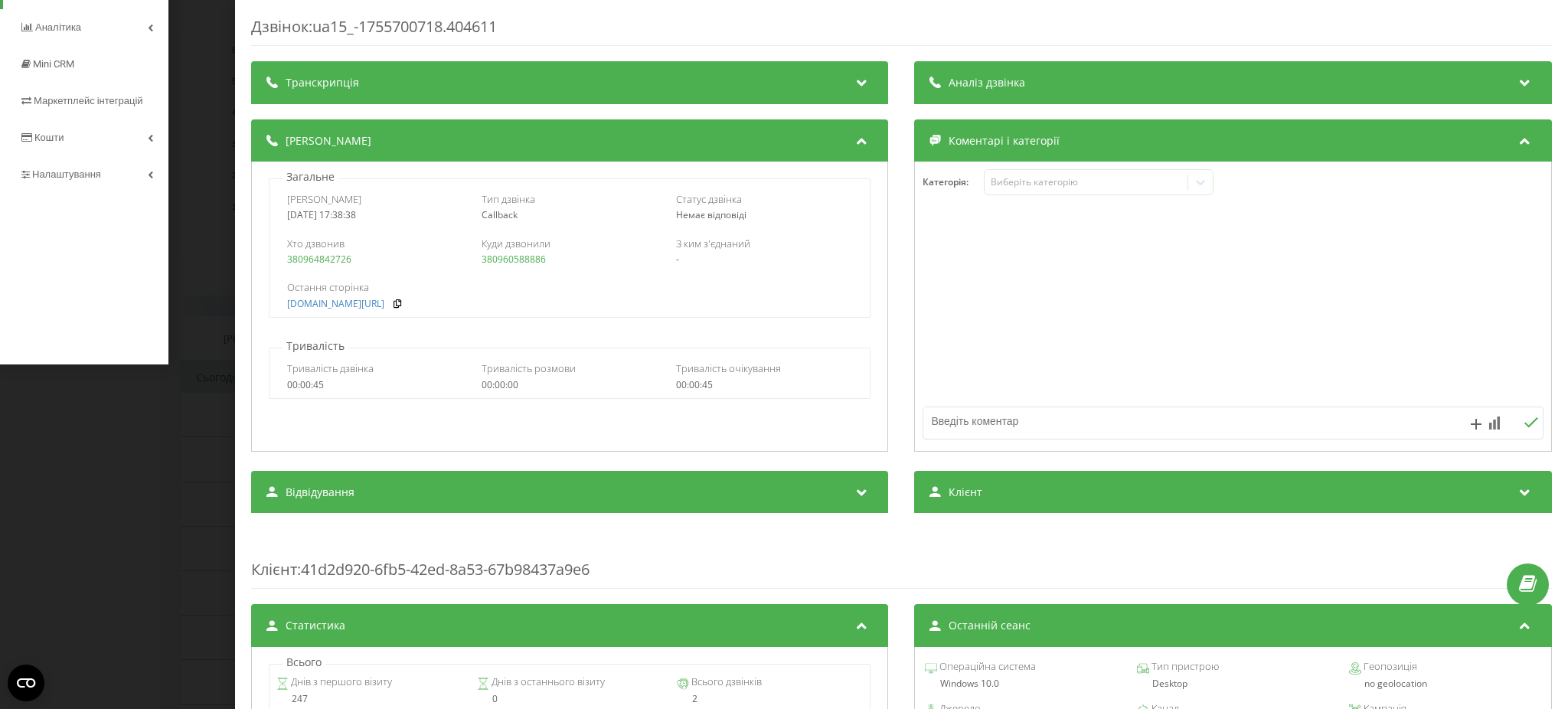
click at [0, 550] on div "Дзвінок : ua15_-1755700718.404611 Транскрипція Для AI-аналізу майбутніх дзвінкі…" at bounding box center [784, 354] width 1568 height 709
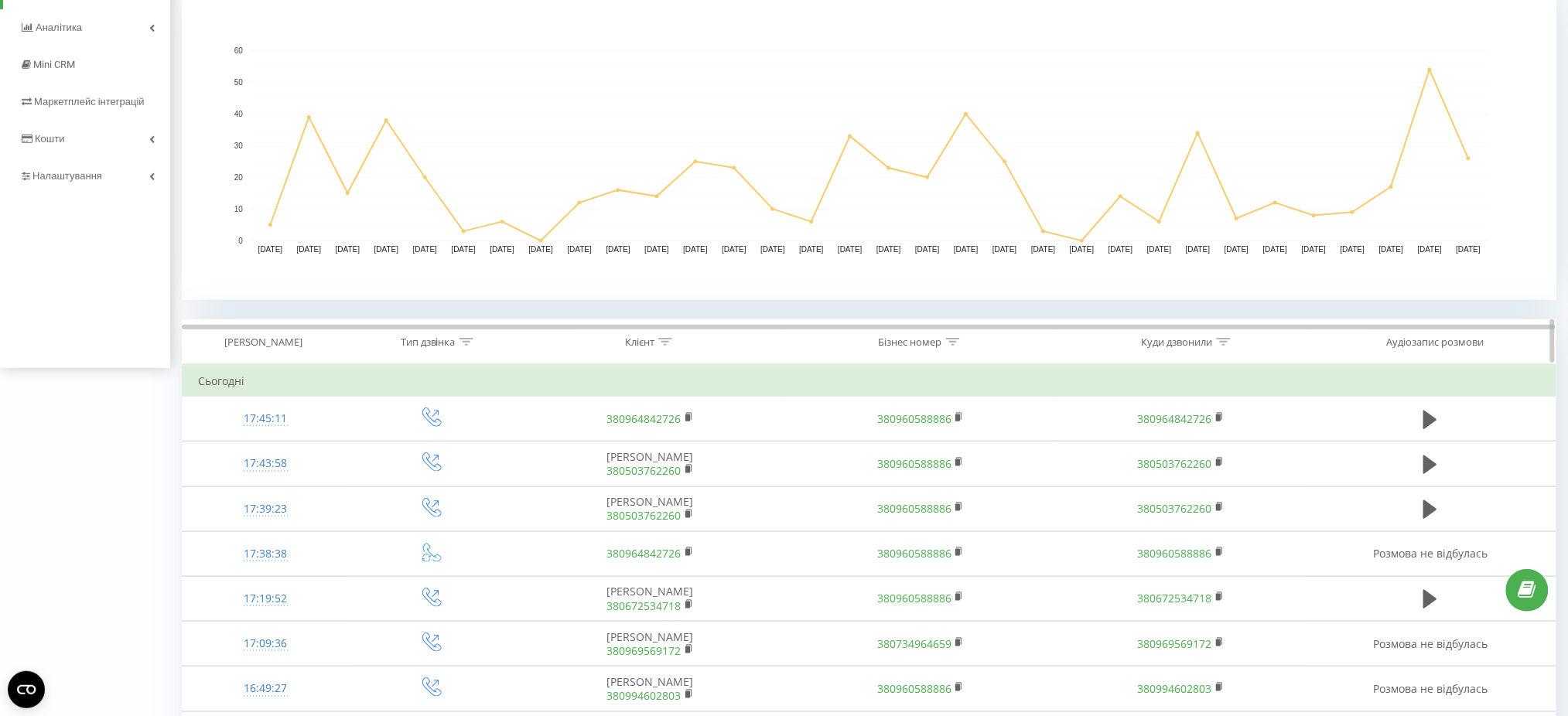
click at [467, 347] on div at bounding box center [466, 342] width 14 height 13
click at [468, 479] on span "OK" at bounding box center [464, 479] width 43 height 24
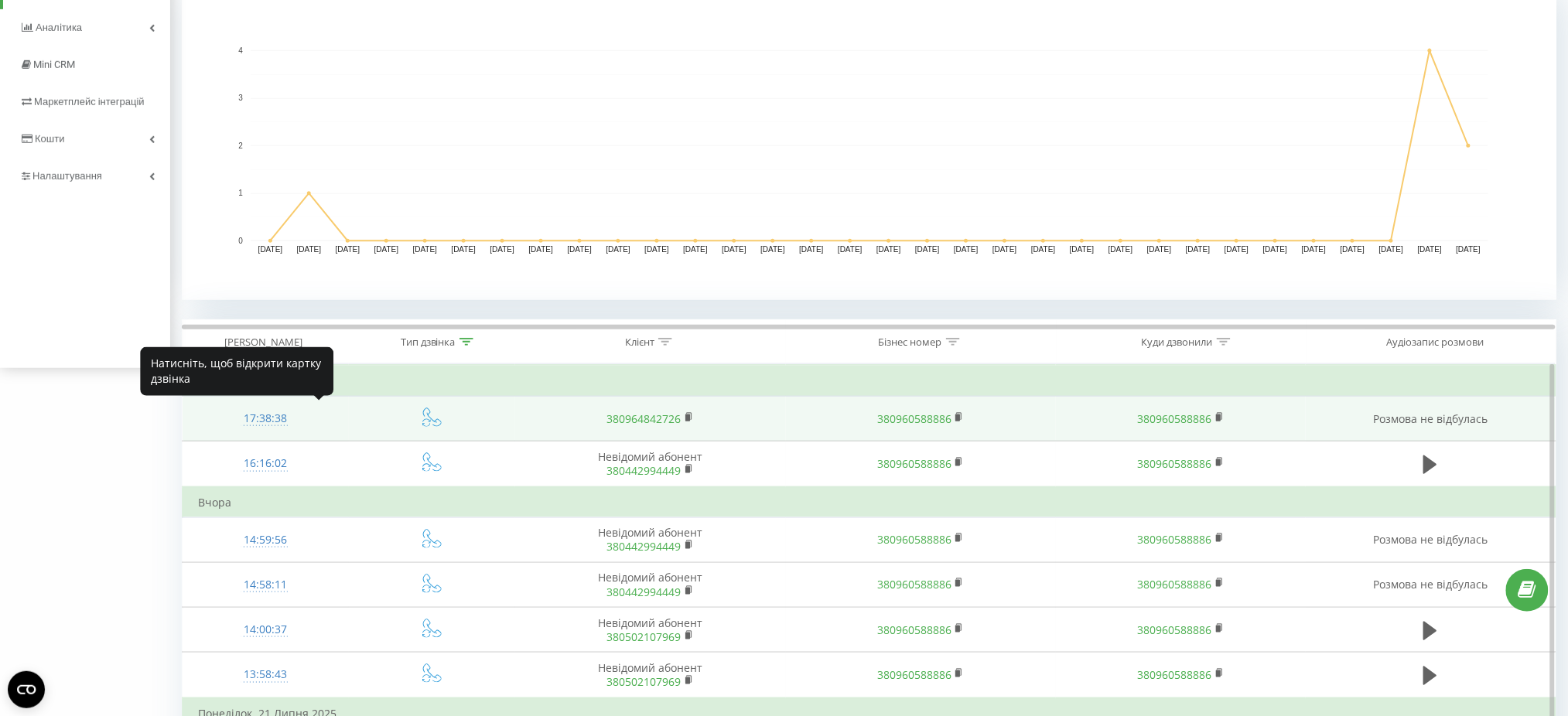
click at [274, 421] on div "17:38:38" at bounding box center [266, 419] width 135 height 31
